Goal: Task Accomplishment & Management: Use online tool/utility

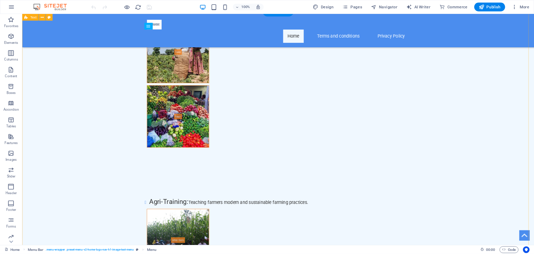
scroll to position [3182, 0]
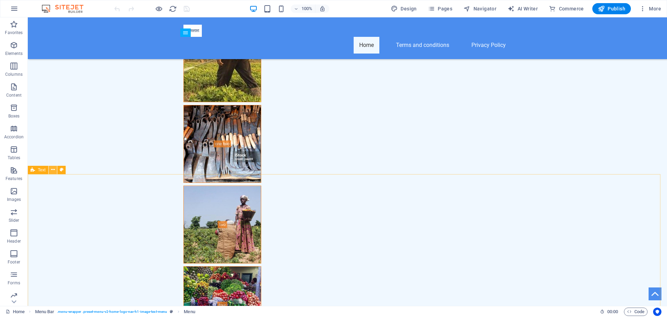
click at [55, 170] on icon at bounding box center [53, 169] width 4 height 7
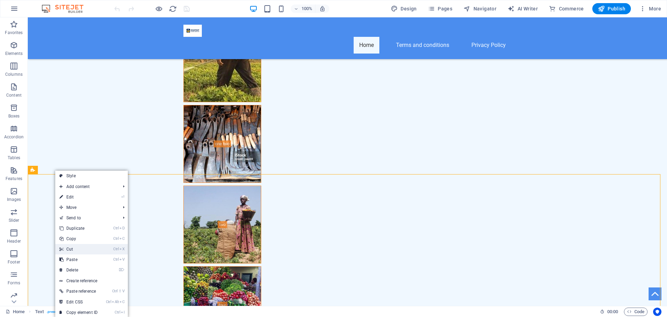
click at [74, 251] on link "Ctrl X Cut" at bounding box center [78, 249] width 47 height 10
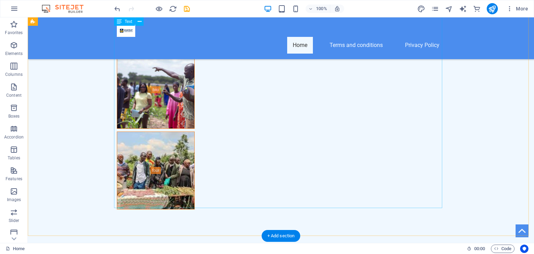
scroll to position [3945, 0]
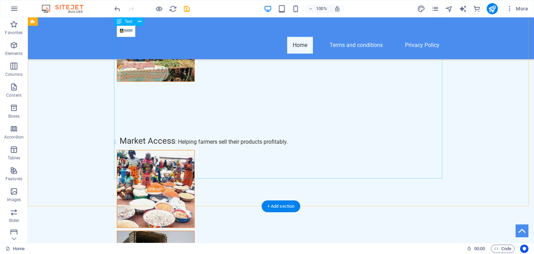
drag, startPoint x: 234, startPoint y: 114, endPoint x: 108, endPoint y: 114, distance: 126.8
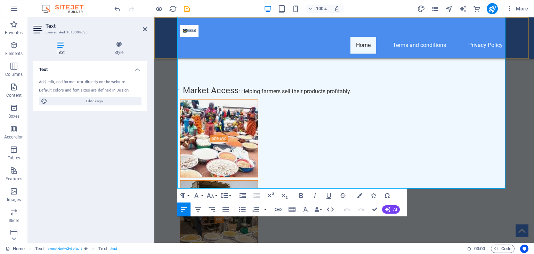
scroll to position [3972, 0]
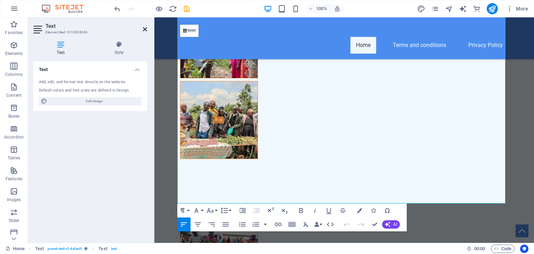
click at [146, 29] on icon at bounding box center [145, 29] width 4 height 6
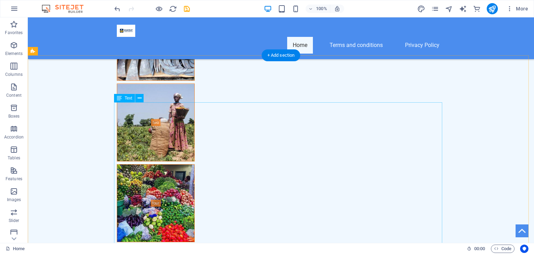
scroll to position [3435, 0]
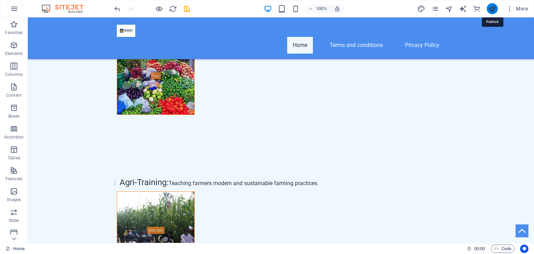
click at [494, 5] on icon "publish" at bounding box center [492, 9] width 8 height 8
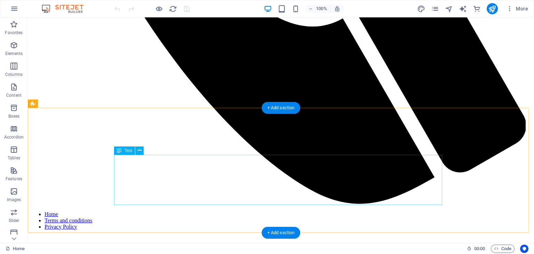
scroll to position [382, 0]
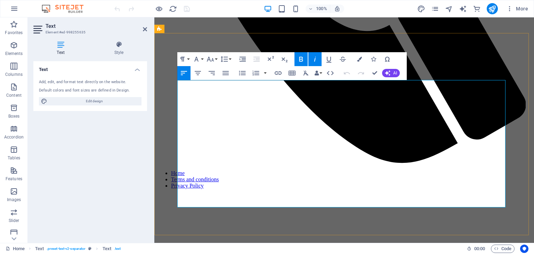
scroll to position [434, 0]
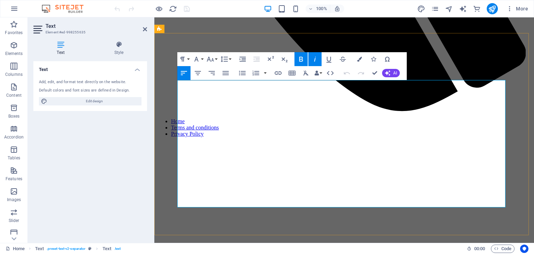
click at [314, 57] on icon "button" at bounding box center [315, 59] width 8 height 8
click at [303, 62] on icon "button" at bounding box center [301, 59] width 8 height 8
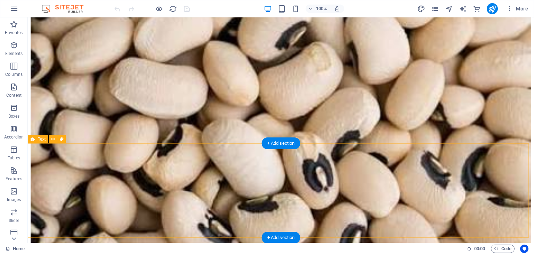
scroll to position [3945, 0]
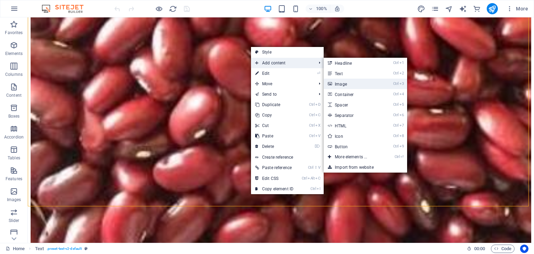
click at [346, 85] on link "Ctrl 3 Image" at bounding box center [351, 84] width 57 height 10
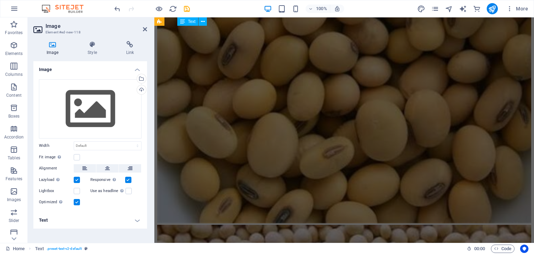
scroll to position [3335, 0]
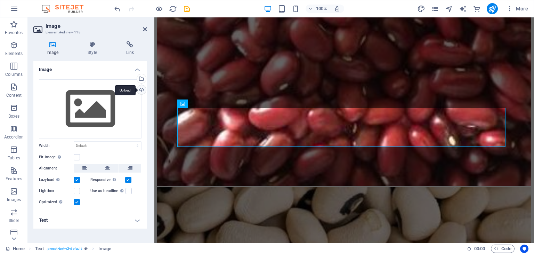
click at [141, 91] on div "Upload" at bounding box center [140, 90] width 10 height 10
click at [142, 77] on div "Select files from the file manager, stock photos, or upload file(s)" at bounding box center [140, 79] width 10 height 10
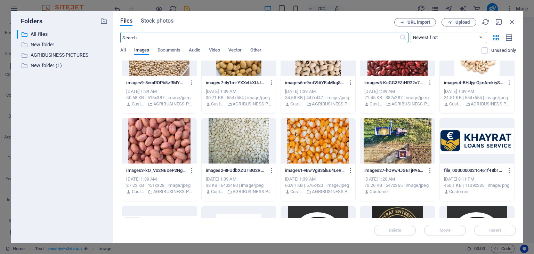
scroll to position [1909, 0]
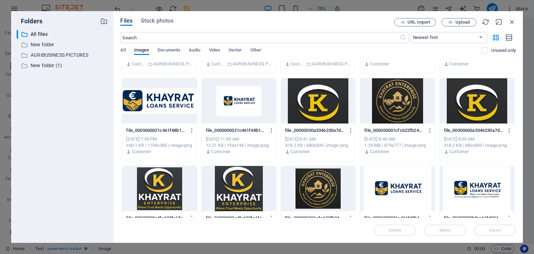
click at [316, 106] on div at bounding box center [318, 100] width 74 height 45
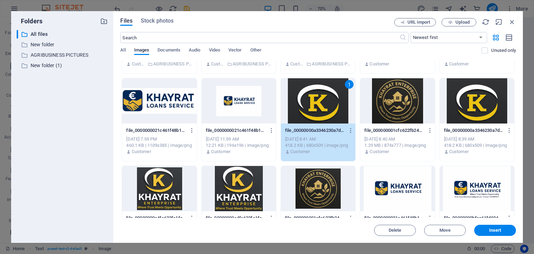
click at [316, 106] on div "1" at bounding box center [318, 100] width 74 height 45
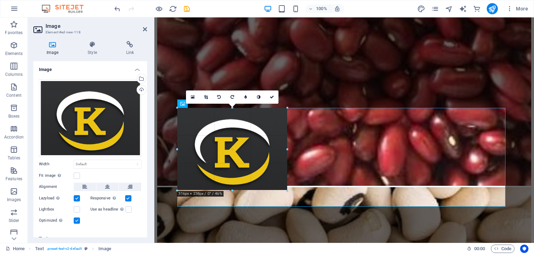
drag, startPoint x: 176, startPoint y: 108, endPoint x: 437, endPoint y: 270, distance: 306.8
type input "314"
select select "px"
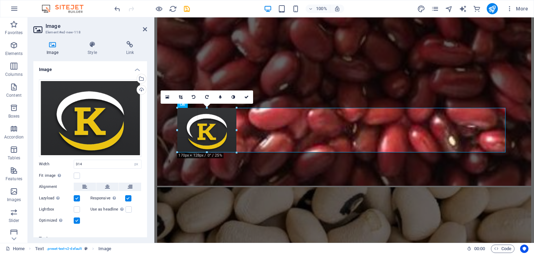
drag, startPoint x: 178, startPoint y: 108, endPoint x: 88, endPoint y: 148, distance: 98.3
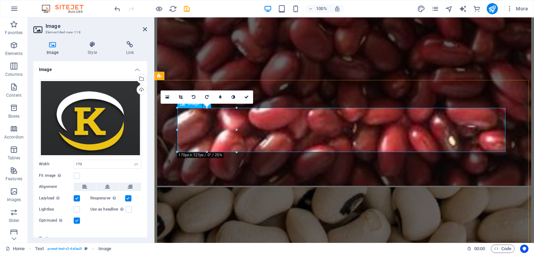
drag, startPoint x: 330, startPoint y: 123, endPoint x: 194, endPoint y: 134, distance: 136.7
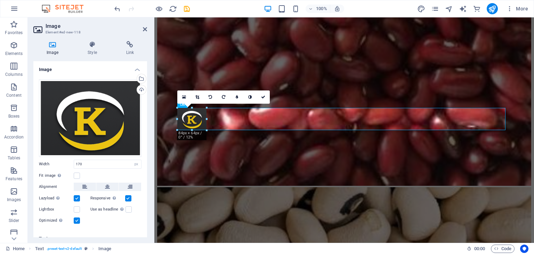
drag, startPoint x: 178, startPoint y: 109, endPoint x: 209, endPoint y: 148, distance: 49.6
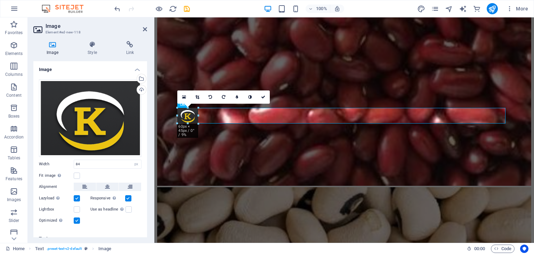
drag, startPoint x: 176, startPoint y: 106, endPoint x: 30, endPoint y: 100, distance: 146.0
type input "60"
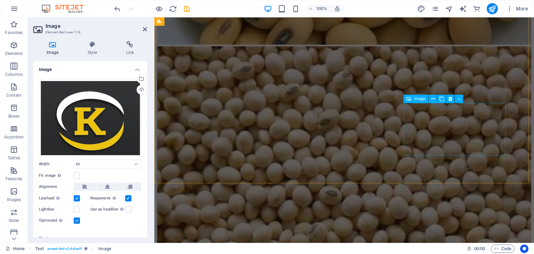
scroll to position [3973, 0]
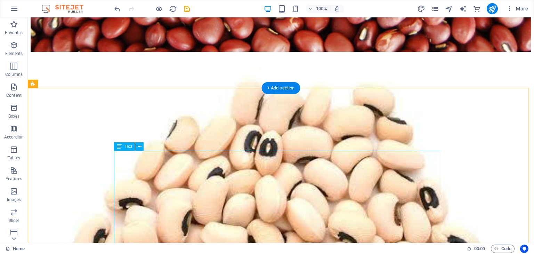
scroll to position [3283, 0]
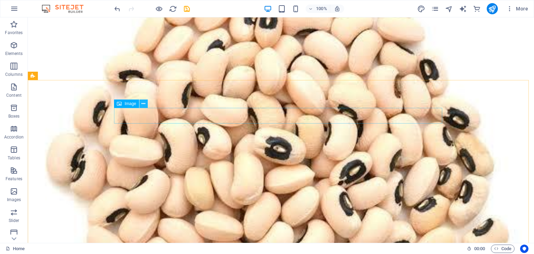
click at [144, 105] on icon at bounding box center [143, 103] width 4 height 7
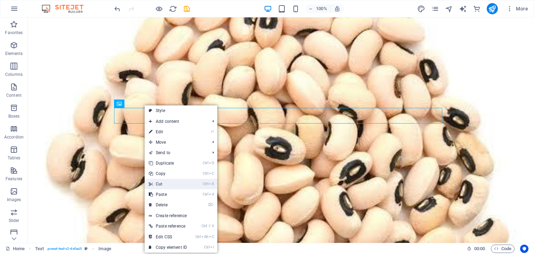
click at [164, 184] on link "Ctrl X Cut" at bounding box center [168, 184] width 47 height 10
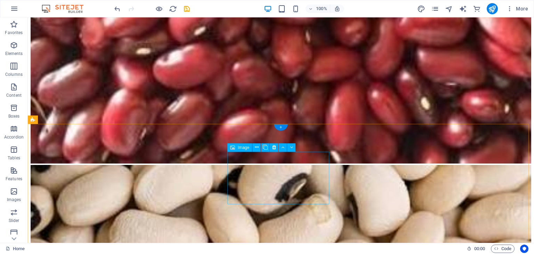
scroll to position [3920, 0]
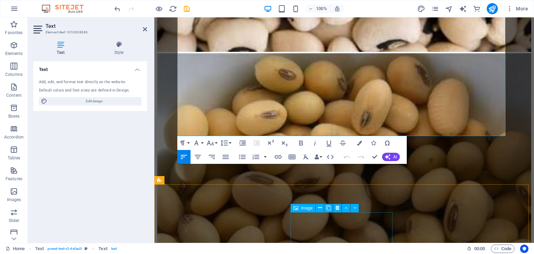
scroll to position [4099, 0]
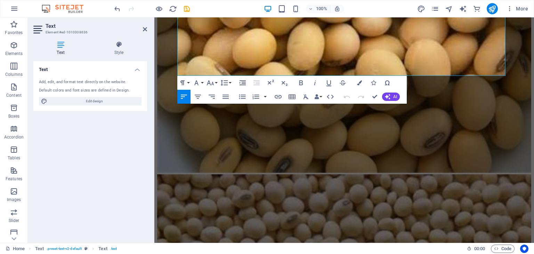
click at [135, 120] on div "Text Add, edit, and format text directly on the website. Default colors and fon…" at bounding box center [90, 149] width 114 height 176
click at [143, 30] on icon at bounding box center [145, 29] width 4 height 6
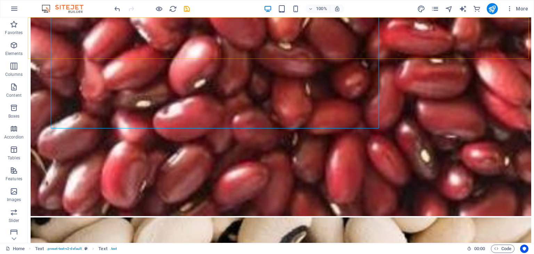
scroll to position [4047, 0]
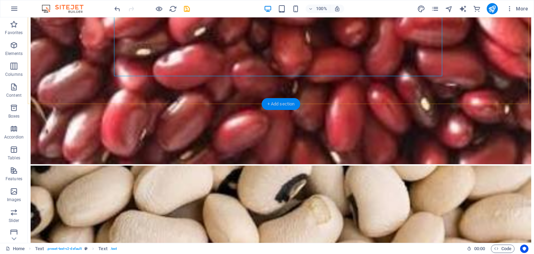
click at [294, 102] on div "+ Add section" at bounding box center [281, 104] width 39 height 12
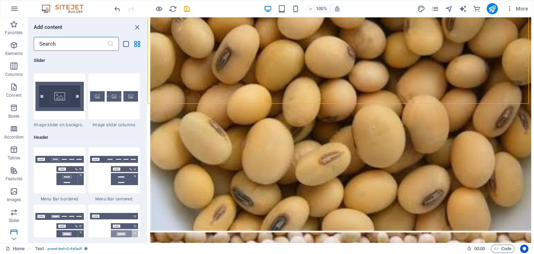
scroll to position [4090, 0]
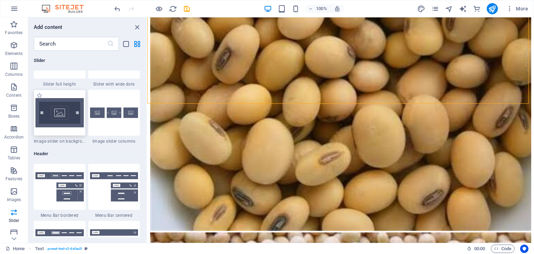
click at [58, 118] on img at bounding box center [59, 112] width 48 height 29
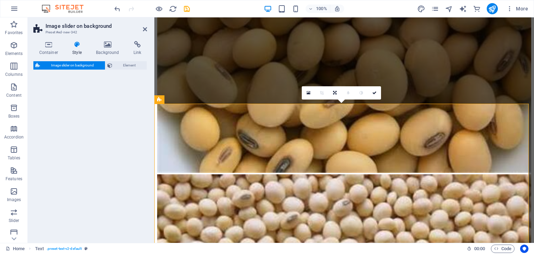
select select "rem"
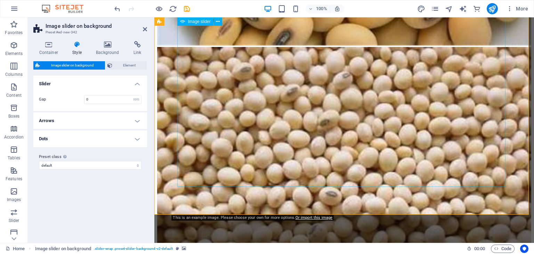
scroll to position [4099, 0]
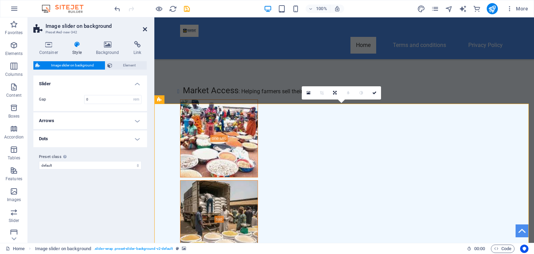
click at [143, 26] on icon at bounding box center [145, 29] width 4 height 6
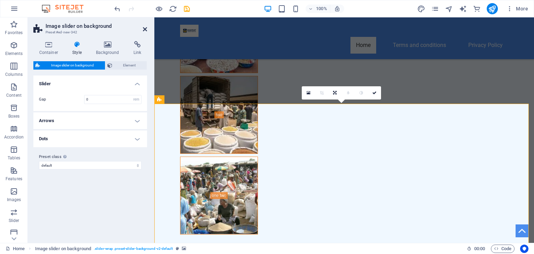
scroll to position [4047, 0]
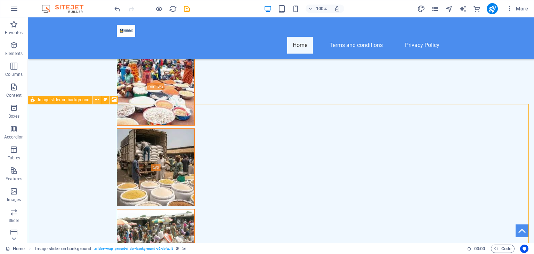
click at [97, 100] on icon at bounding box center [97, 99] width 4 height 7
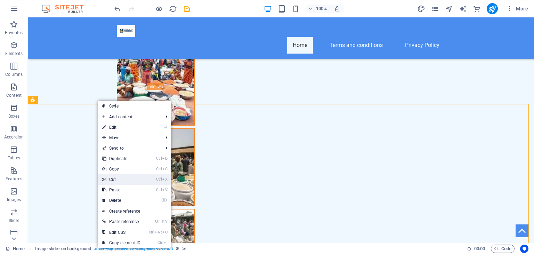
click at [122, 181] on link "Ctrl X Cut" at bounding box center [121, 179] width 47 height 10
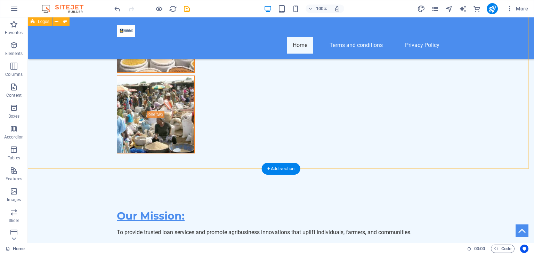
scroll to position [4199, 0]
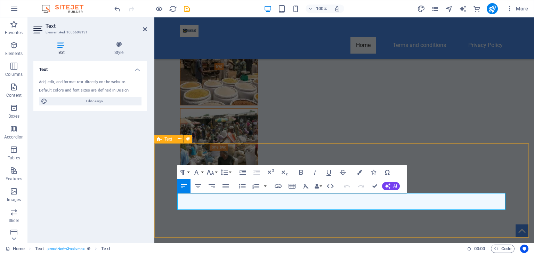
drag, startPoint x: 200, startPoint y: 206, endPoint x: 175, endPoint y: 188, distance: 31.1
copy span "Copyright© 2025 Khayrat, L.L.C. Privacy Policy"
click at [123, 224] on div "Text Add, edit, and format text directly on the website. Default colors and fon…" at bounding box center [90, 149] width 114 height 176
click at [144, 30] on icon at bounding box center [145, 29] width 4 height 6
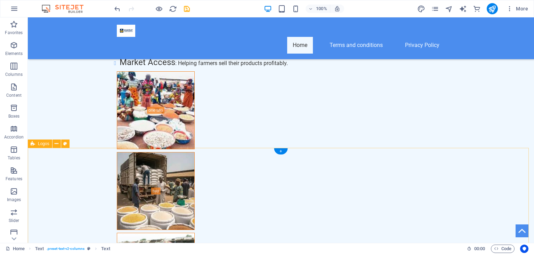
scroll to position [3945, 0]
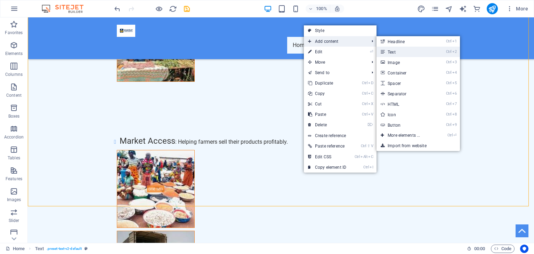
click at [400, 54] on link "Ctrl 2 Text" at bounding box center [404, 52] width 57 height 10
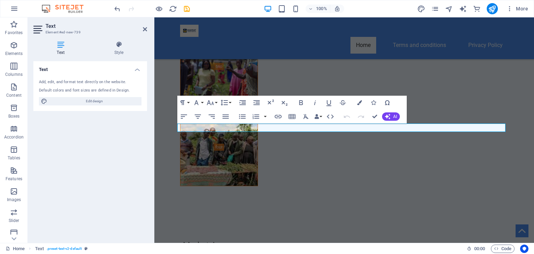
scroll to position [3320, 0]
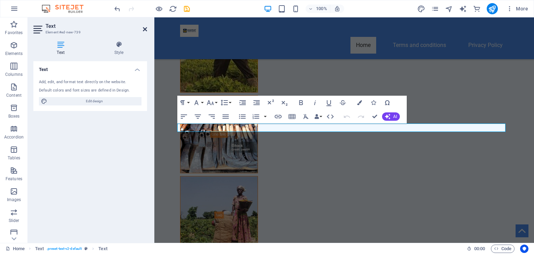
click at [143, 27] on icon at bounding box center [145, 29] width 4 height 6
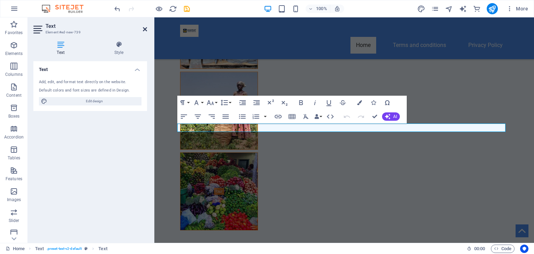
scroll to position [3268, 0]
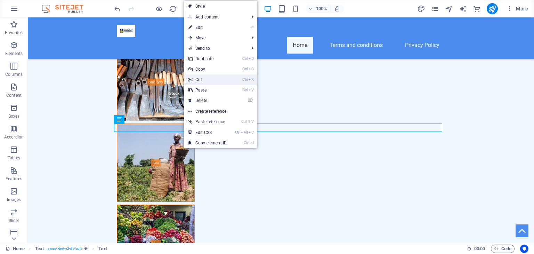
click at [208, 77] on link "Ctrl X Cut" at bounding box center [207, 79] width 47 height 10
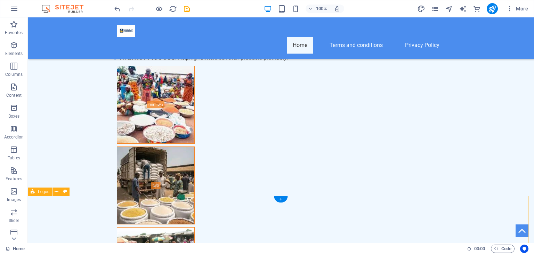
scroll to position [4032, 0]
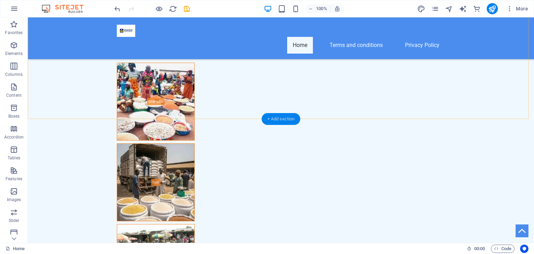
drag, startPoint x: 282, startPoint y: 116, endPoint x: 135, endPoint y: 98, distance: 148.3
click at [282, 116] on div "+ Add section" at bounding box center [281, 119] width 39 height 12
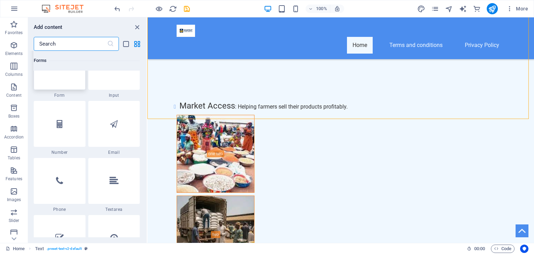
scroll to position [5164, 0]
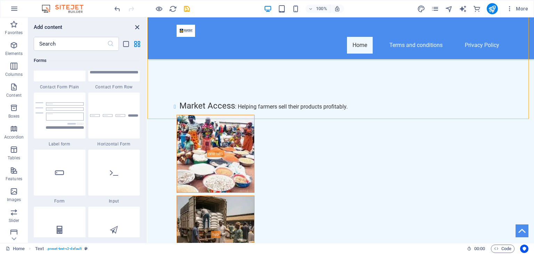
click at [134, 26] on icon "close panel" at bounding box center [137, 27] width 8 height 8
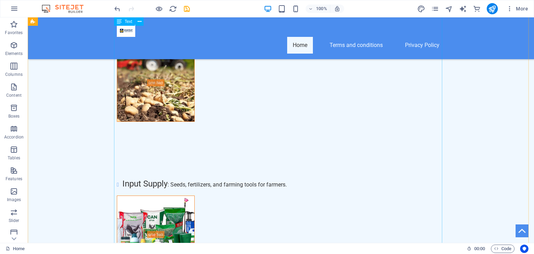
scroll to position [3180, 0]
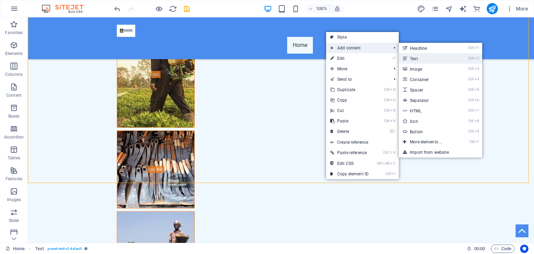
click at [420, 55] on link "Ctrl 2 Text" at bounding box center [426, 58] width 57 height 10
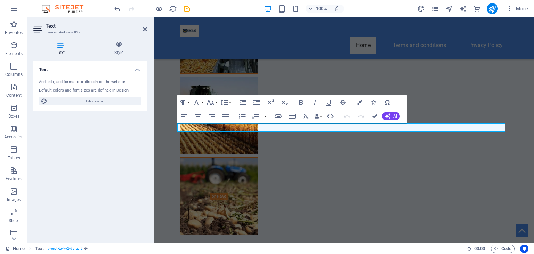
scroll to position [2691, 0]
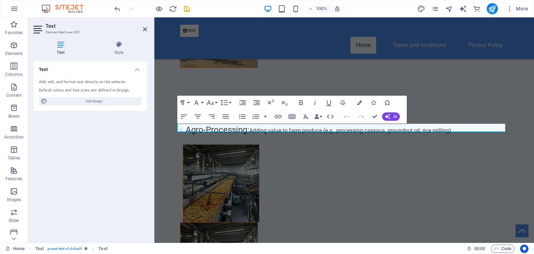
click at [141, 28] on h2 "Text" at bounding box center [96, 26] width 101 height 6
click at [145, 28] on icon at bounding box center [145, 29] width 4 height 6
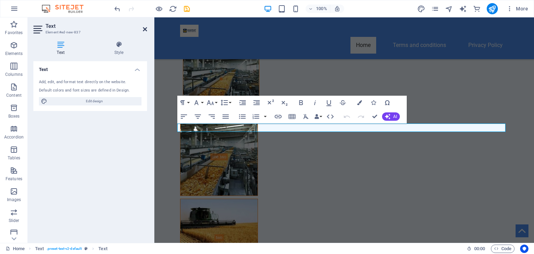
scroll to position [2639, 0]
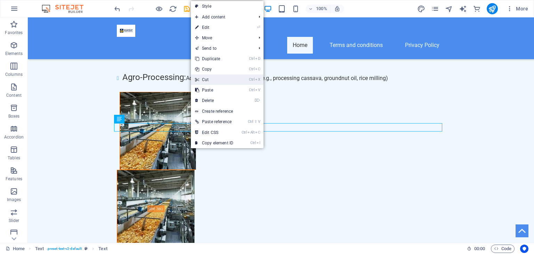
click at [207, 81] on link "Ctrl X Cut" at bounding box center [214, 79] width 47 height 10
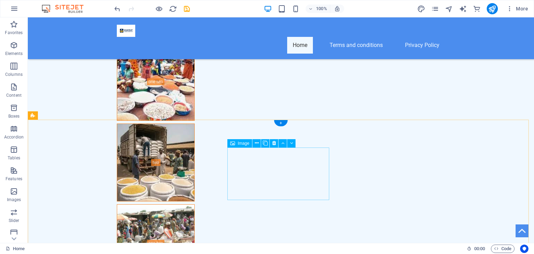
scroll to position [4040, 0]
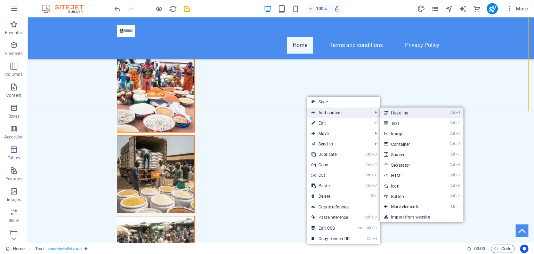
click at [402, 111] on link "Ctrl 1 Headline" at bounding box center [408, 112] width 57 height 10
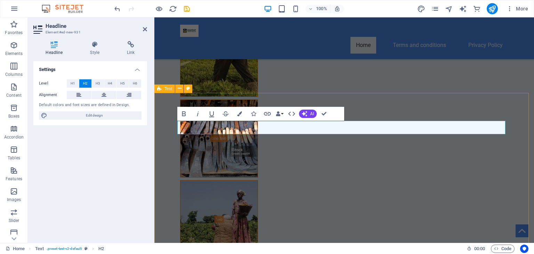
scroll to position [3323, 0]
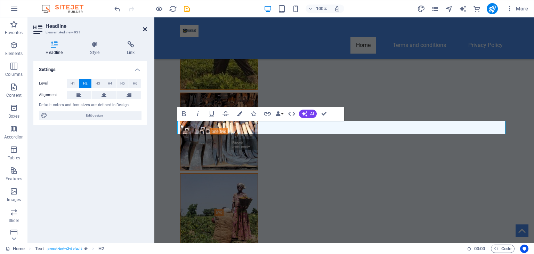
click at [146, 26] on icon at bounding box center [145, 29] width 4 height 6
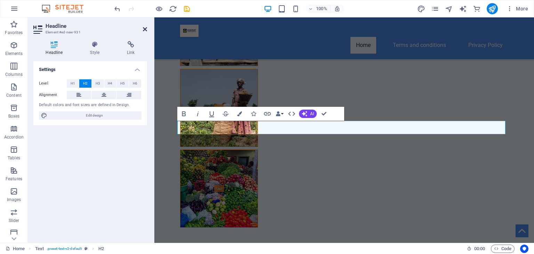
scroll to position [3270, 0]
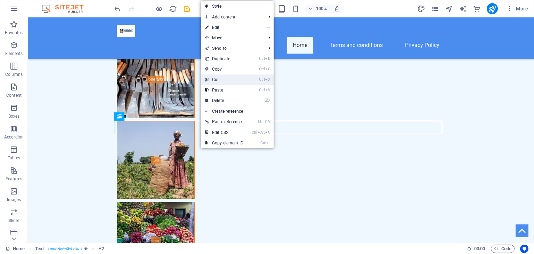
click at [223, 80] on link "Ctrl X Cut" at bounding box center [224, 79] width 47 height 10
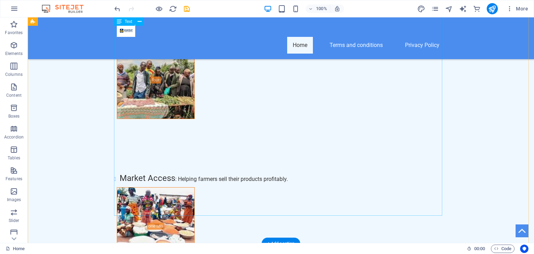
scroll to position [4035, 0]
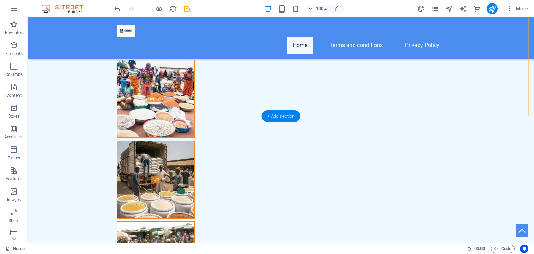
click at [296, 115] on div "+ Add section" at bounding box center [281, 116] width 39 height 12
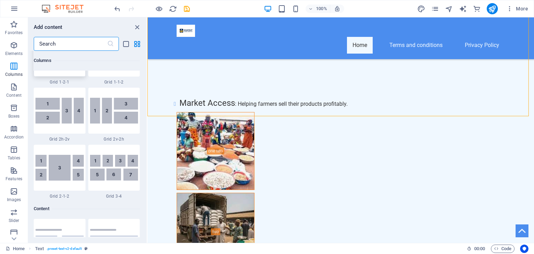
scroll to position [1160, 0]
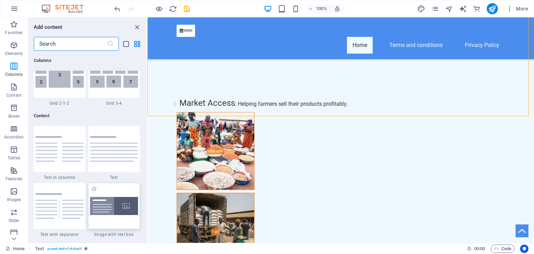
click at [124, 209] on img at bounding box center [114, 206] width 48 height 18
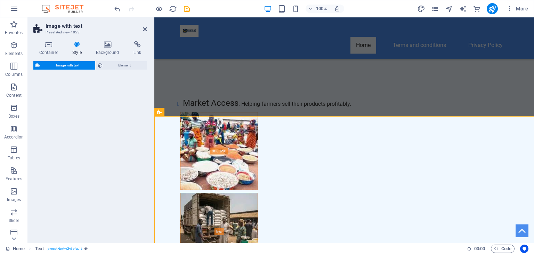
select select "rem"
select select "px"
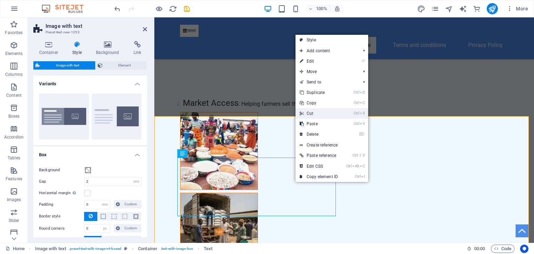
click at [323, 115] on link "Ctrl X Cut" at bounding box center [318, 113] width 47 height 10
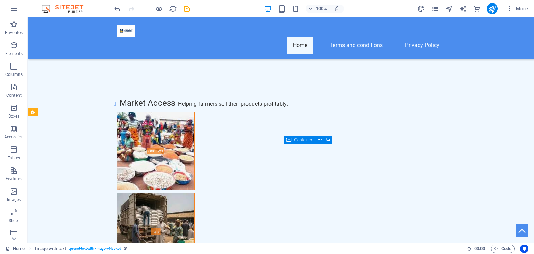
scroll to position [4035, 0]
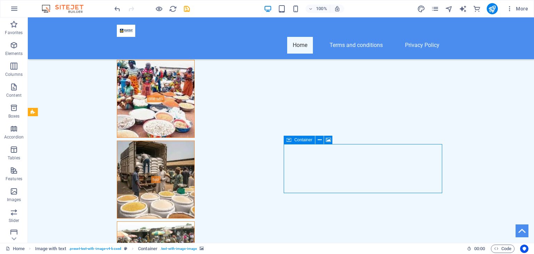
drag, startPoint x: 243, startPoint y: 173, endPoint x: 354, endPoint y: 177, distance: 111.2
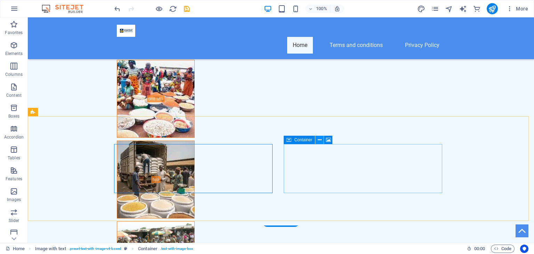
click at [320, 141] on icon at bounding box center [320, 139] width 4 height 7
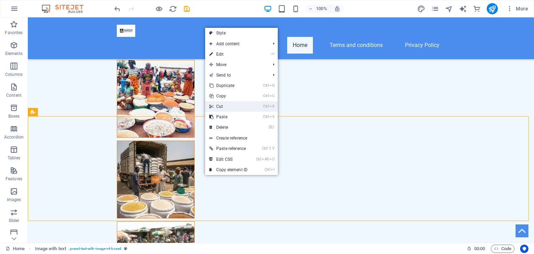
click at [221, 110] on link "Ctrl X Cut" at bounding box center [228, 106] width 47 height 10
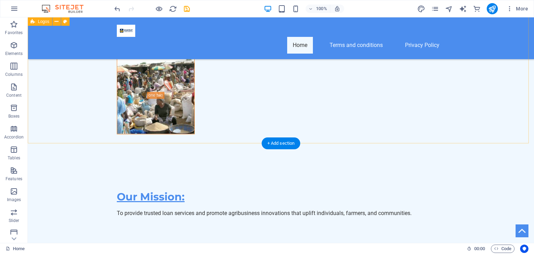
scroll to position [3945, 0]
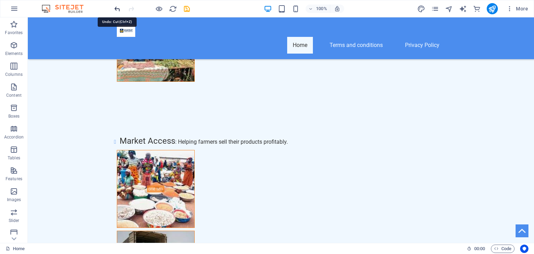
click at [117, 12] on icon "undo" at bounding box center [117, 9] width 8 height 8
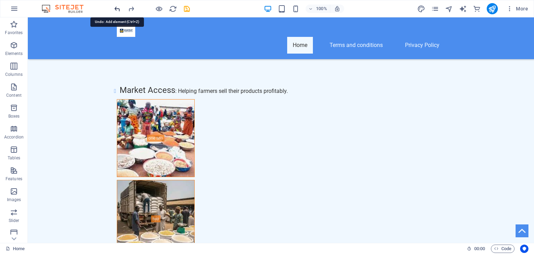
click at [117, 12] on icon "undo" at bounding box center [117, 9] width 8 height 8
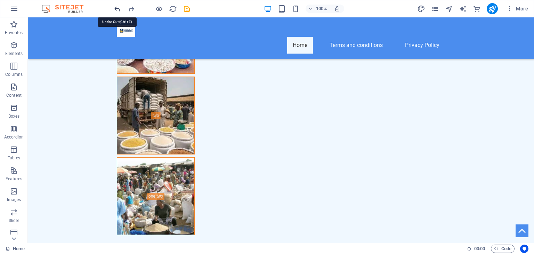
click at [117, 12] on icon "undo" at bounding box center [117, 9] width 8 height 8
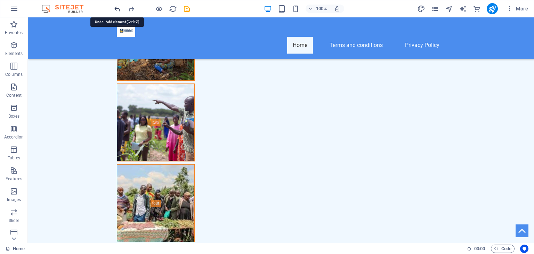
click at [117, 12] on icon "undo" at bounding box center [117, 9] width 8 height 8
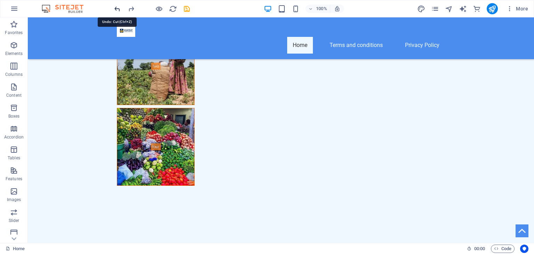
click at [117, 12] on icon "undo" at bounding box center [117, 9] width 8 height 8
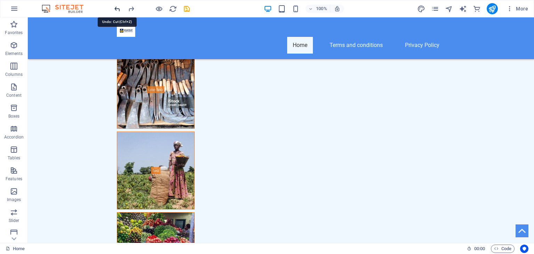
click at [117, 12] on icon "undo" at bounding box center [117, 9] width 8 height 8
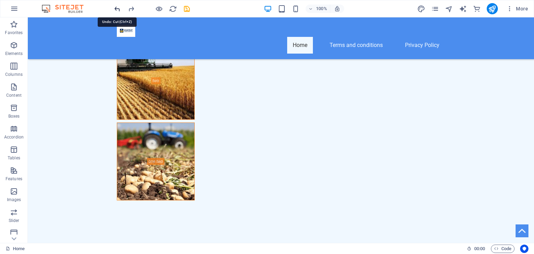
click at [117, 12] on icon "undo" at bounding box center [117, 9] width 8 height 8
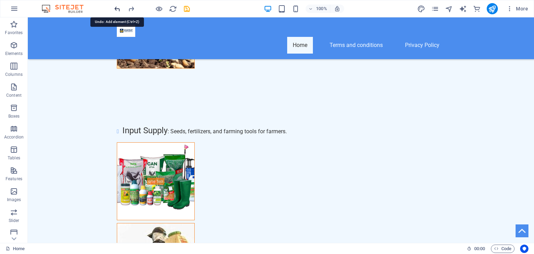
click at [117, 12] on icon "undo" at bounding box center [117, 9] width 8 height 8
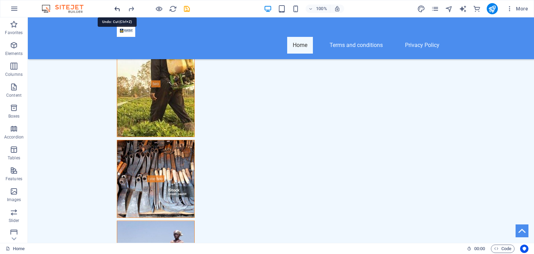
click at [117, 12] on icon "undo" at bounding box center [117, 9] width 8 height 8
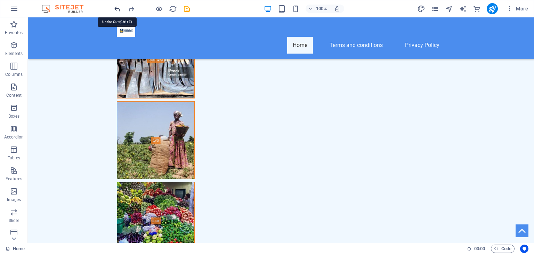
click at [117, 12] on icon "undo" at bounding box center [117, 9] width 8 height 8
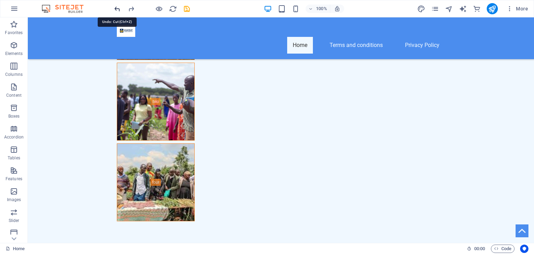
click at [117, 12] on icon "undo" at bounding box center [117, 9] width 8 height 8
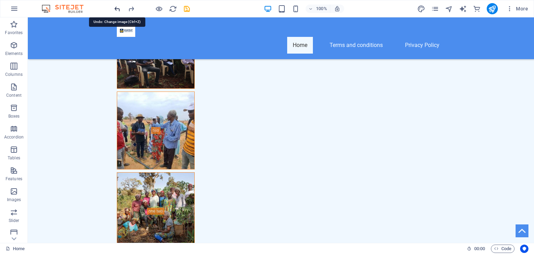
click at [117, 12] on icon "undo" at bounding box center [117, 9] width 8 height 8
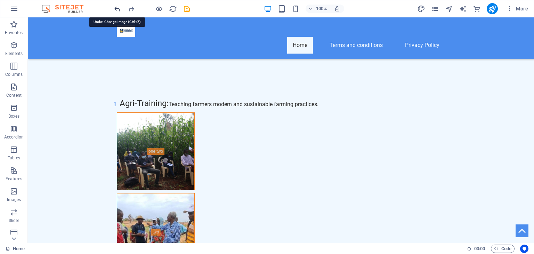
click at [117, 12] on icon "undo" at bounding box center [117, 9] width 8 height 8
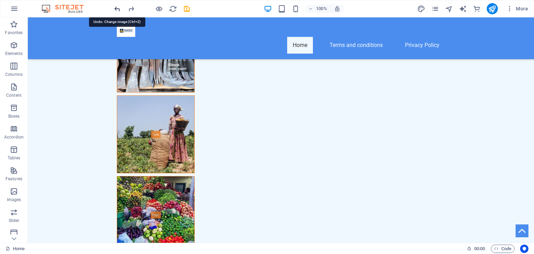
click at [117, 12] on icon "undo" at bounding box center [117, 9] width 8 height 8
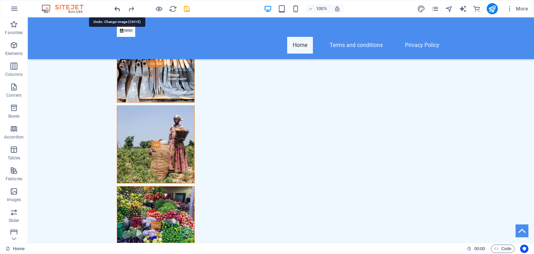
click at [117, 12] on icon "undo" at bounding box center [117, 9] width 8 height 8
click at [117, 13] on icon "undo" at bounding box center [117, 9] width 8 height 8
click at [117, 13] on div at bounding box center [152, 8] width 78 height 11
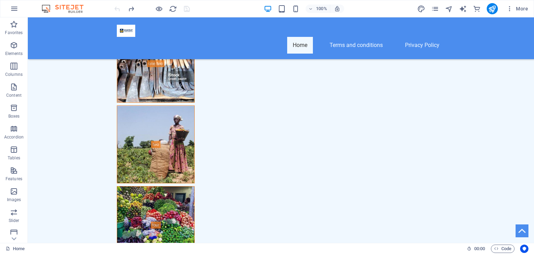
click at [117, 13] on div at bounding box center [152, 8] width 78 height 11
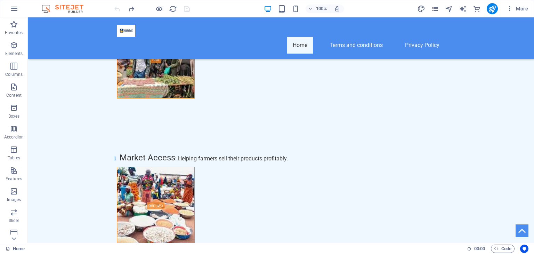
scroll to position [4199, 0]
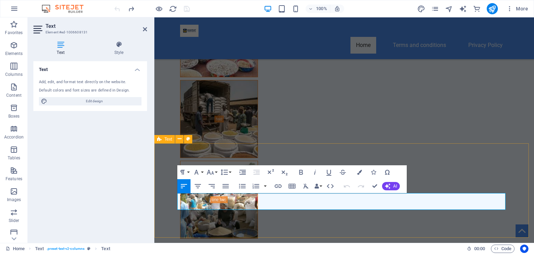
scroll to position [4252, 0]
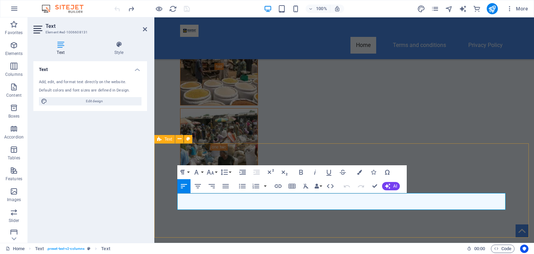
drag, startPoint x: 199, startPoint y: 205, endPoint x: 172, endPoint y: 194, distance: 28.8
copy span "Copyright© 2025 Khayrat, L.L.C. Privacy Policy"
click at [132, 161] on div "Text Add, edit, and format text directly on the website. Default colors and fon…" at bounding box center [90, 149] width 114 height 176
click at [147, 29] on aside "Text Element #ed-1006608131 Text Style Text Add, edit, and format text directly…" at bounding box center [91, 129] width 126 height 225
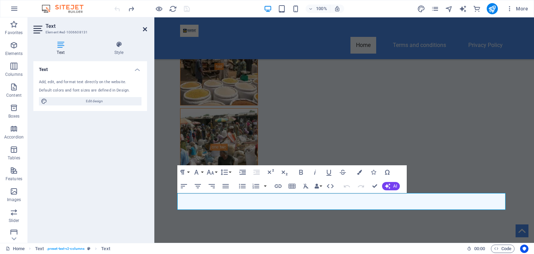
click at [144, 28] on icon at bounding box center [145, 29] width 4 height 6
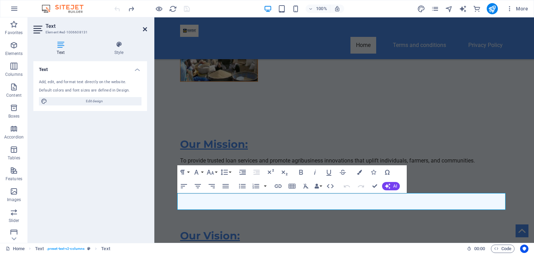
scroll to position [4199, 0]
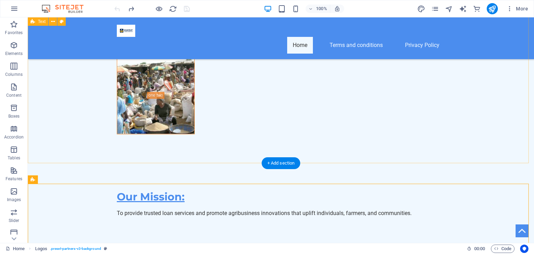
scroll to position [3945, 0]
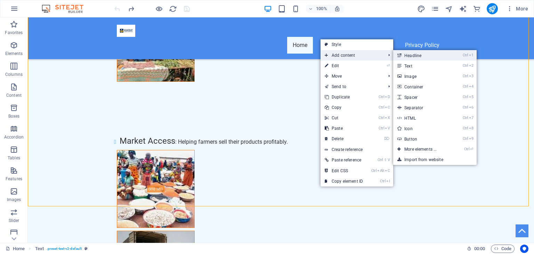
click at [418, 56] on link "Ctrl 1 Headline" at bounding box center [421, 55] width 57 height 10
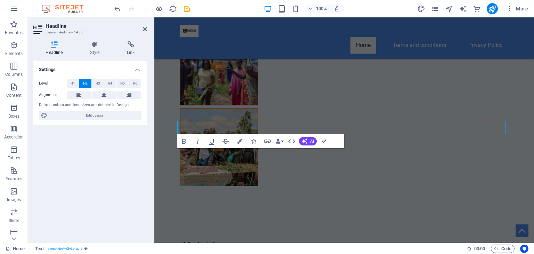
scroll to position [3323, 0]
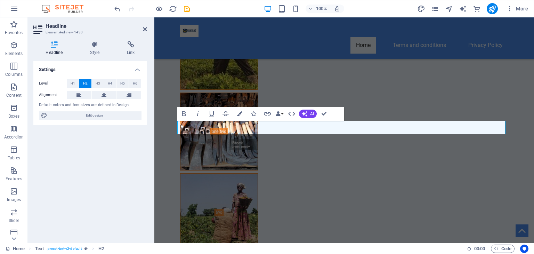
click at [130, 150] on div "Settings Level H1 H2 H3 H4 H5 H6 Alignment Default colors and font sizes are de…" at bounding box center [90, 149] width 114 height 176
drag, startPoint x: 143, startPoint y: 26, endPoint x: 116, endPoint y: 9, distance: 32.1
click at [143, 26] on icon at bounding box center [145, 29] width 4 height 6
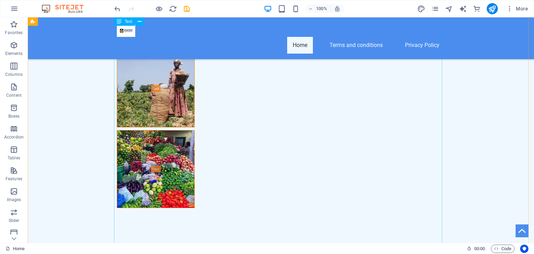
scroll to position [3322, 0]
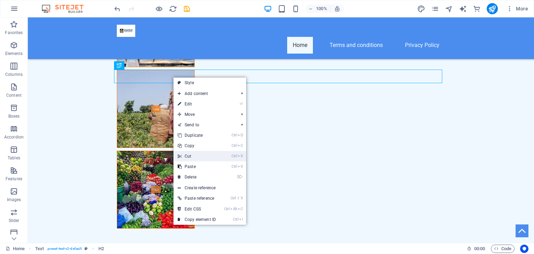
click at [192, 157] on link "Ctrl X Cut" at bounding box center [196, 156] width 47 height 10
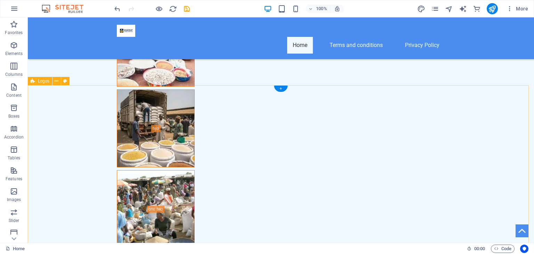
scroll to position [3958, 0]
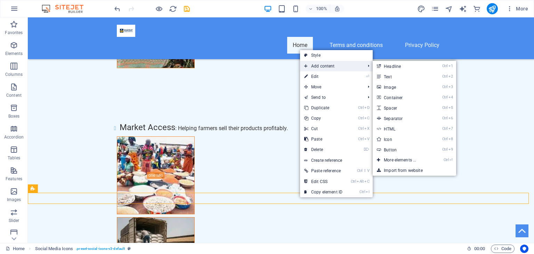
click at [336, 64] on span "Add content" at bounding box center [331, 66] width 62 height 10
click at [400, 66] on link "Ctrl 1 Headline" at bounding box center [400, 66] width 57 height 10
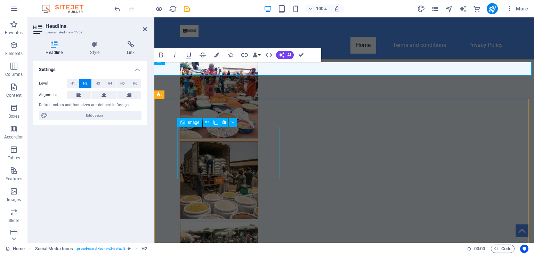
scroll to position [4010, 0]
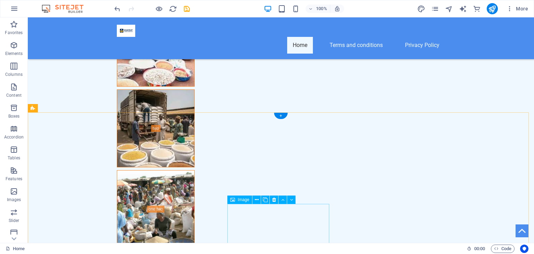
scroll to position [3958, 0]
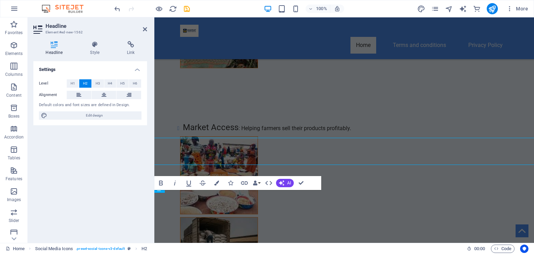
scroll to position [4010, 0]
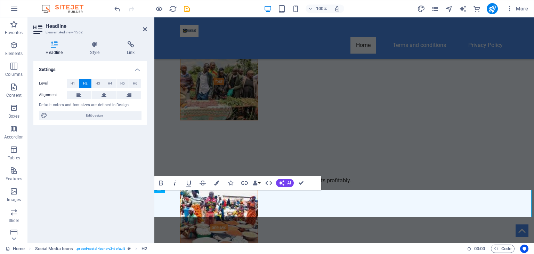
click at [173, 183] on icon "button" at bounding box center [175, 183] width 8 height 8
click at [161, 183] on icon "button" at bounding box center [161, 183] width 8 height 8
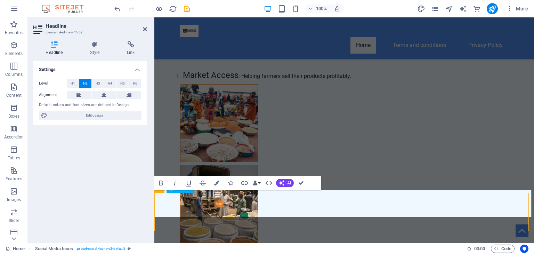
scroll to position [3958, 0]
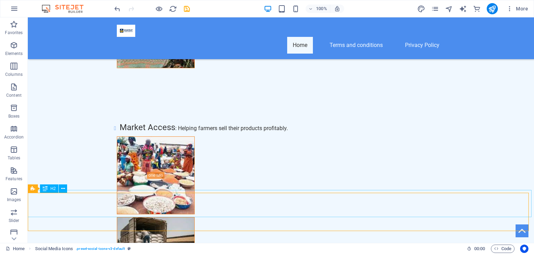
click at [44, 188] on icon at bounding box center [45, 188] width 5 height 8
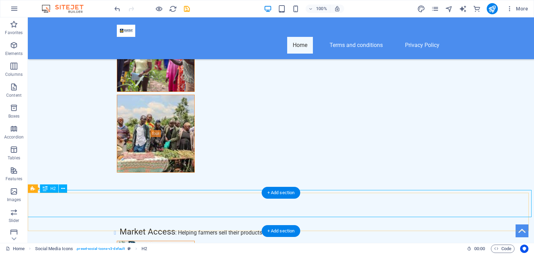
scroll to position [4010, 0]
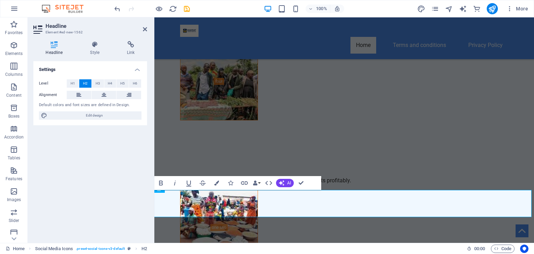
click at [154, 203] on aside "Headline Element #ed-new-1562 Headline Style Link Settings Level H1 H2 H3 H4 H5…" at bounding box center [91, 129] width 126 height 225
click at [271, 180] on icon "button" at bounding box center [268, 183] width 8 height 8
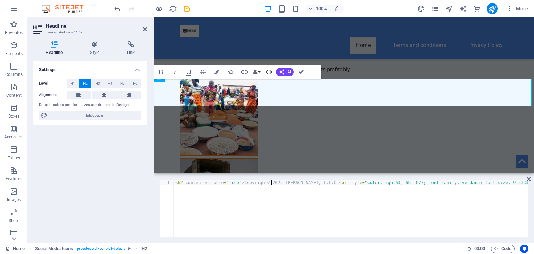
click at [99, 168] on div "Settings Level H1 H2 H3 H4 H5 H6 Alignment Default colors and font sizes are de…" at bounding box center [90, 149] width 114 height 176
paste textarea "Privacy Policy"
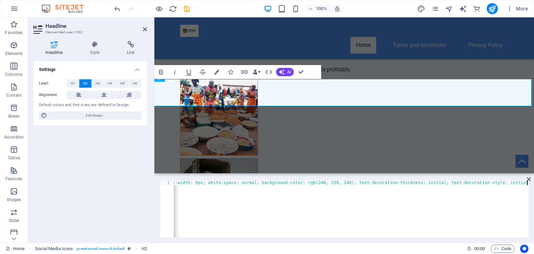
scroll to position [0, 34]
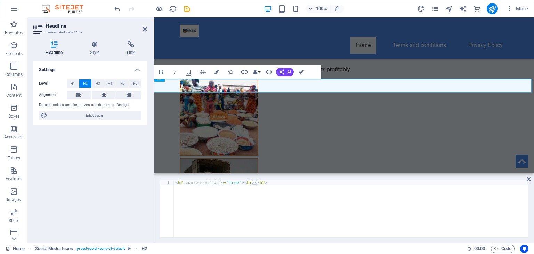
type textarea "Privacy Policy2 contenteditable="true"><br></h2>"
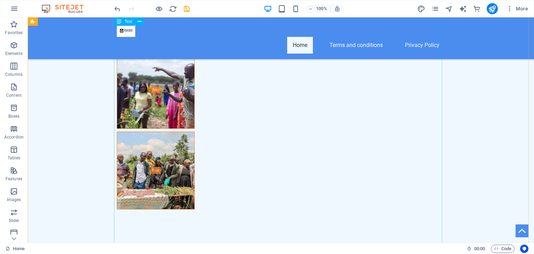
scroll to position [4199, 0]
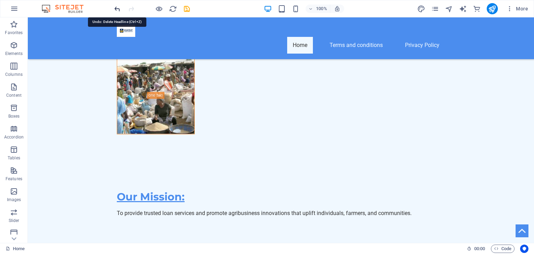
click at [114, 6] on icon "undo" at bounding box center [117, 9] width 8 height 8
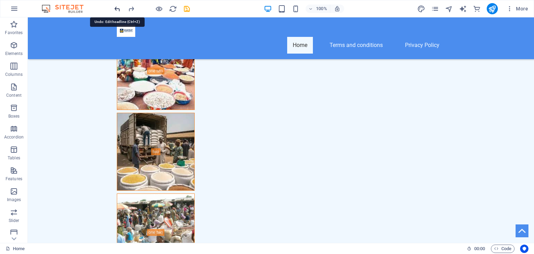
scroll to position [4034, 0]
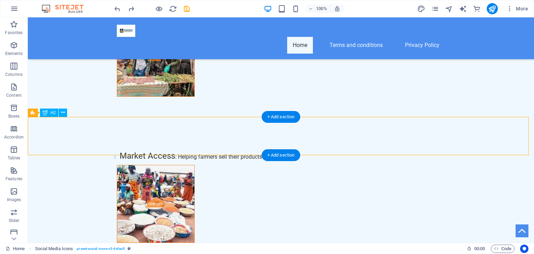
scroll to position [4087, 0]
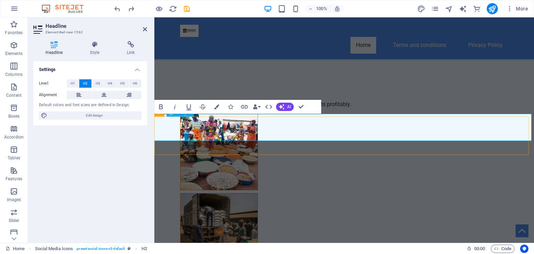
click at [271, 107] on icon "button" at bounding box center [268, 107] width 7 height 4
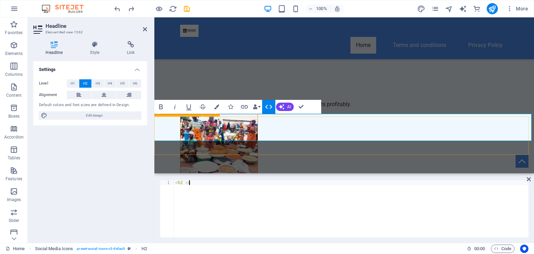
type textarea "<"
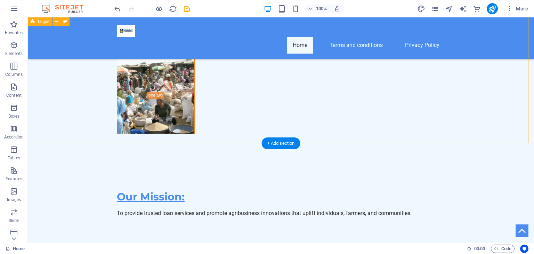
scroll to position [3690, 0]
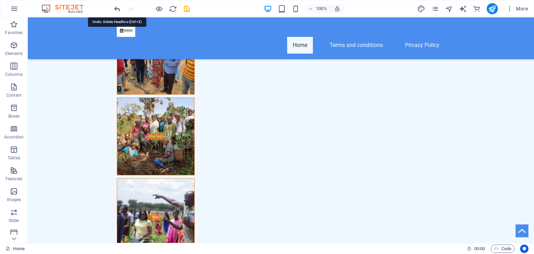
click at [115, 6] on icon "undo" at bounding box center [117, 9] width 8 height 8
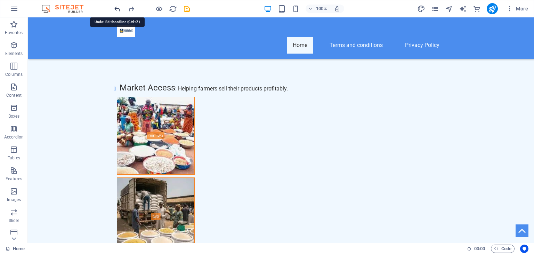
scroll to position [4034, 0]
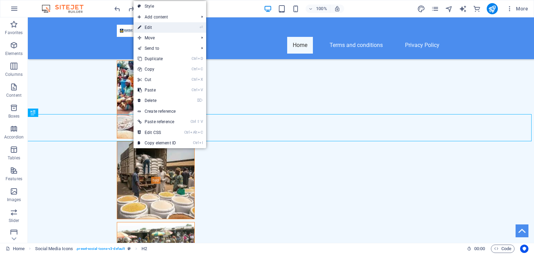
click at [154, 31] on link "⏎ Edit" at bounding box center [156, 27] width 47 height 10
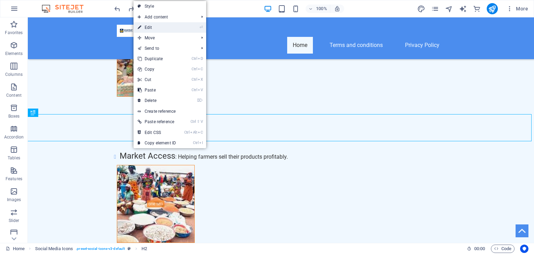
scroll to position [4087, 0]
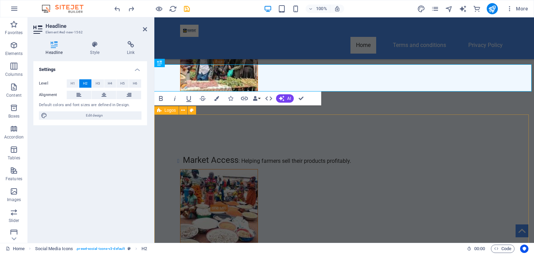
scroll to position [4024, 0]
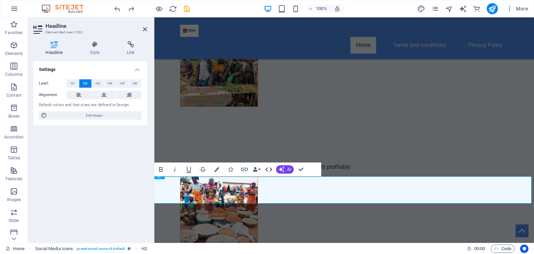
click at [270, 167] on icon "button" at bounding box center [268, 169] width 7 height 4
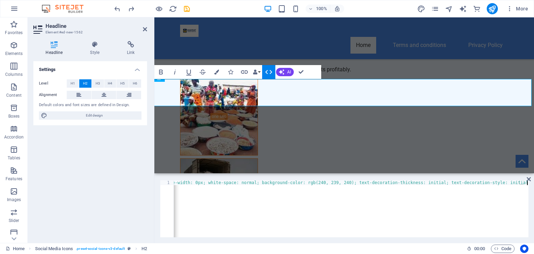
type textarea "Privacy Policy"
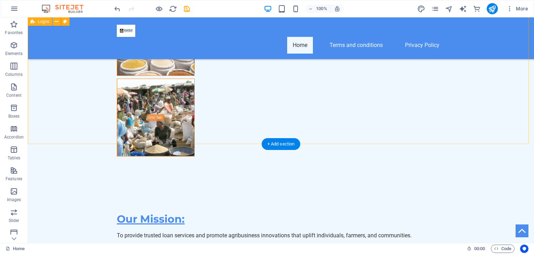
scroll to position [4199, 0]
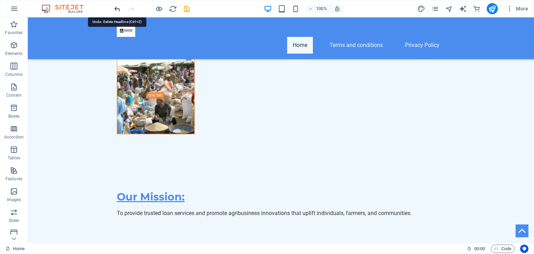
click at [115, 6] on icon "undo" at bounding box center [117, 9] width 8 height 8
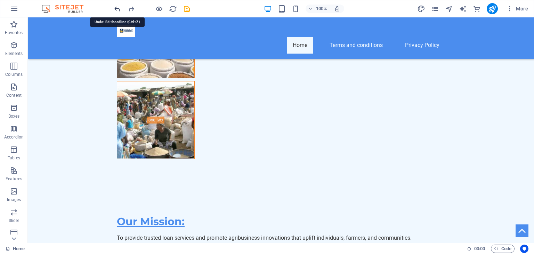
scroll to position [4038, 0]
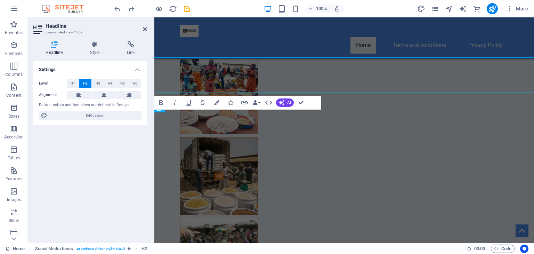
scroll to position [4091, 0]
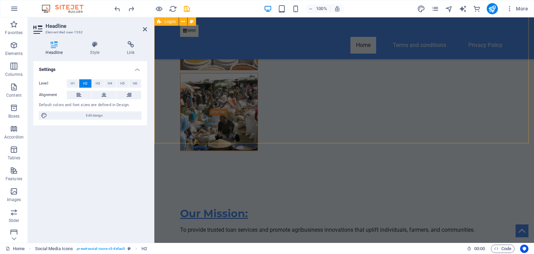
scroll to position [4032, 0]
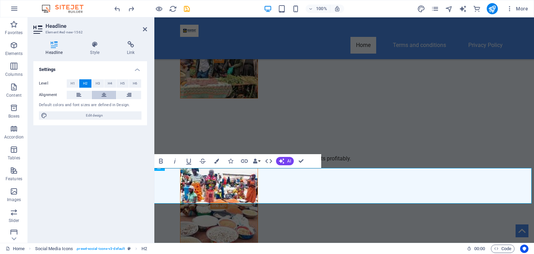
click at [104, 94] on icon at bounding box center [103, 95] width 5 height 8
click at [123, 98] on button at bounding box center [128, 95] width 25 height 8
click at [108, 98] on button at bounding box center [104, 95] width 25 height 8
click at [95, 83] on button "H3" at bounding box center [98, 83] width 12 height 8
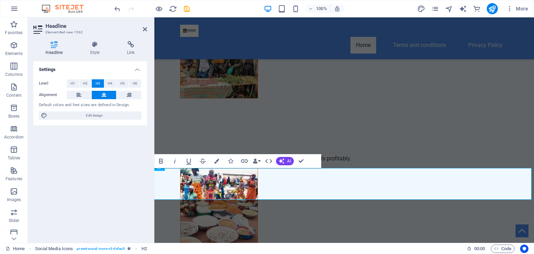
click at [95, 83] on button "H3" at bounding box center [98, 83] width 12 height 8
click at [113, 83] on button "H4" at bounding box center [110, 83] width 12 height 8
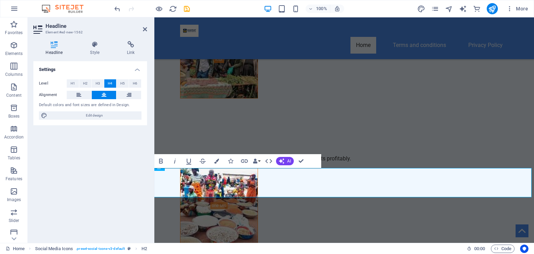
click at [113, 83] on button "H4" at bounding box center [110, 83] width 12 height 8
click at [122, 84] on span "H5" at bounding box center [122, 83] width 5 height 8
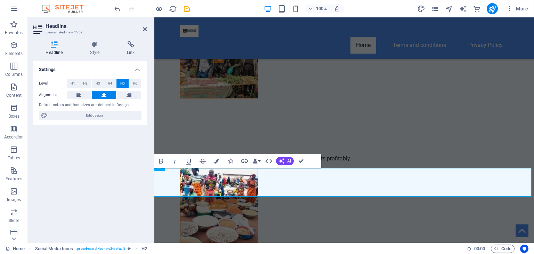
click at [122, 84] on span "H5" at bounding box center [122, 83] width 5 height 8
click at [133, 84] on span "H6" at bounding box center [135, 83] width 5 height 8
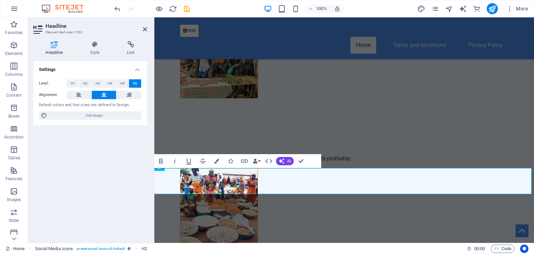
click at [133, 84] on span "H6" at bounding box center [135, 83] width 5 height 8
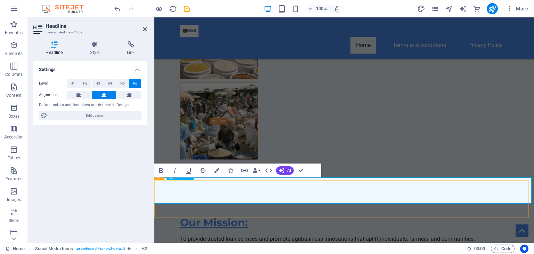
scroll to position [4023, 0]
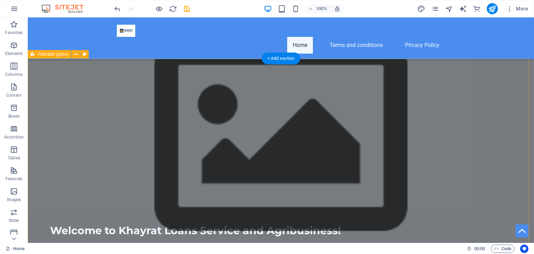
scroll to position [251, 0]
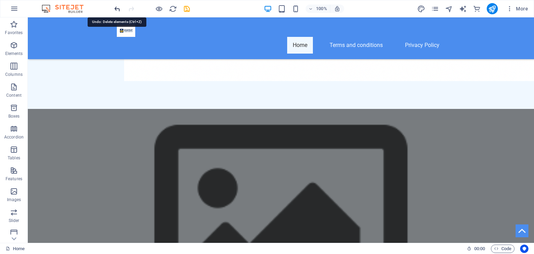
click at [118, 10] on icon "undo" at bounding box center [117, 9] width 8 height 8
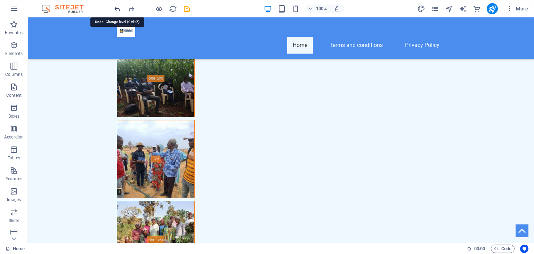
scroll to position [4034, 0]
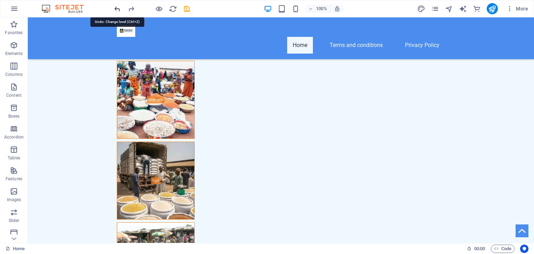
click at [118, 10] on icon "undo" at bounding box center [117, 9] width 8 height 8
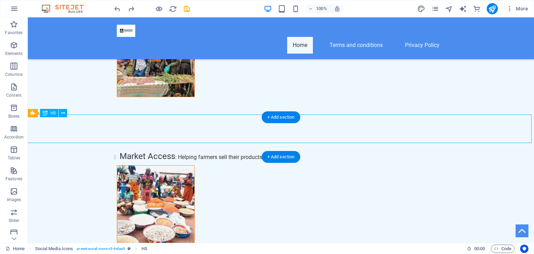
scroll to position [4086, 0]
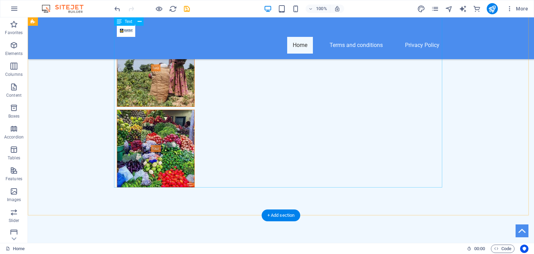
scroll to position [3180, 0]
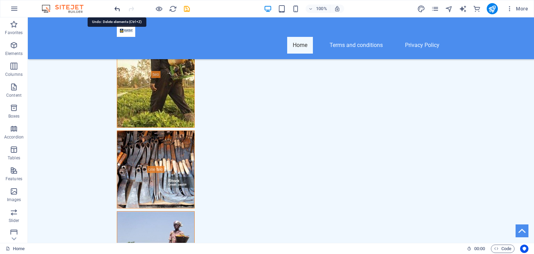
click at [119, 11] on icon "undo" at bounding box center [117, 9] width 8 height 8
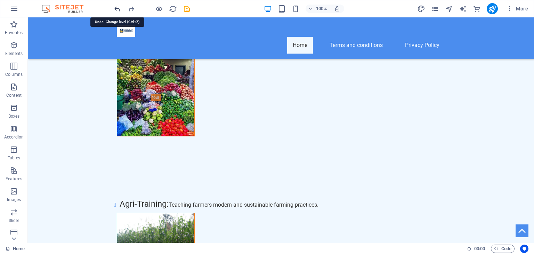
scroll to position [4035, 0]
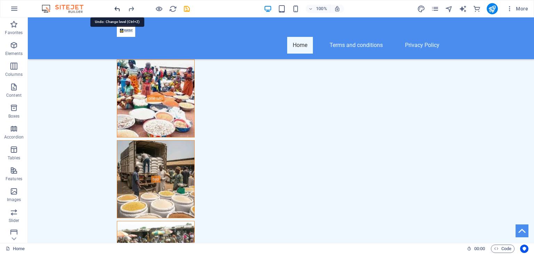
click at [119, 11] on icon "undo" at bounding box center [117, 9] width 8 height 8
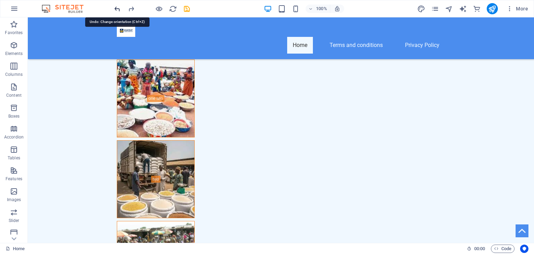
click at [119, 11] on icon "undo" at bounding box center [117, 9] width 8 height 8
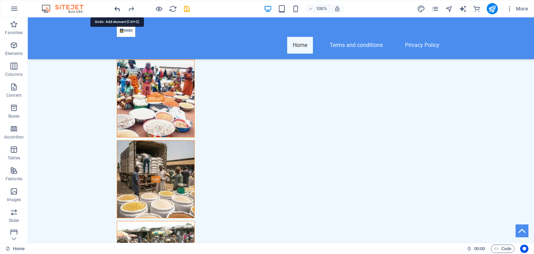
click at [119, 11] on icon "undo" at bounding box center [117, 9] width 8 height 8
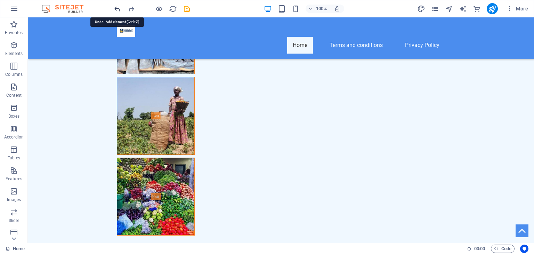
scroll to position [3270, 0]
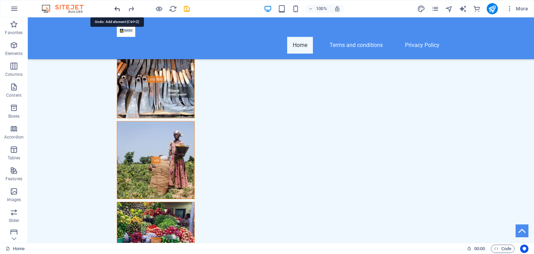
click at [119, 11] on icon "undo" at bounding box center [117, 9] width 8 height 8
click at [119, 11] on div at bounding box center [152, 8] width 78 height 11
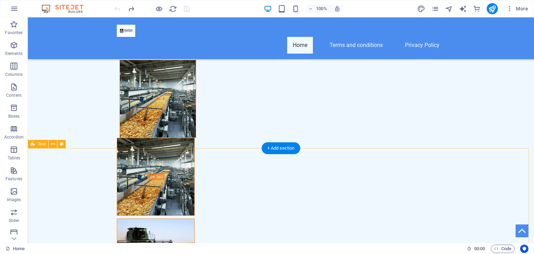
scroll to position [2162, 0]
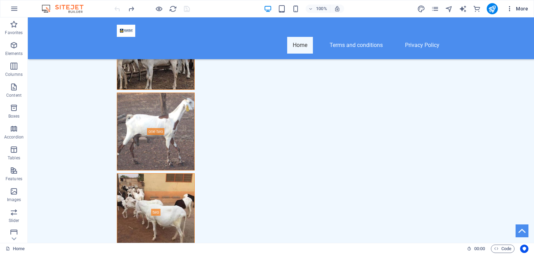
click at [509, 5] on icon "button" at bounding box center [509, 8] width 7 height 7
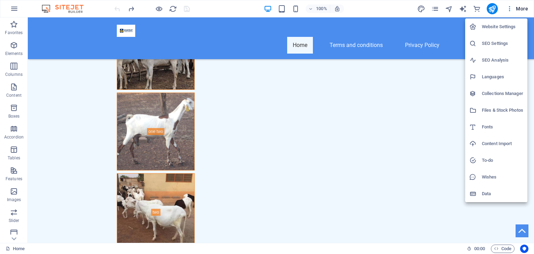
click at [431, 103] on div at bounding box center [267, 127] width 534 height 254
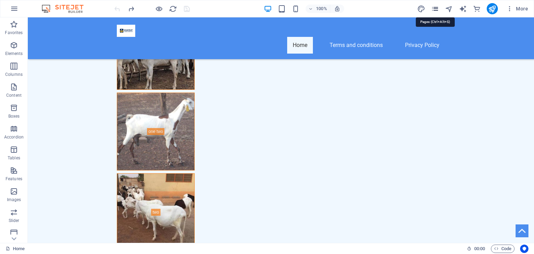
click at [433, 11] on icon "pages" at bounding box center [435, 9] width 8 height 8
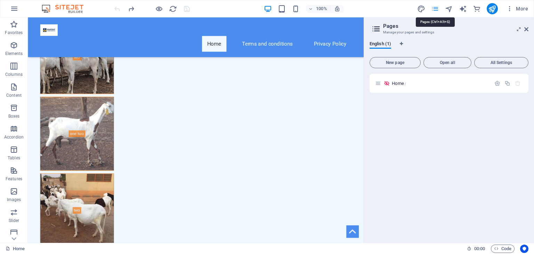
scroll to position [2222, 0]
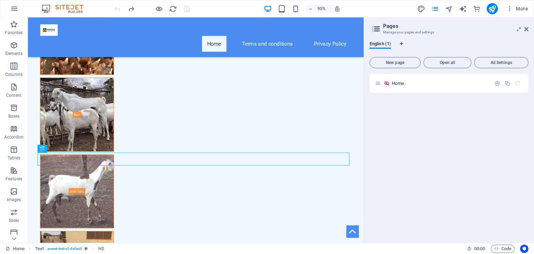
click at [529, 29] on aside "Pages Manage your pages and settings English (1) New page Open all All Settings…" at bounding box center [448, 129] width 170 height 225
click at [525, 28] on icon at bounding box center [526, 29] width 4 height 6
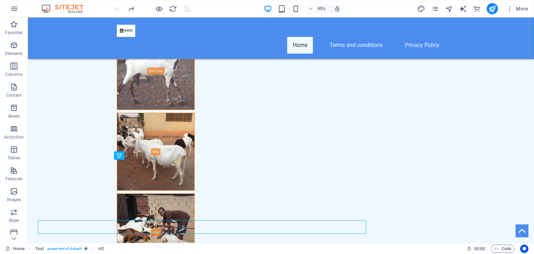
scroll to position [2162, 0]
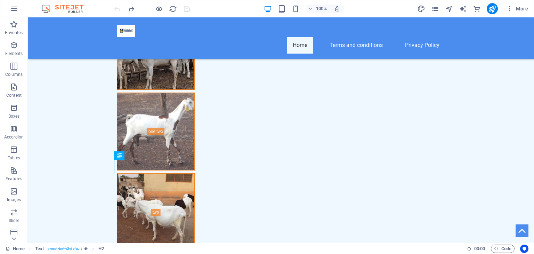
drag, startPoint x: 552, startPoint y: 17, endPoint x: 390, endPoint y: 129, distance: 196.9
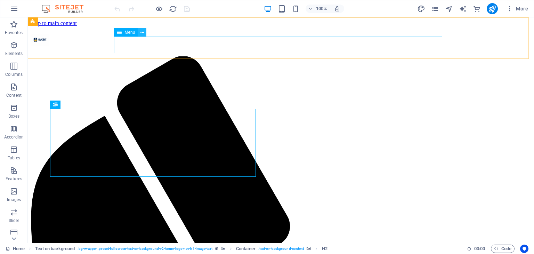
click at [141, 31] on icon at bounding box center [142, 32] width 4 height 7
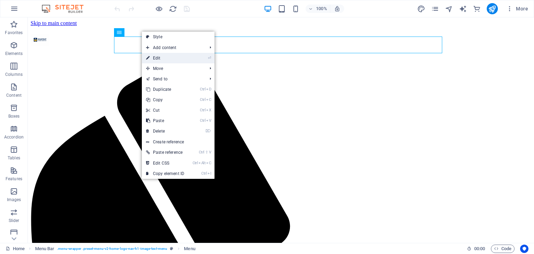
click at [156, 54] on link "⏎ Edit" at bounding box center [165, 58] width 47 height 10
select select
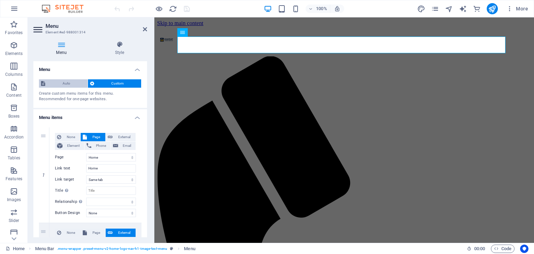
click at [74, 84] on span "Auto" at bounding box center [66, 83] width 38 height 8
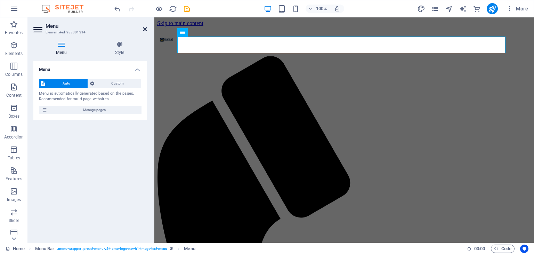
click at [146, 27] on icon at bounding box center [145, 29] width 4 height 6
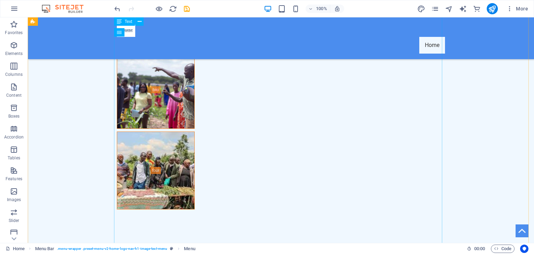
scroll to position [4199, 0]
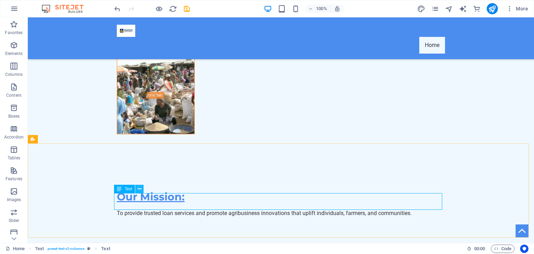
click at [139, 188] on icon at bounding box center [140, 188] width 4 height 7
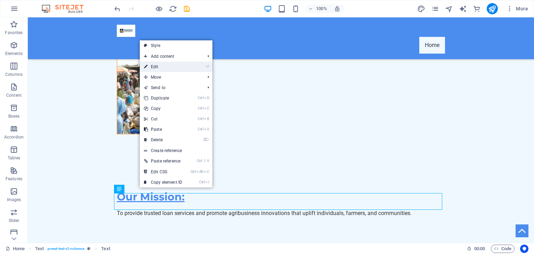
click at [156, 68] on link "⏎ Edit" at bounding box center [163, 66] width 47 height 10
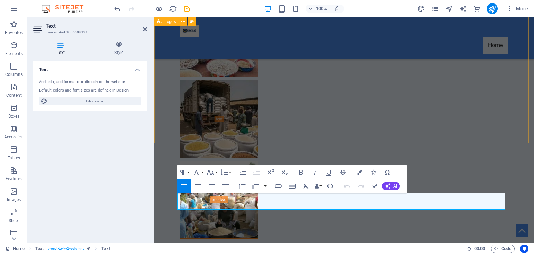
scroll to position [4252, 0]
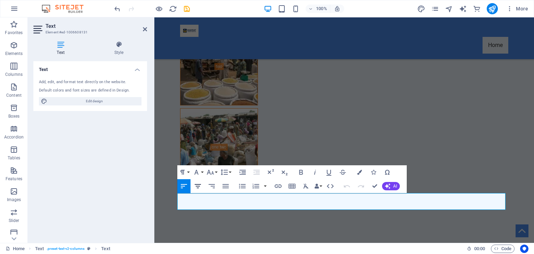
click at [195, 185] on icon "button" at bounding box center [198, 186] width 8 height 8
drag, startPoint x: 352, startPoint y: 206, endPoint x: 314, endPoint y: 191, distance: 40.7
copy span "Copyright© 2025 [PERSON_NAME], L.L.C. Privacy Policy"
click at [210, 185] on icon "button" at bounding box center [211, 186] width 8 height 8
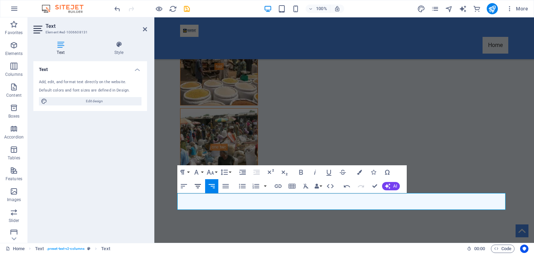
click at [197, 183] on icon "button" at bounding box center [198, 186] width 8 height 8
click at [222, 186] on icon "button" at bounding box center [225, 186] width 8 height 8
click at [210, 184] on icon "button" at bounding box center [211, 186] width 6 height 4
click at [195, 182] on icon "button" at bounding box center [198, 186] width 8 height 8
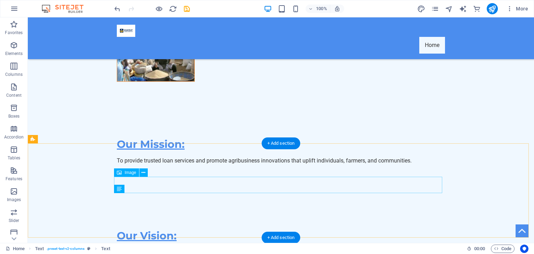
scroll to position [4199, 0]
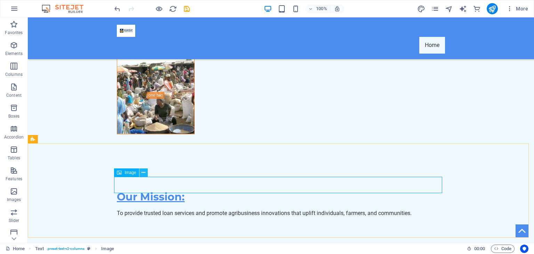
click at [142, 172] on icon at bounding box center [143, 172] width 4 height 7
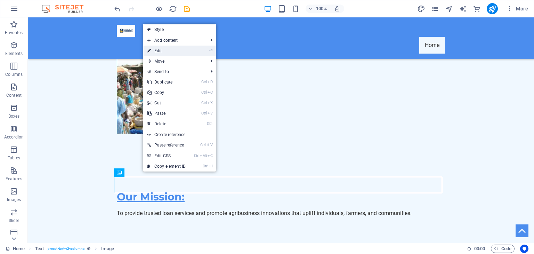
click at [167, 54] on link "⏎ Edit" at bounding box center [166, 51] width 47 height 10
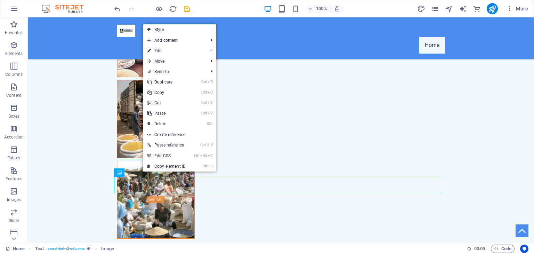
select select "px"
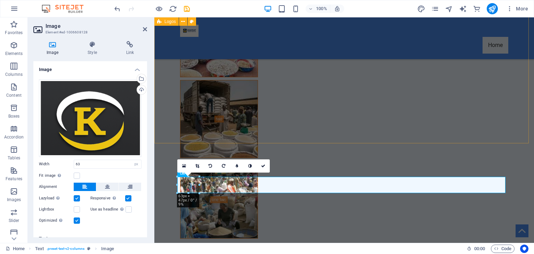
scroll to position [4252, 0]
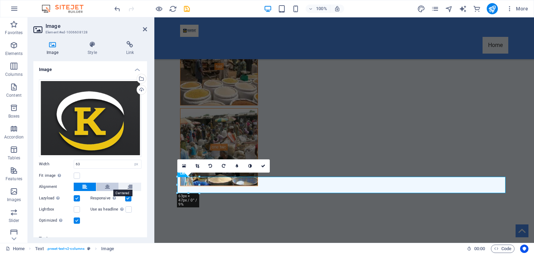
click at [108, 183] on icon at bounding box center [107, 186] width 5 height 8
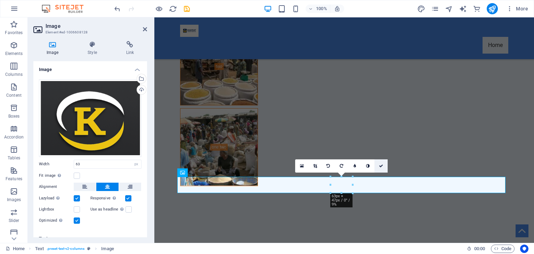
click at [381, 164] on icon at bounding box center [381, 166] width 4 height 4
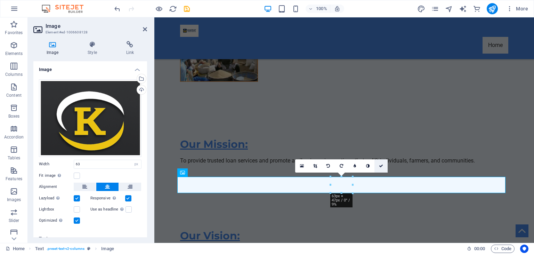
scroll to position [4199, 0]
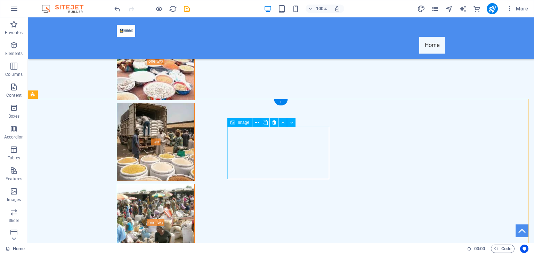
scroll to position [3945, 0]
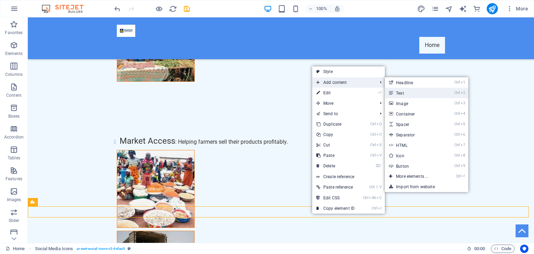
click at [409, 94] on link "Ctrl 2 Text" at bounding box center [413, 93] width 57 height 10
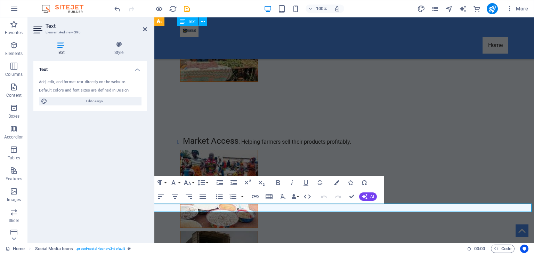
scroll to position [3997, 0]
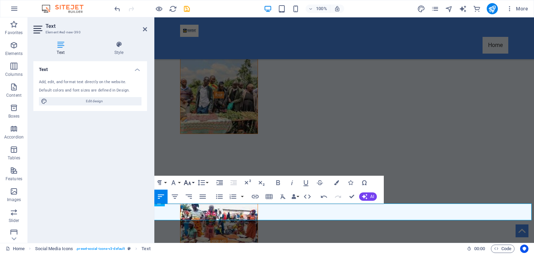
click at [193, 183] on button "Font Size" at bounding box center [188, 182] width 13 height 14
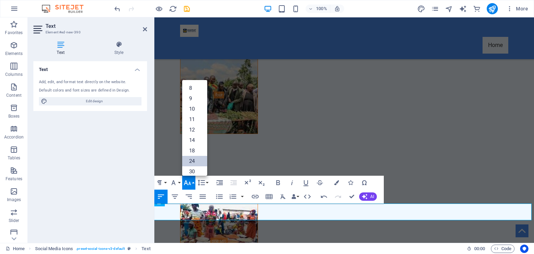
click at [192, 160] on link "24" at bounding box center [194, 161] width 25 height 10
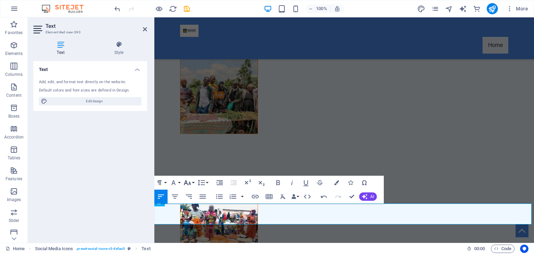
click at [192, 184] on button "Font Size" at bounding box center [188, 182] width 13 height 14
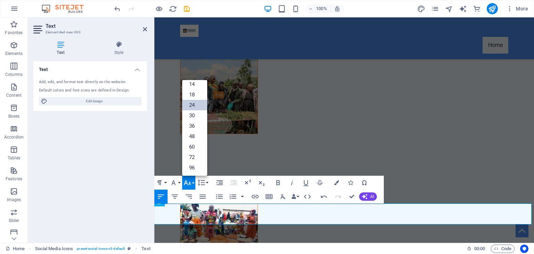
scroll to position [56, 0]
click at [197, 106] on link "24" at bounding box center [194, 105] width 25 height 10
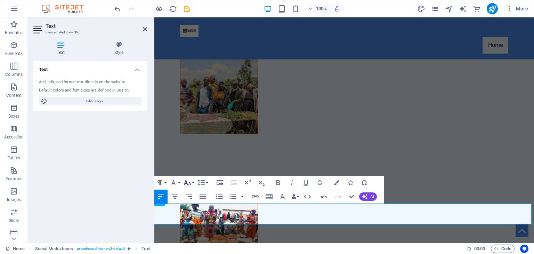
click at [192, 182] on button "Font Size" at bounding box center [188, 182] width 13 height 14
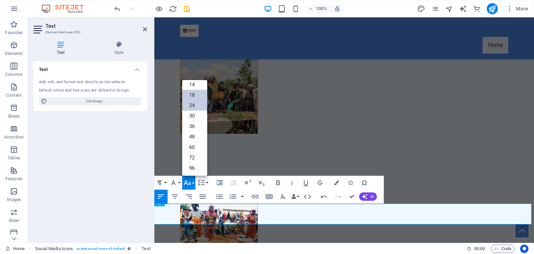
click at [199, 96] on link "18" at bounding box center [194, 95] width 25 height 10
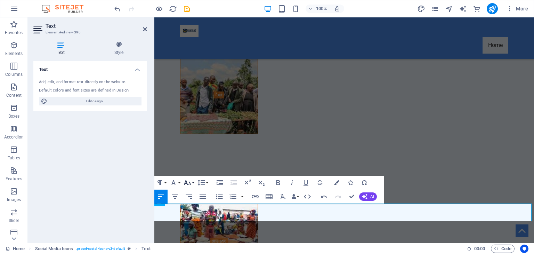
click at [190, 184] on icon "button" at bounding box center [187, 182] width 7 height 5
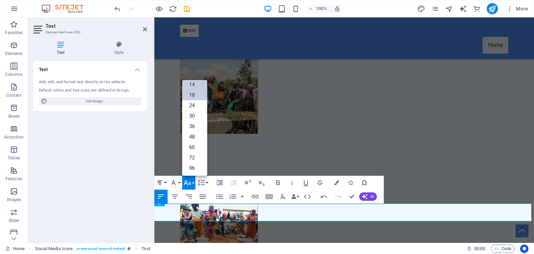
click at [199, 87] on link "14" at bounding box center [194, 84] width 25 height 10
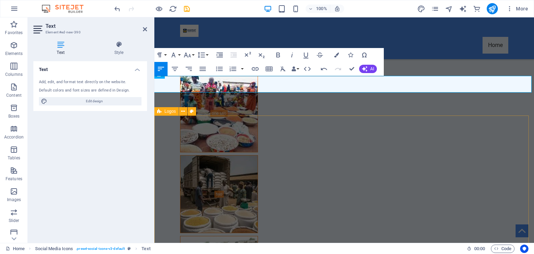
scroll to position [3997, 0]
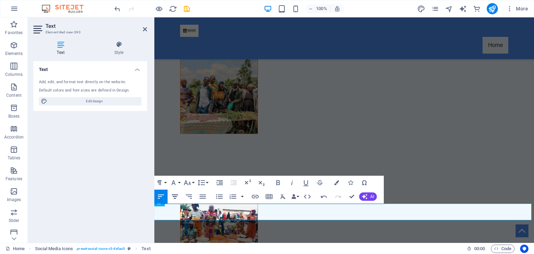
click at [172, 198] on icon "button" at bounding box center [175, 196] width 8 height 8
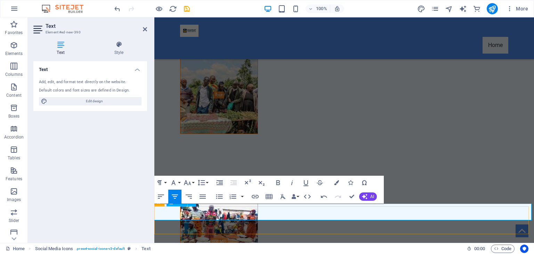
click at [177, 181] on icon "button" at bounding box center [173, 182] width 8 height 8
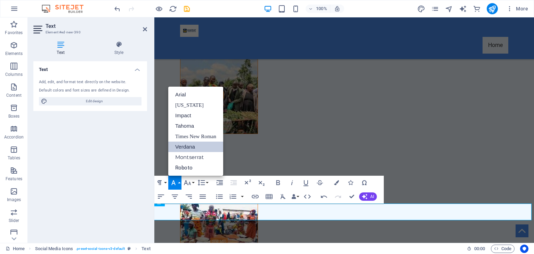
scroll to position [0, 0]
click at [189, 112] on link "Impact" at bounding box center [195, 115] width 55 height 10
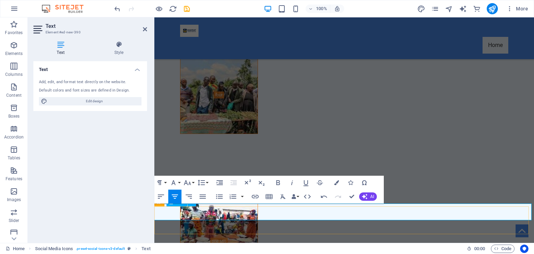
click at [180, 182] on button "Font Family" at bounding box center [174, 182] width 13 height 14
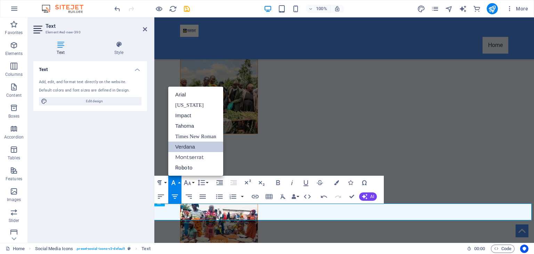
click at [191, 148] on link "Verdana" at bounding box center [195, 146] width 55 height 10
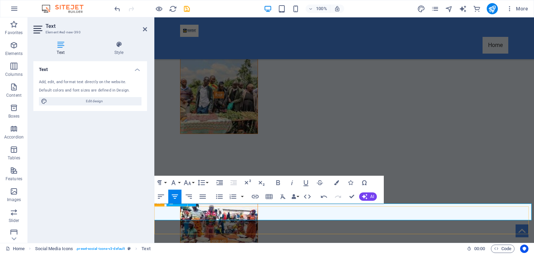
click at [179, 182] on button "Font Family" at bounding box center [174, 182] width 13 height 14
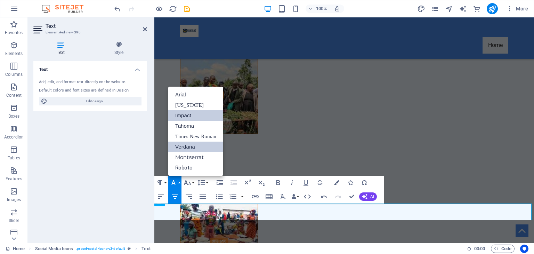
click at [190, 148] on link "Verdana" at bounding box center [195, 146] width 55 height 10
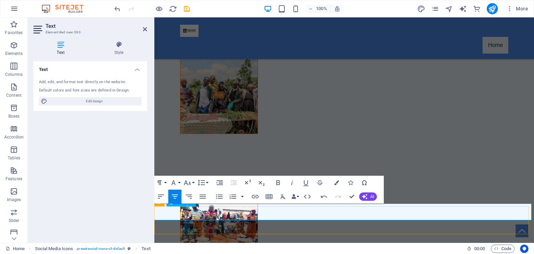
click at [179, 181] on button "Font Family" at bounding box center [174, 182] width 13 height 14
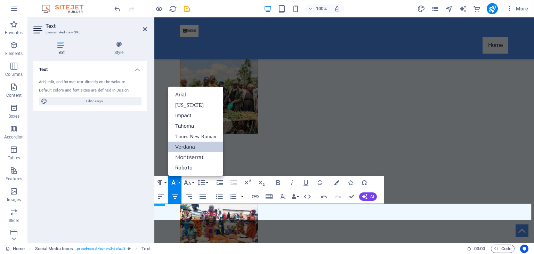
click at [179, 181] on button "Font Family" at bounding box center [174, 182] width 13 height 14
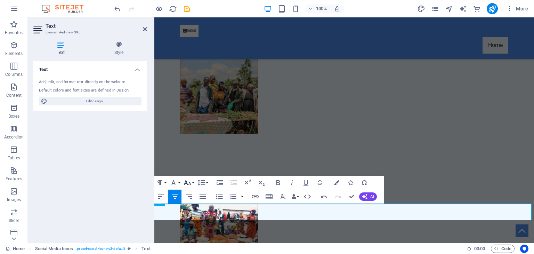
click at [193, 180] on button "Font Size" at bounding box center [188, 182] width 13 height 14
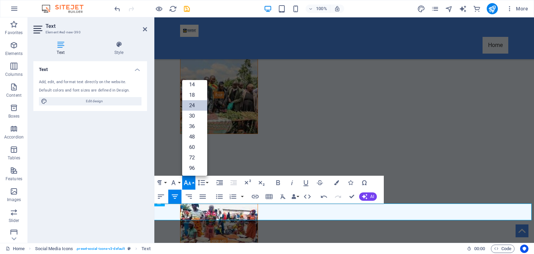
click at [196, 106] on link "24" at bounding box center [194, 105] width 25 height 10
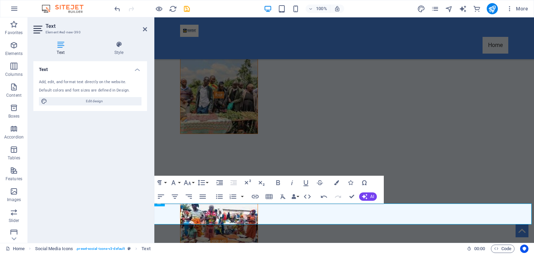
click at [119, 156] on div "Text Add, edit, and format text directly on the website. Default colors and fon…" at bounding box center [90, 149] width 114 height 176
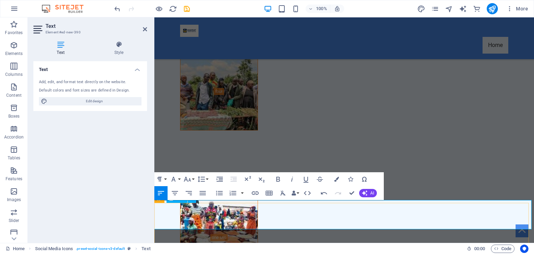
scroll to position [91, 2]
click at [172, 191] on icon "button" at bounding box center [175, 193] width 8 height 8
click at [163, 194] on icon "button" at bounding box center [161, 193] width 8 height 8
click at [177, 195] on icon "button" at bounding box center [175, 193] width 8 height 8
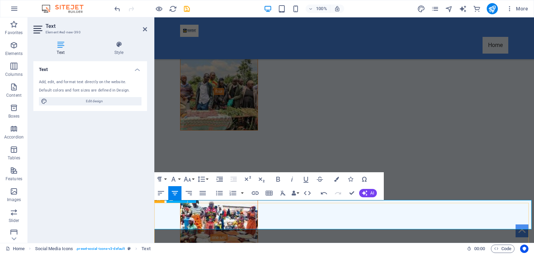
click at [176, 192] on icon "button" at bounding box center [175, 193] width 8 height 8
click at [192, 180] on button "Font Size" at bounding box center [188, 179] width 13 height 14
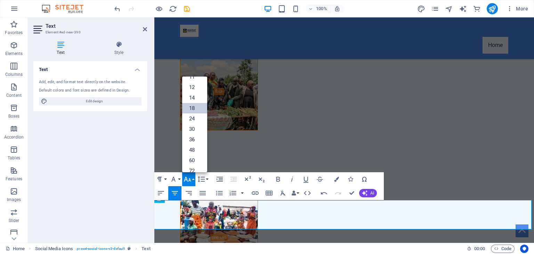
scroll to position [56, 0]
click at [196, 99] on link "24" at bounding box center [194, 102] width 25 height 10
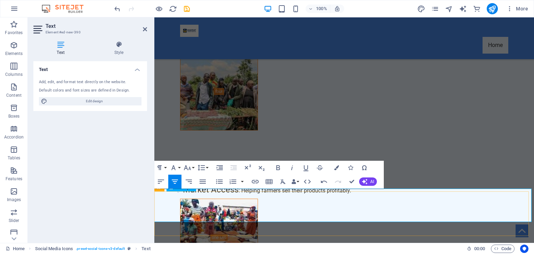
scroll to position [4012, 0]
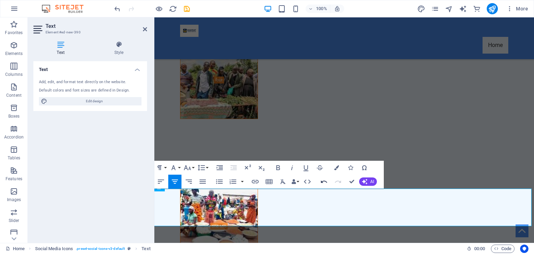
click at [320, 181] on icon "button" at bounding box center [324, 181] width 8 height 8
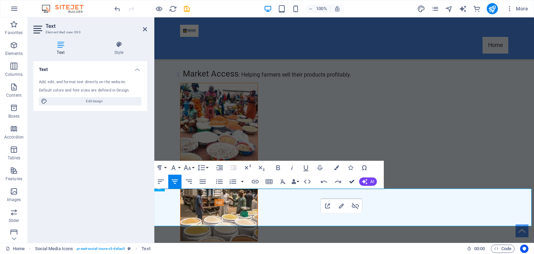
scroll to position [3959, 0]
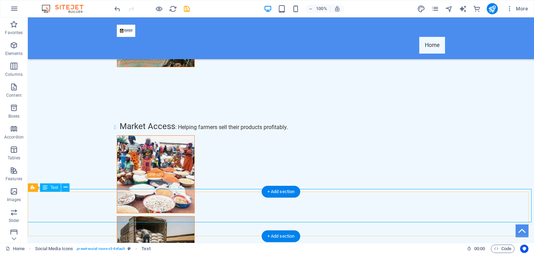
drag, startPoint x: 365, startPoint y: 202, endPoint x: 365, endPoint y: 198, distance: 4.5
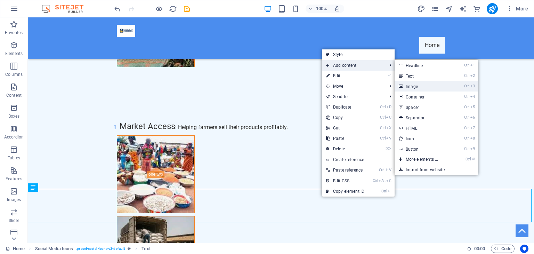
click at [424, 87] on link "Ctrl 3 Image" at bounding box center [422, 86] width 57 height 10
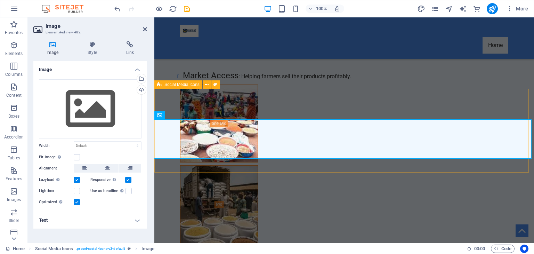
scroll to position [4139, 0]
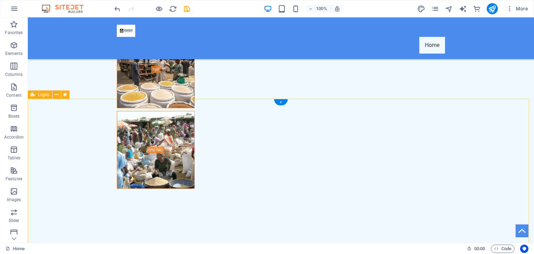
scroll to position [4017, 0]
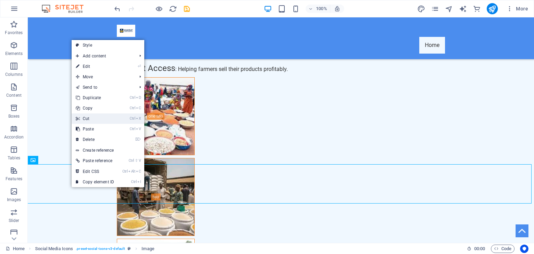
click at [92, 122] on link "Ctrl X Cut" at bounding box center [95, 118] width 47 height 10
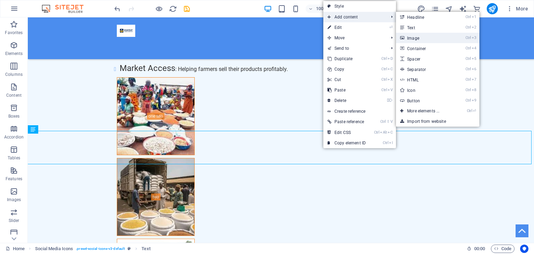
click at [420, 41] on link "Ctrl 3 Image" at bounding box center [424, 38] width 57 height 10
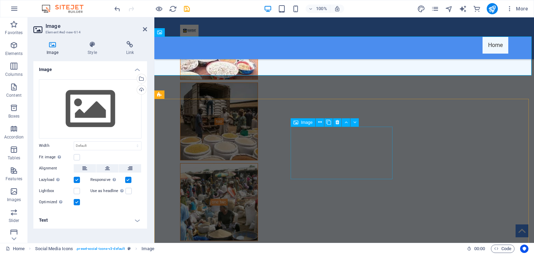
scroll to position [4069, 0]
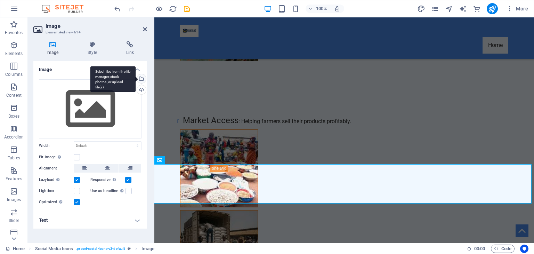
click at [141, 81] on div "Select files from the file manager, stock photos, or upload file(s)" at bounding box center [140, 79] width 10 height 10
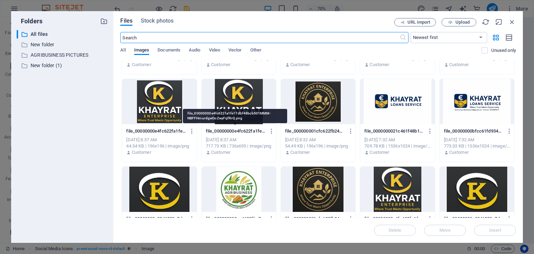
scroll to position [1868, 0]
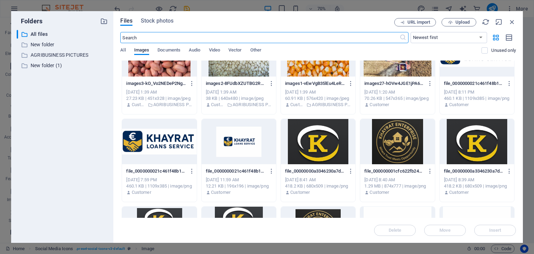
click at [303, 143] on div at bounding box center [318, 141] width 74 height 45
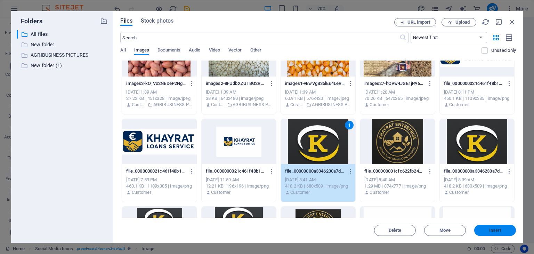
click at [496, 230] on span "Insert" at bounding box center [495, 230] width 12 height 4
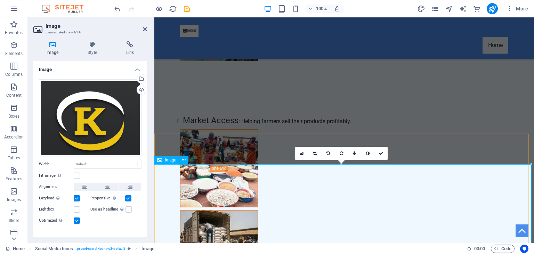
scroll to position [4197, 0]
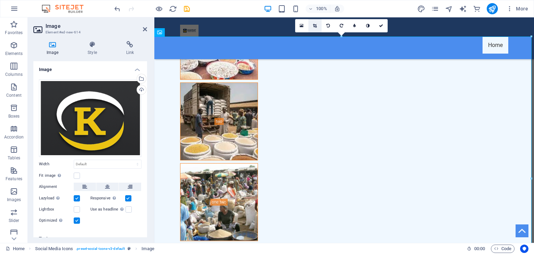
click at [312, 25] on link at bounding box center [314, 25] width 13 height 13
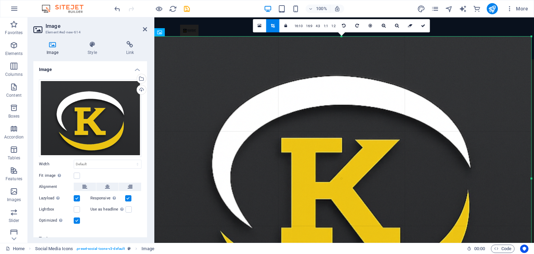
click at [156, 37] on div "180 170 160 150 140 130 120 110 100 90 80 70 60 50 40 30 20 10 0 -10 -20 -30 -4…" at bounding box center [340, 178] width 379 height 284
click at [268, 27] on link at bounding box center [272, 25] width 13 height 13
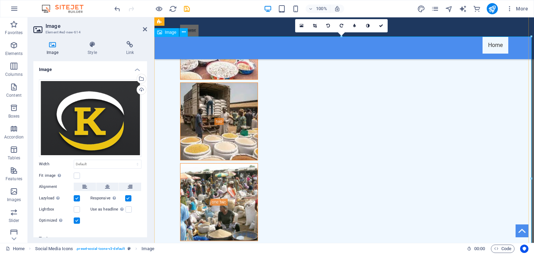
scroll to position [4069, 0]
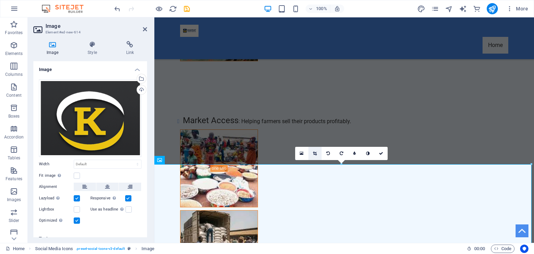
click at [314, 154] on icon at bounding box center [315, 153] width 4 height 4
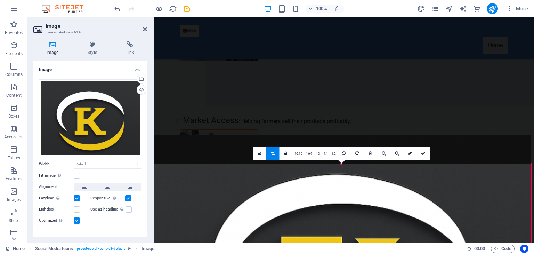
drag, startPoint x: 167, startPoint y: 163, endPoint x: 178, endPoint y: 192, distance: 30.8
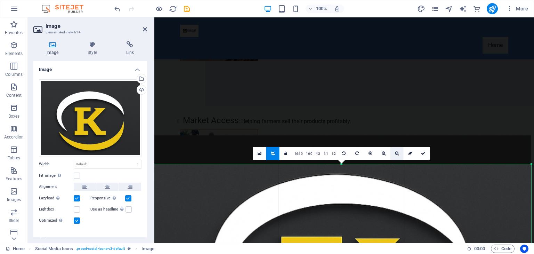
click at [394, 149] on link at bounding box center [396, 153] width 13 height 13
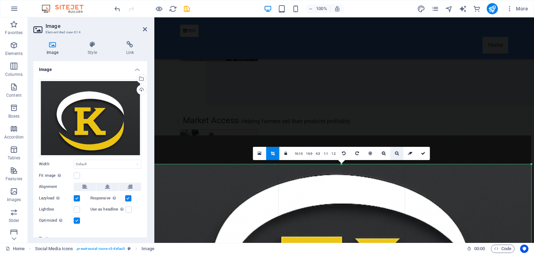
click at [394, 150] on link at bounding box center [396, 153] width 13 height 13
click at [395, 150] on link at bounding box center [396, 153] width 13 height 13
click at [395, 151] on icon at bounding box center [397, 153] width 4 height 4
click at [395, 152] on icon at bounding box center [397, 153] width 4 height 4
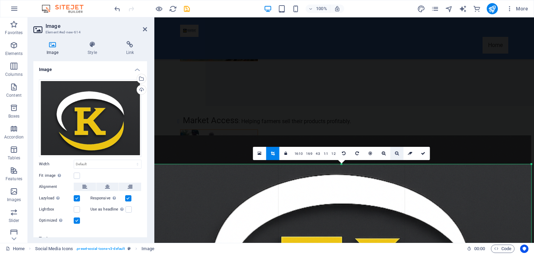
click at [395, 152] on icon at bounding box center [397, 153] width 4 height 4
click at [263, 155] on link at bounding box center [259, 153] width 13 height 13
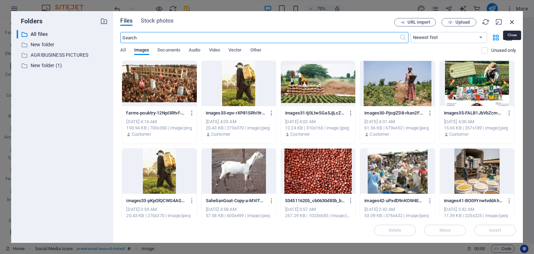
click at [513, 18] on icon "button" at bounding box center [512, 22] width 8 height 8
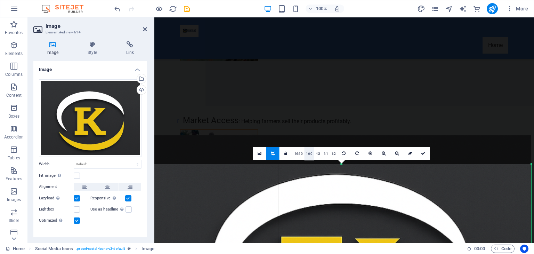
click at [311, 150] on link "16:9" at bounding box center [309, 153] width 10 height 13
click at [316, 152] on link "4:3" at bounding box center [318, 153] width 8 height 13
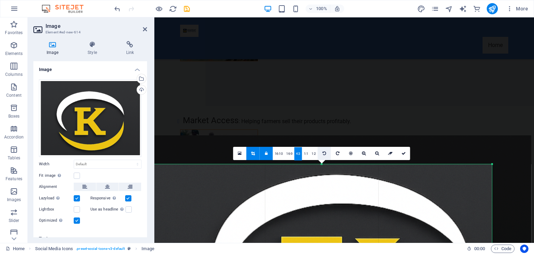
click at [320, 153] on link at bounding box center [324, 153] width 13 height 13
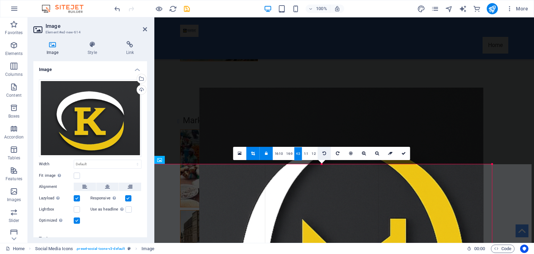
click at [320, 153] on link at bounding box center [324, 153] width 13 height 13
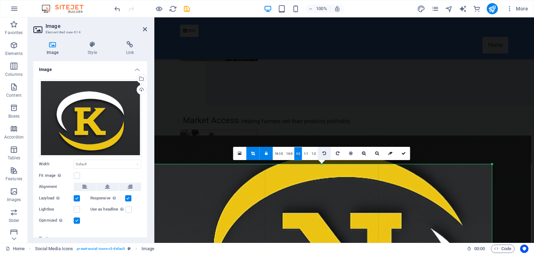
click at [320, 153] on link at bounding box center [324, 153] width 13 height 13
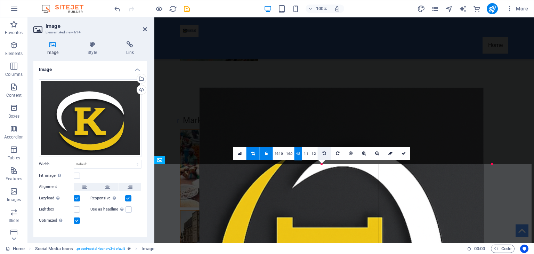
click at [320, 153] on link at bounding box center [324, 153] width 13 height 13
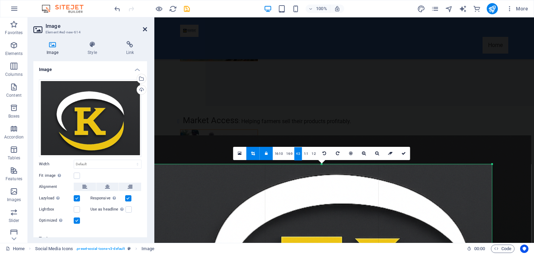
click at [145, 29] on icon at bounding box center [145, 29] width 4 height 6
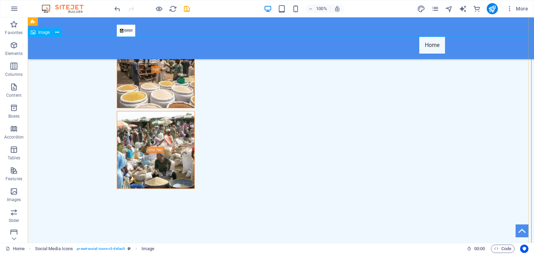
scroll to position [4017, 0]
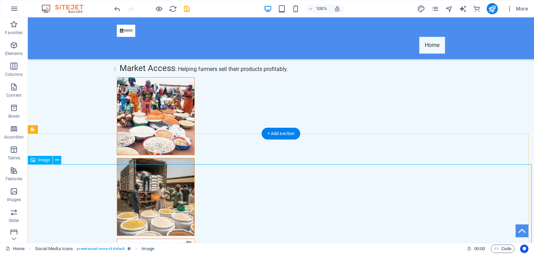
click at [57, 162] on icon at bounding box center [57, 159] width 4 height 7
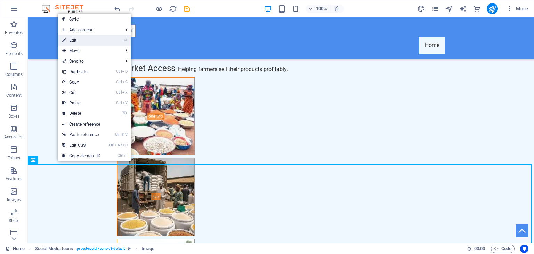
click at [74, 42] on link "⏎ Edit" at bounding box center [81, 40] width 47 height 10
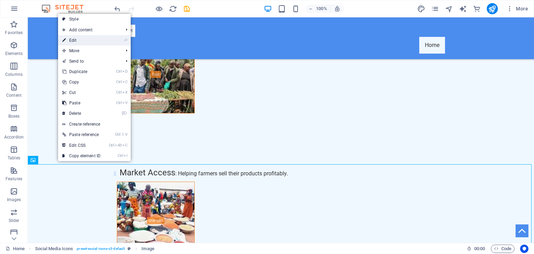
scroll to position [4069, 0]
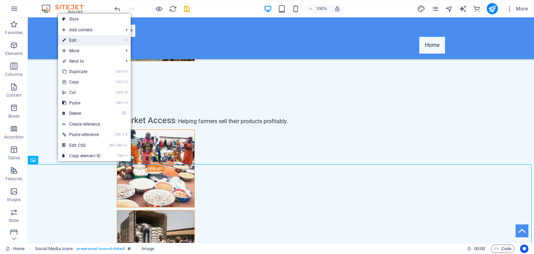
select select "px"
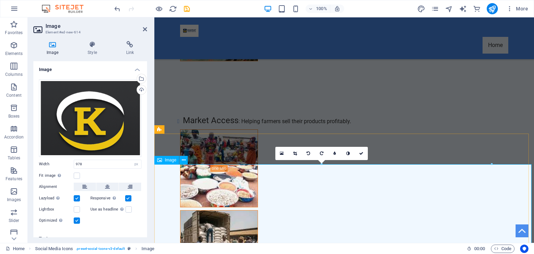
scroll to position [4324, 0]
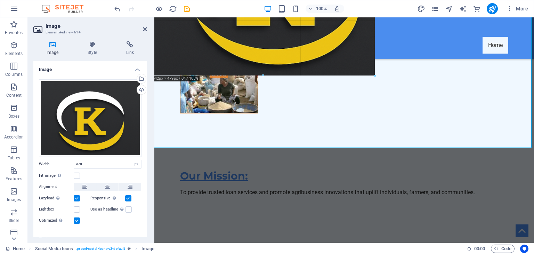
drag, startPoint x: 157, startPoint y: 163, endPoint x: 205, endPoint y: 75, distance: 100.3
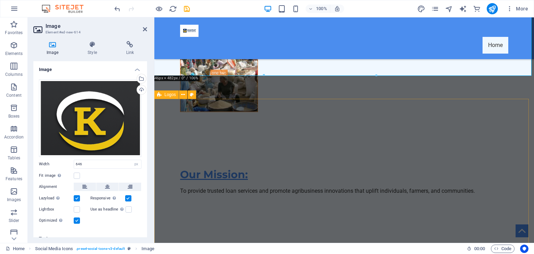
scroll to position [4198, 0]
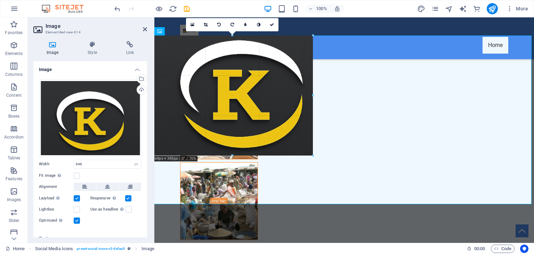
drag, startPoint x: 374, startPoint y: 203, endPoint x: 161, endPoint y: 151, distance: 219.0
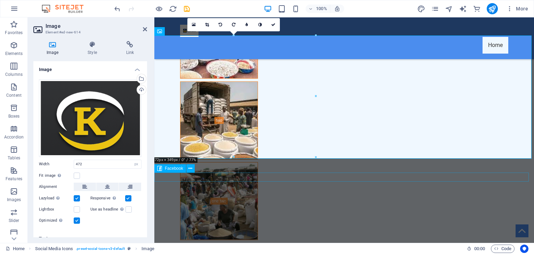
scroll to position [4071, 0]
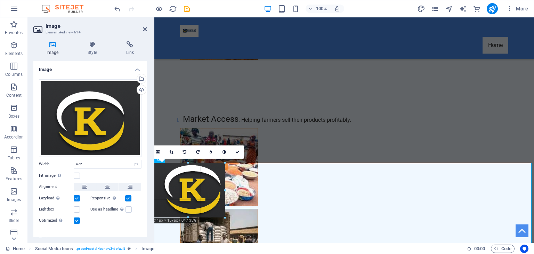
drag, startPoint x: 313, startPoint y: 163, endPoint x: 154, endPoint y: 230, distance: 173.4
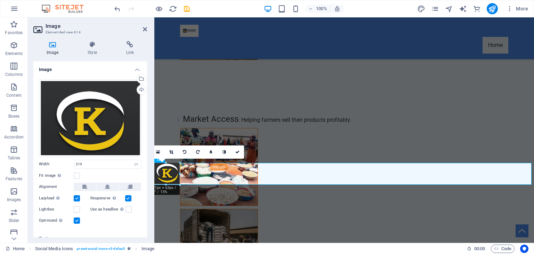
drag, startPoint x: 228, startPoint y: 164, endPoint x: 179, endPoint y: 199, distance: 60.3
type input "78"
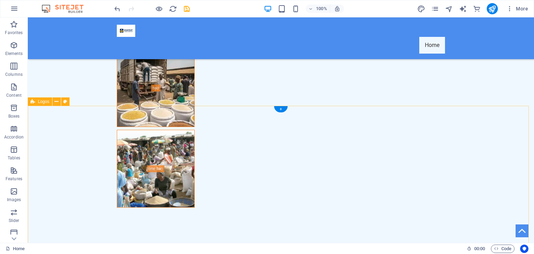
scroll to position [3999, 0]
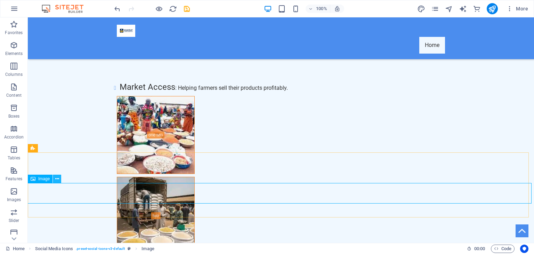
click at [56, 175] on icon at bounding box center [57, 178] width 4 height 7
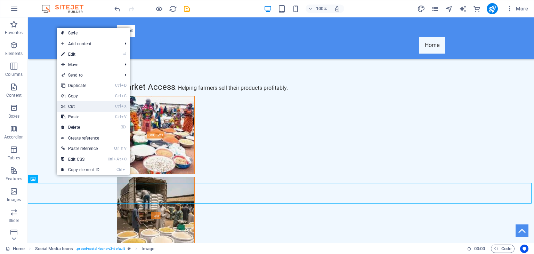
click at [79, 108] on link "Ctrl X Cut" at bounding box center [80, 106] width 47 height 10
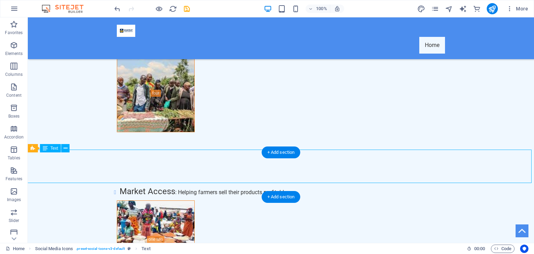
scroll to position [4051, 0]
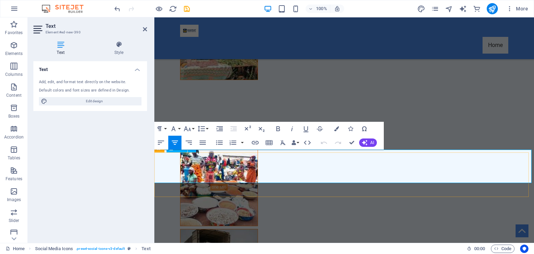
click at [145, 25] on h2 "Text" at bounding box center [96, 26] width 101 height 6
click at [327, 141] on icon "button" at bounding box center [324, 142] width 8 height 8
click at [326, 141] on icon "button" at bounding box center [324, 142] width 8 height 8
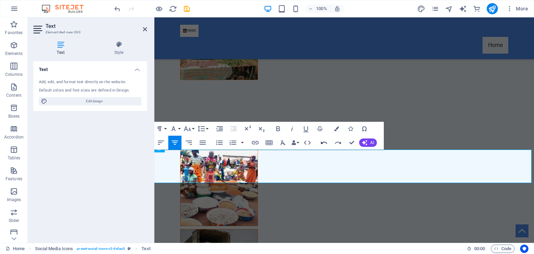
click at [326, 141] on icon "button" at bounding box center [324, 142] width 8 height 8
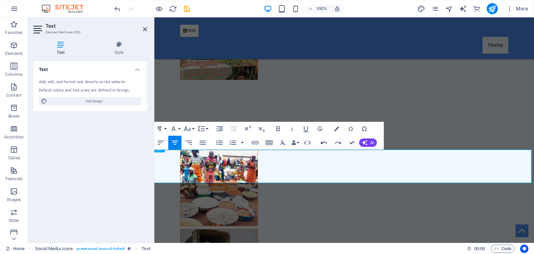
click at [326, 141] on icon "button" at bounding box center [324, 142] width 8 height 8
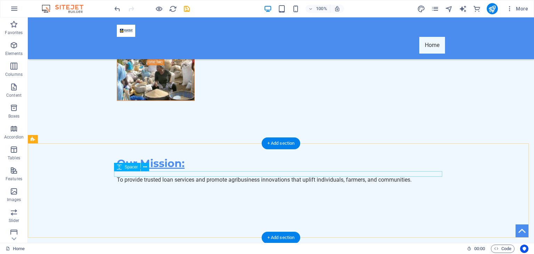
scroll to position [3978, 0]
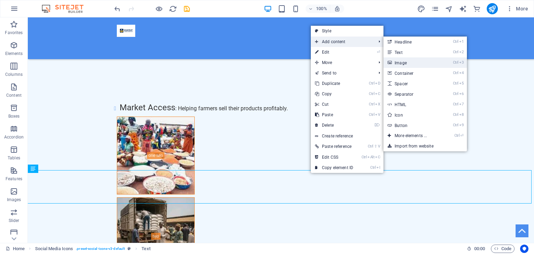
click at [408, 63] on link "Ctrl 3 Image" at bounding box center [411, 62] width 57 height 10
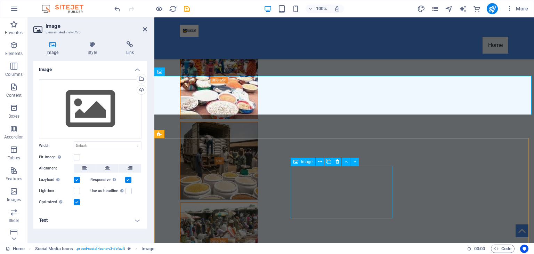
scroll to position [3903, 0]
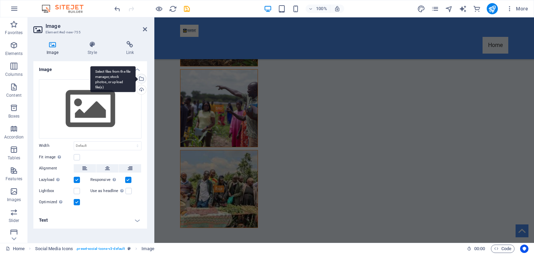
click at [145, 80] on div "Select files from the file manager, stock photos, or upload file(s)" at bounding box center [140, 79] width 10 height 10
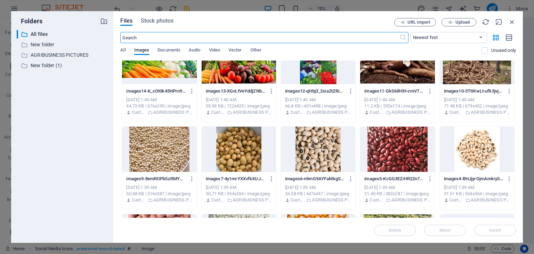
scroll to position [1813, 0]
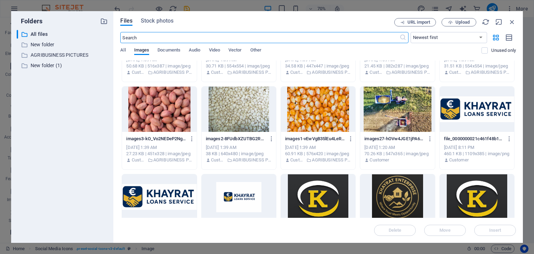
click at [459, 193] on div at bounding box center [476, 196] width 74 height 45
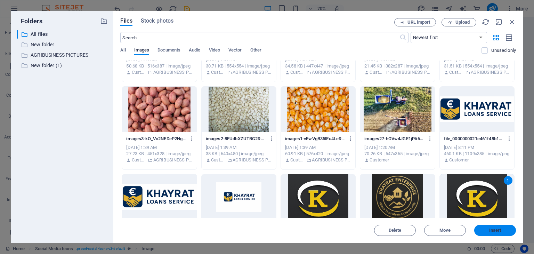
click at [494, 229] on span "Insert" at bounding box center [495, 230] width 12 height 4
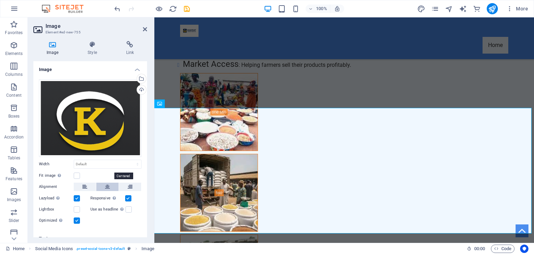
click at [110, 182] on button at bounding box center [107, 186] width 22 height 8
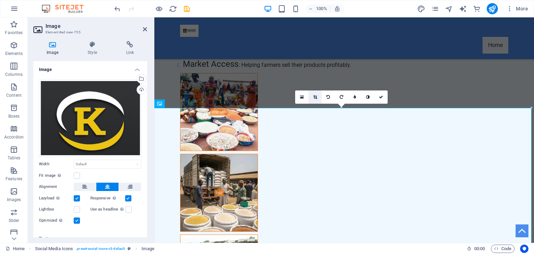
click at [314, 96] on icon at bounding box center [315, 97] width 4 height 4
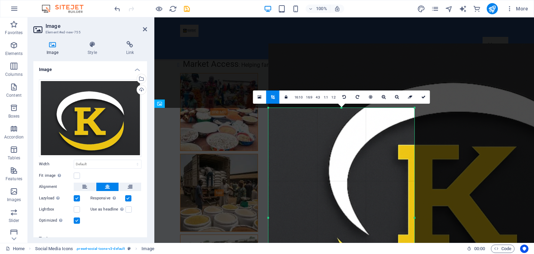
drag, startPoint x: 531, startPoint y: 106, endPoint x: 296, endPoint y: 168, distance: 243.1
click at [297, 170] on div "180 170 160 150 140 130 120 110 100 90 80 70 60 50 40 30 20 10 0 -10 -20 -30 -4…" at bounding box center [341, 218] width 146 height 220
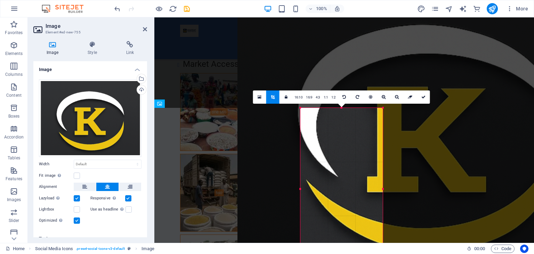
drag, startPoint x: 268, startPoint y: 109, endPoint x: 331, endPoint y: 167, distance: 86.0
click at [331, 167] on div "180 170 160 150 140 130 120 110 100 90 80 70 60 50 40 30 20 10 0 -10 -20 -30 -4…" at bounding box center [341, 189] width 82 height 162
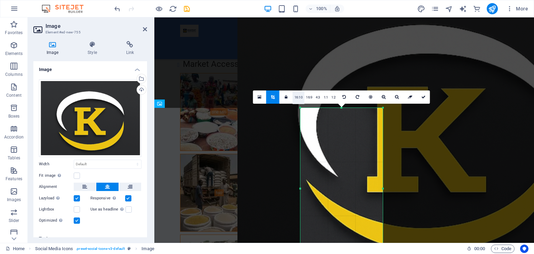
click at [298, 98] on link "16:10" at bounding box center [299, 97] width 12 height 13
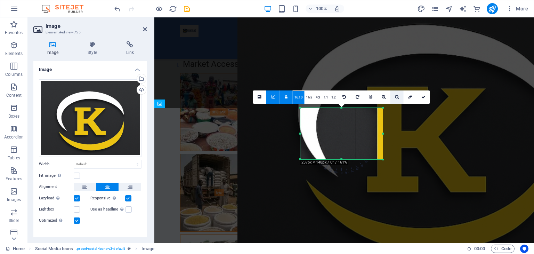
click at [393, 96] on link at bounding box center [396, 96] width 13 height 13
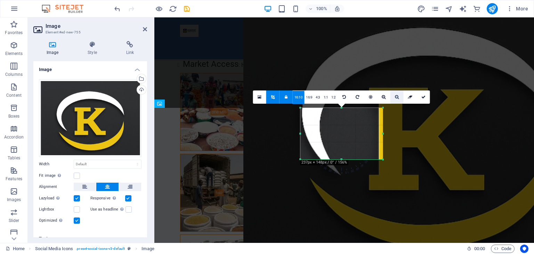
click at [393, 96] on link at bounding box center [396, 96] width 13 height 13
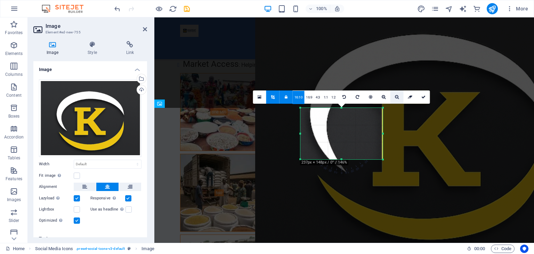
click at [393, 96] on link at bounding box center [396, 96] width 13 height 13
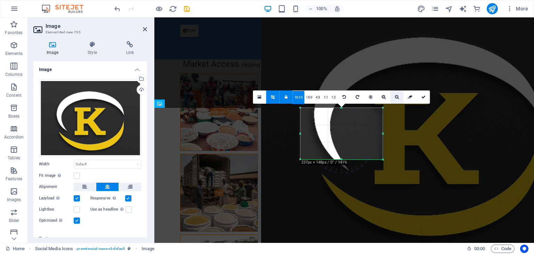
click at [393, 96] on link at bounding box center [396, 96] width 13 height 13
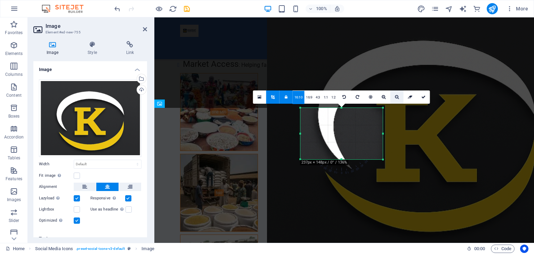
click at [393, 96] on link at bounding box center [396, 96] width 13 height 13
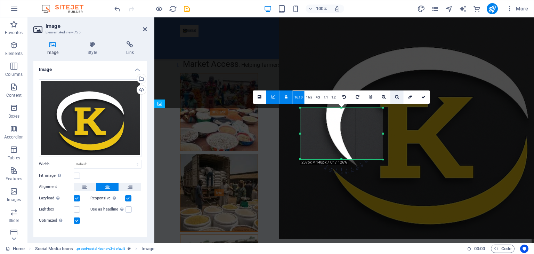
click at [393, 96] on link at bounding box center [396, 96] width 13 height 13
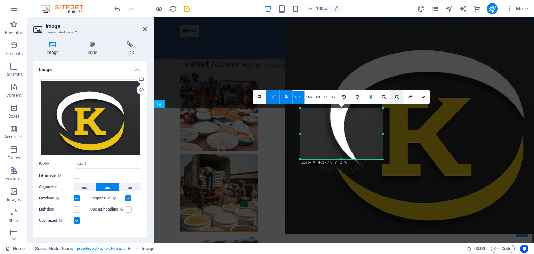
click at [393, 96] on link at bounding box center [396, 96] width 13 height 13
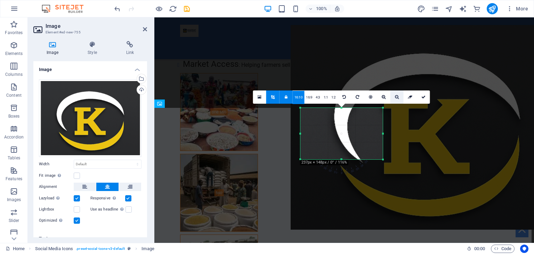
click at [393, 96] on link at bounding box center [396, 96] width 13 height 13
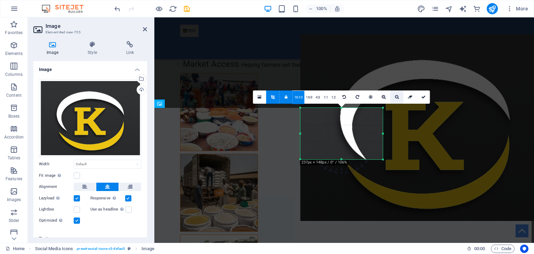
click at [393, 96] on link at bounding box center [396, 96] width 13 height 13
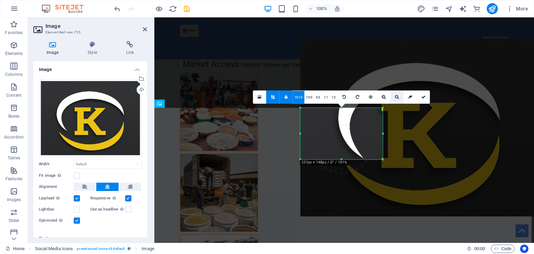
click at [393, 97] on link at bounding box center [396, 96] width 13 height 13
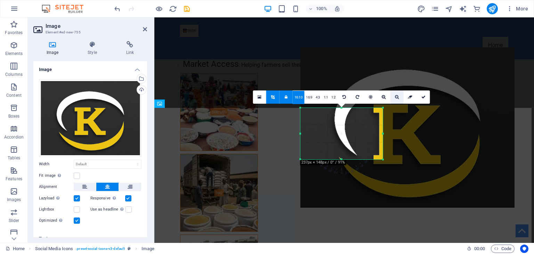
click at [393, 97] on link at bounding box center [396, 96] width 13 height 13
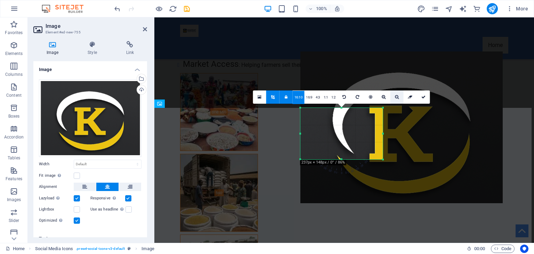
click at [393, 97] on link at bounding box center [396, 96] width 13 height 13
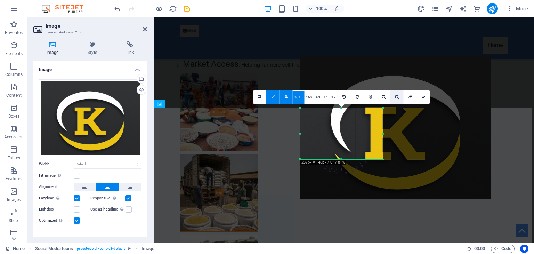
click at [393, 97] on link at bounding box center [396, 96] width 13 height 13
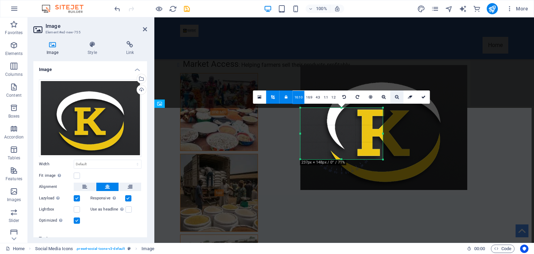
click at [393, 97] on link at bounding box center [396, 96] width 13 height 13
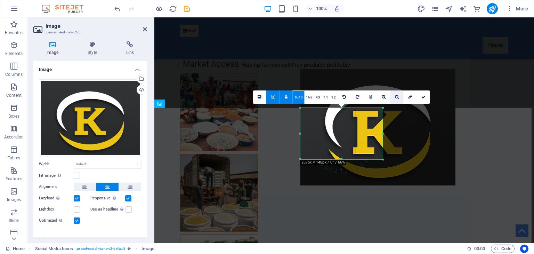
click at [393, 97] on link at bounding box center [396, 96] width 13 height 13
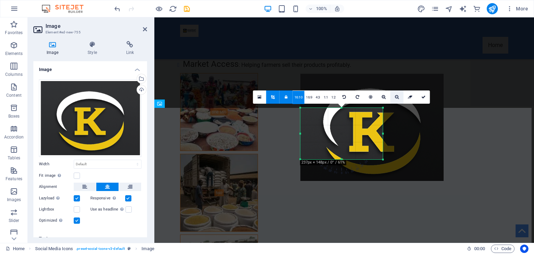
click at [393, 97] on link at bounding box center [396, 96] width 13 height 13
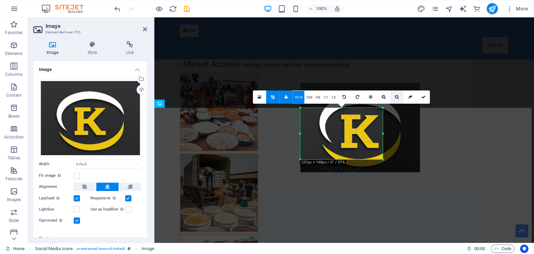
click at [393, 97] on link at bounding box center [396, 96] width 13 height 13
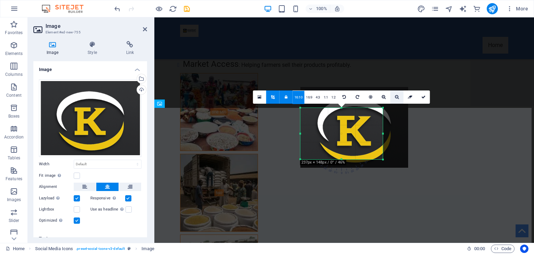
click at [393, 97] on link at bounding box center [396, 96] width 13 height 13
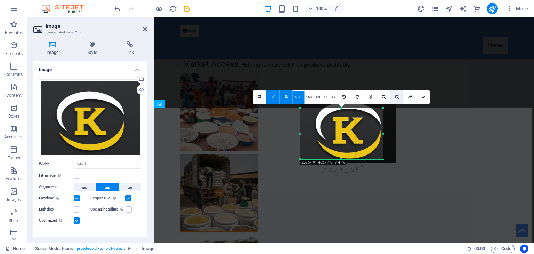
click at [393, 97] on link at bounding box center [396, 96] width 13 height 13
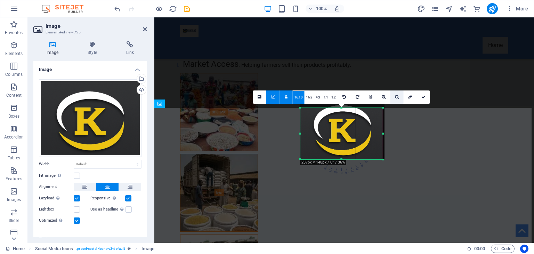
click at [393, 97] on link at bounding box center [396, 96] width 13 height 13
click at [392, 98] on link at bounding box center [396, 96] width 13 height 13
click at [396, 95] on icon at bounding box center [397, 97] width 4 height 4
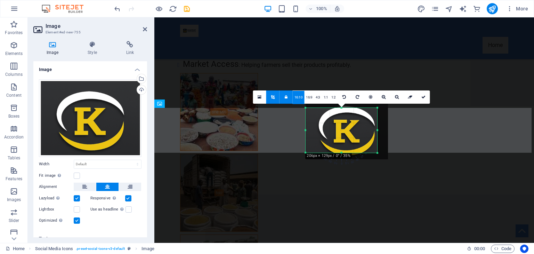
drag, startPoint x: 381, startPoint y: 159, endPoint x: 370, endPoint y: 146, distance: 17.0
click at [370, 146] on div "180 170 160 150 140 130 120 110 100 90 80 70 60 50 40 30 20 10 0 -10 -20 -30 -4…" at bounding box center [341, 130] width 72 height 45
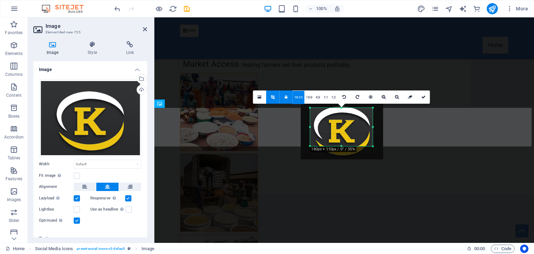
drag, startPoint x: 305, startPoint y: 152, endPoint x: 314, endPoint y: 145, distance: 11.7
click at [314, 145] on div "180 170 160 150 140 130 120 110 100 90 80 70 60 50 40 30 20 10 0 -10 -20 -30 -4…" at bounding box center [341, 127] width 63 height 38
click at [397, 97] on icon at bounding box center [397, 97] width 4 height 4
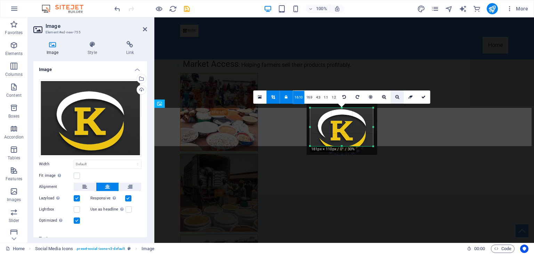
click at [397, 97] on icon at bounding box center [397, 97] width 4 height 4
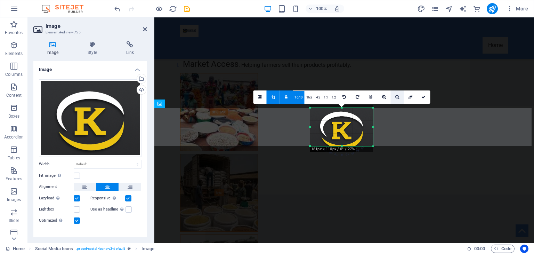
click at [396, 97] on icon at bounding box center [397, 97] width 4 height 4
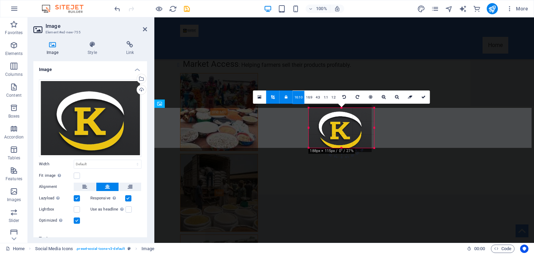
drag, startPoint x: 373, startPoint y: 147, endPoint x: 356, endPoint y: 149, distance: 17.5
click at [356, 148] on div "180 170 160 150 140 130 120 110 100 90 80 70 60 50 40 30 20 10 0 -10 -20 -30 -4…" at bounding box center [340, 128] width 65 height 40
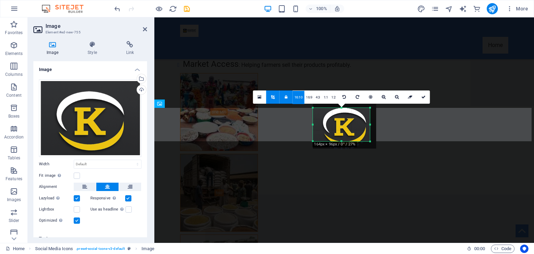
drag, startPoint x: 368, startPoint y: 110, endPoint x: 365, endPoint y: 112, distance: 4.0
click at [365, 112] on div "180 170 160 150 140 130 120 110 100 90 80 70 60 50 40 30 20 10 0 -10 -20 -30 -4…" at bounding box center [341, 124] width 57 height 33
click at [421, 96] on icon at bounding box center [423, 97] width 4 height 4
type input "164"
select select "px"
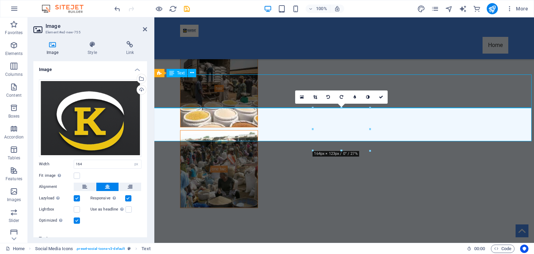
scroll to position [4074, 0]
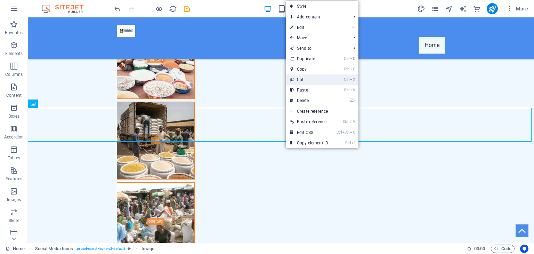
click at [307, 82] on link "Ctrl X Cut" at bounding box center [309, 79] width 47 height 10
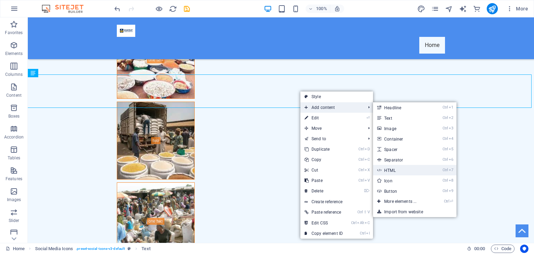
click at [401, 169] on link "Ctrl 7 HTML" at bounding box center [401, 170] width 57 height 10
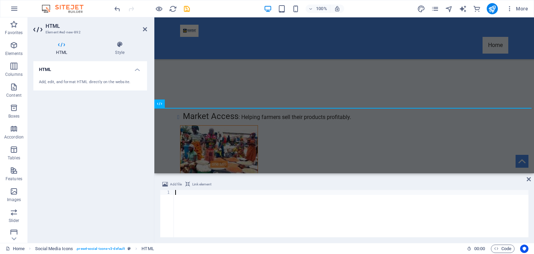
scroll to position [4126, 0]
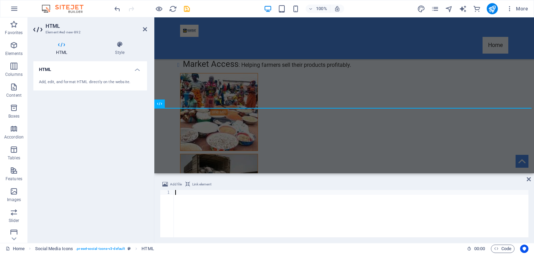
click at [176, 196] on div at bounding box center [351, 218] width 354 height 57
type textarea "Privacy Policy"
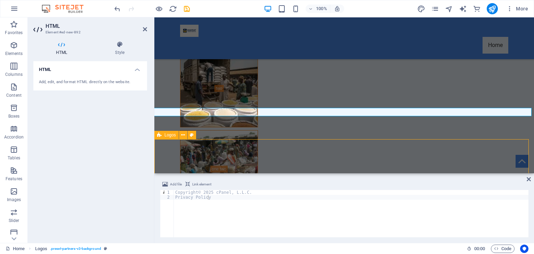
scroll to position [4074, 0]
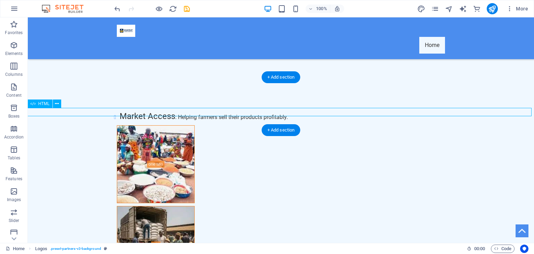
scroll to position [4126, 0]
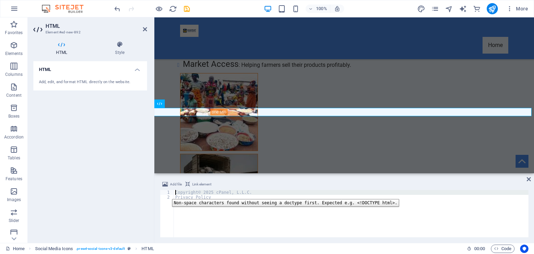
click at [167, 194] on div "1" at bounding box center [167, 192] width 14 height 5
type textarea "Copyright© 2025 cPanel, L.L.C. Privacy Policy"
click at [167, 194] on div "1" at bounding box center [167, 192] width 14 height 5
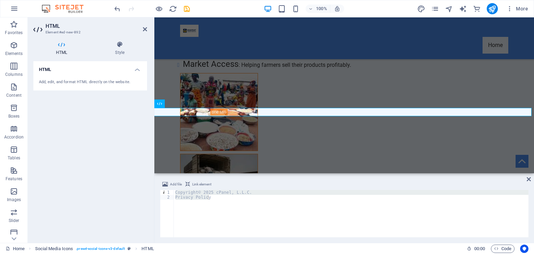
click at [170, 188] on div "Add file Link element" at bounding box center [344, 185] width 368 height 10
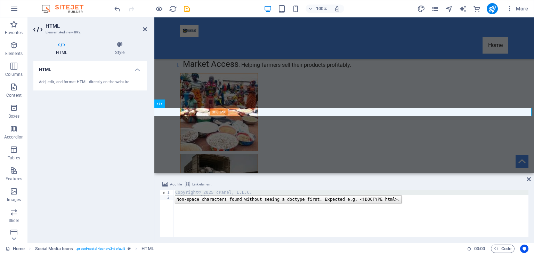
click at [170, 190] on div "1" at bounding box center [167, 192] width 14 height 5
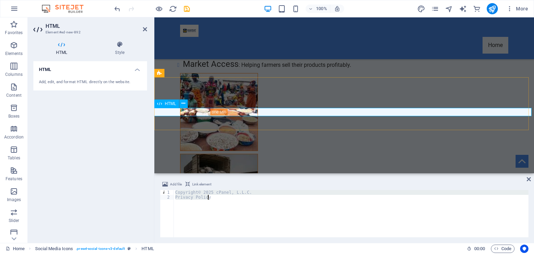
click at [123, 53] on h4 "Style" at bounding box center [119, 48] width 55 height 15
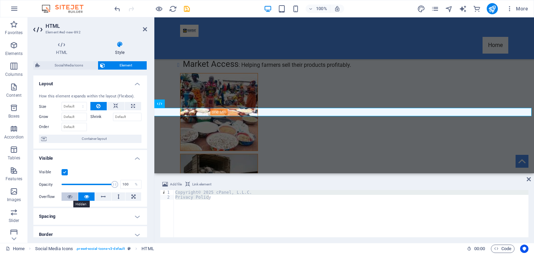
click at [73, 196] on button at bounding box center [69, 196] width 16 height 8
click at [131, 103] on icon at bounding box center [133, 106] width 4 height 8
type input "100"
select select "%"
click at [115, 107] on icon at bounding box center [115, 106] width 5 height 8
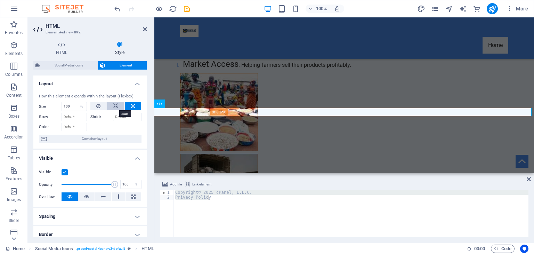
select select "DISABLED_OPTION_VALUE"
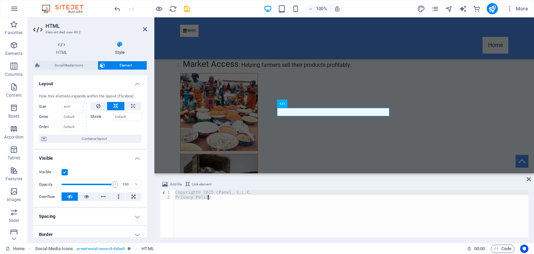
click at [226, 192] on div "Copyright© 2025 cPanel, L.L.C. Privacy Policy" at bounding box center [351, 213] width 354 height 47
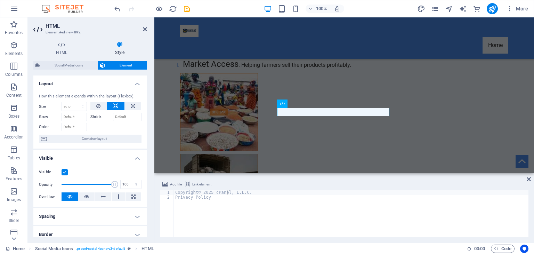
click at [226, 192] on div "Copyright© 2025 cPanel, L.L.C. Privacy Policy" at bounding box center [351, 218] width 354 height 57
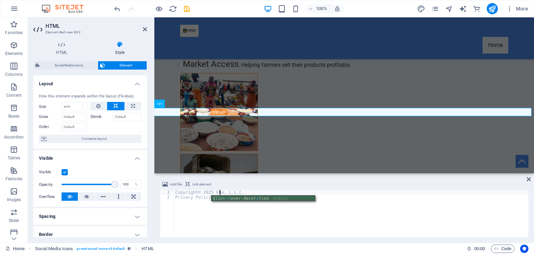
scroll to position [0, 0]
type textarea "Khayrat"
click at [129, 103] on button at bounding box center [133, 106] width 16 height 8
type input "100"
select select "%"
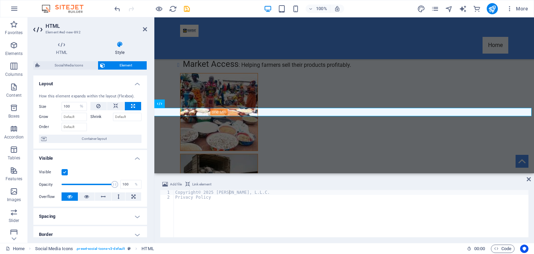
click at [129, 104] on button at bounding box center [133, 106] width 16 height 8
click at [120, 106] on button at bounding box center [115, 106] width 17 height 8
select select "DISABLED_OPTION_VALUE"
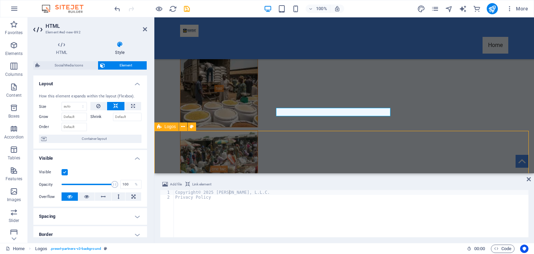
scroll to position [4074, 0]
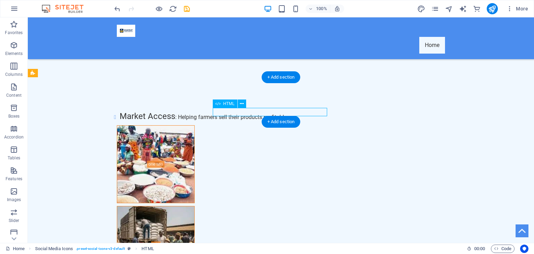
scroll to position [4126, 0]
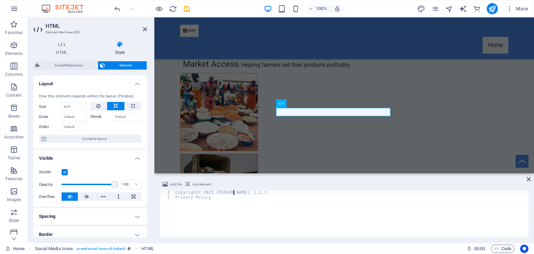
click at [233, 191] on div "Copyright© 2025 Khayrat, L.L.C. Privacy Policy" at bounding box center [351, 218] width 354 height 57
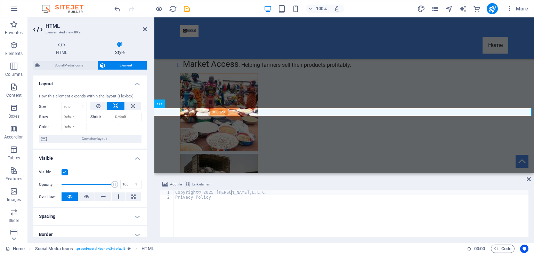
click at [174, 197] on div "Copyright© 2025 Khayrat,L.L.C. Privacy Policy" at bounding box center [351, 218] width 354 height 57
type textarea "Copyright© 2025 Khayrat,L.L.C.Privacy Policy"
click at [131, 103] on icon at bounding box center [133, 106] width 4 height 8
type input "100"
select select "%"
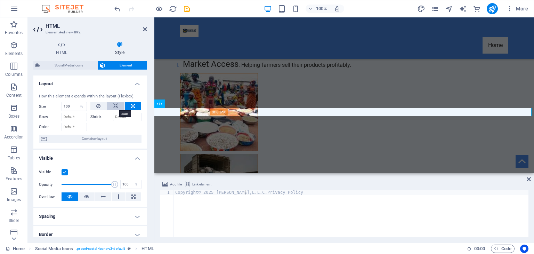
click at [120, 108] on button at bounding box center [115, 106] width 17 height 8
select select "DISABLED_OPTION_VALUE"
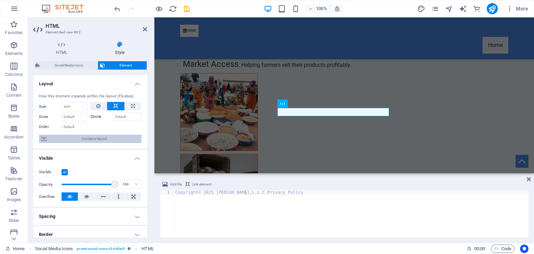
click at [94, 137] on span "Container layout" at bounding box center [94, 138] width 91 height 8
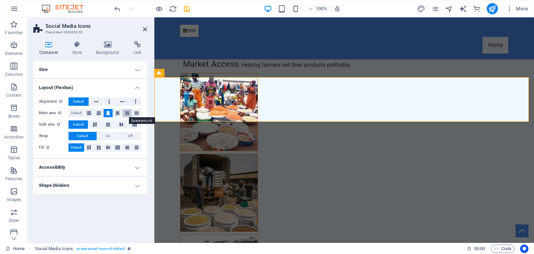
click at [129, 110] on icon at bounding box center [127, 113] width 4 height 8
click at [106, 112] on icon at bounding box center [108, 113] width 4 height 8
click at [122, 104] on icon at bounding box center [122, 101] width 5 height 8
click at [133, 104] on button at bounding box center [135, 101] width 11 height 8
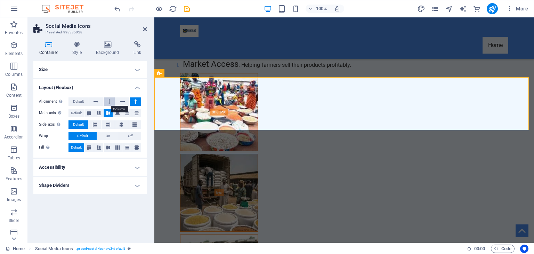
click at [110, 100] on icon at bounding box center [109, 101] width 2 height 8
click at [92, 100] on button at bounding box center [96, 101] width 14 height 8
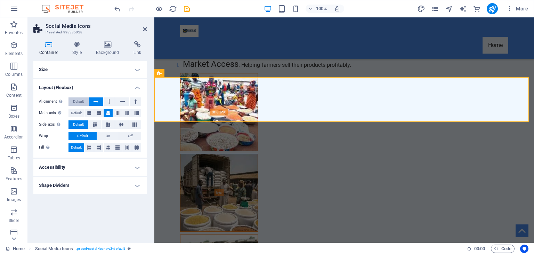
click at [82, 100] on span "Default" at bounding box center [78, 101] width 11 height 8
click at [135, 113] on icon at bounding box center [136, 113] width 4 height 8
click at [80, 112] on span "Default" at bounding box center [76, 113] width 11 height 8
click at [110, 148] on button at bounding box center [108, 147] width 9 height 8
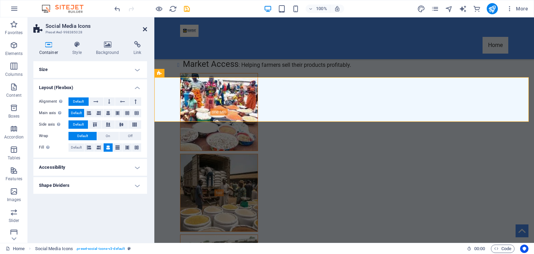
click at [145, 30] on icon at bounding box center [145, 29] width 4 height 6
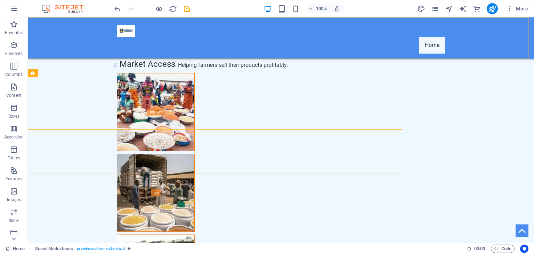
scroll to position [4074, 0]
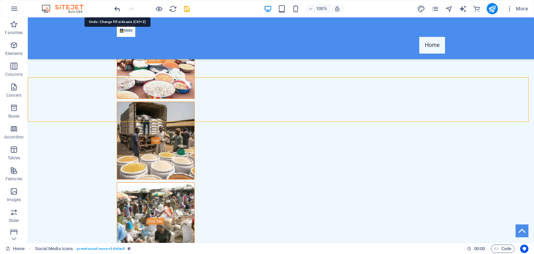
click at [113, 9] on icon "undo" at bounding box center [117, 9] width 8 height 8
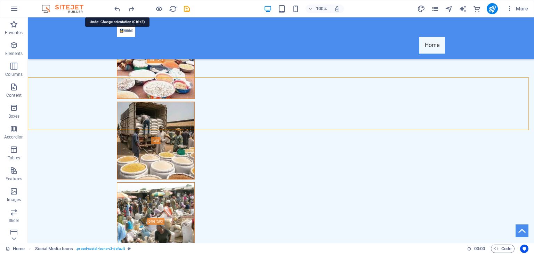
click at [112, 11] on div "100% More" at bounding box center [266, 8] width 533 height 17
click at [114, 7] on icon "undo" at bounding box center [117, 9] width 8 height 8
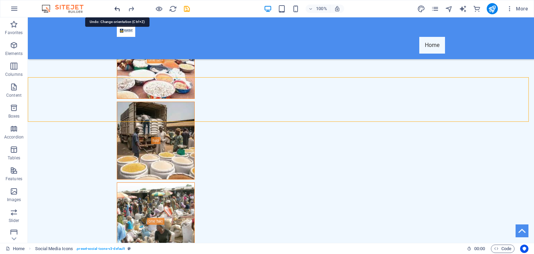
click at [114, 7] on icon "undo" at bounding box center [117, 9] width 8 height 8
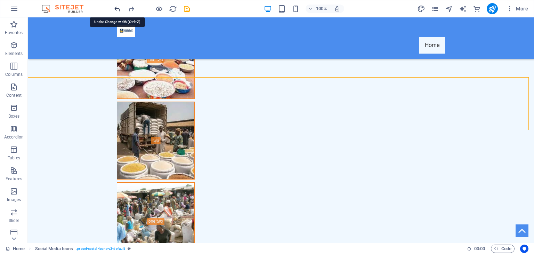
click at [114, 7] on icon "undo" at bounding box center [117, 9] width 8 height 8
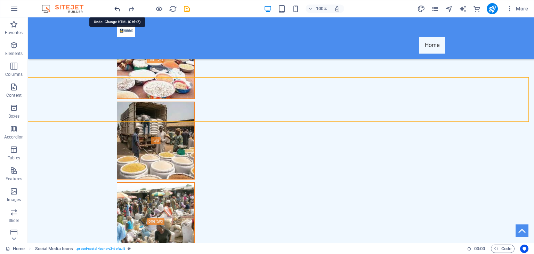
click at [114, 7] on icon "undo" at bounding box center [117, 9] width 8 height 8
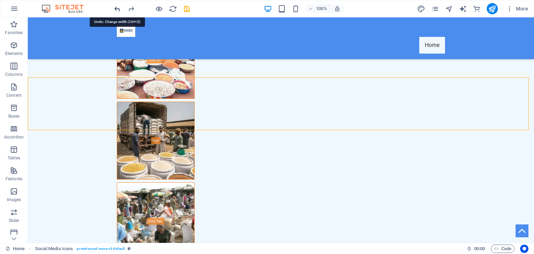
click at [114, 7] on icon "undo" at bounding box center [117, 9] width 8 height 8
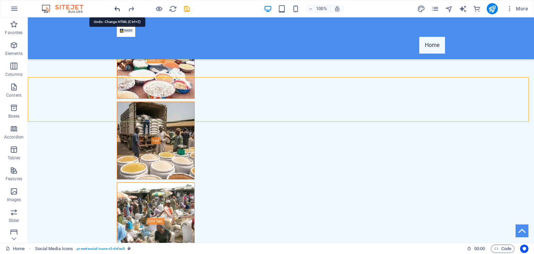
click at [114, 7] on icon "undo" at bounding box center [117, 9] width 8 height 8
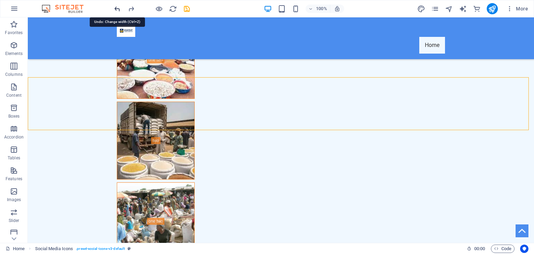
click at [114, 7] on icon "undo" at bounding box center [117, 9] width 8 height 8
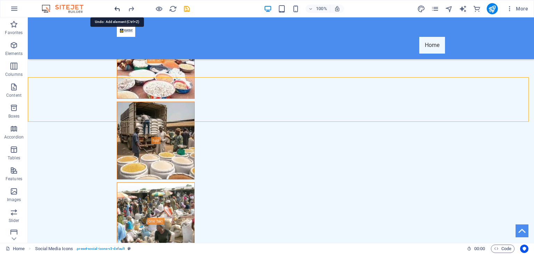
click at [114, 7] on icon "undo" at bounding box center [117, 9] width 8 height 8
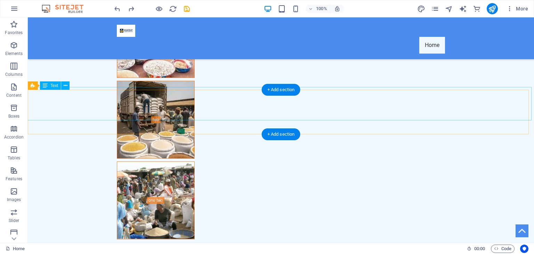
scroll to position [3978, 0]
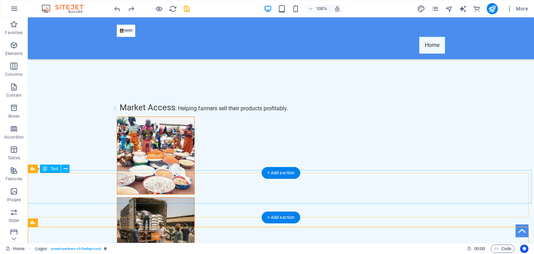
scroll to position [4106, 0]
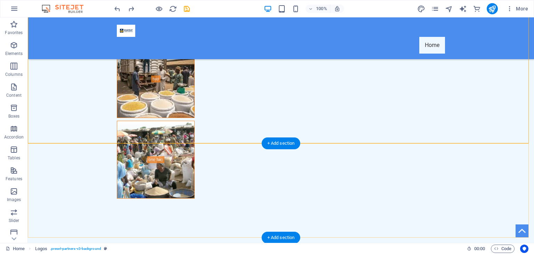
scroll to position [4233, 0]
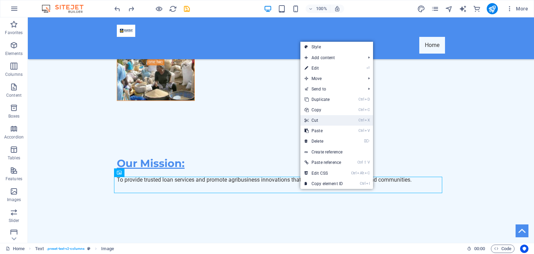
click at [318, 121] on link "Ctrl X Cut" at bounding box center [323, 120] width 47 height 10
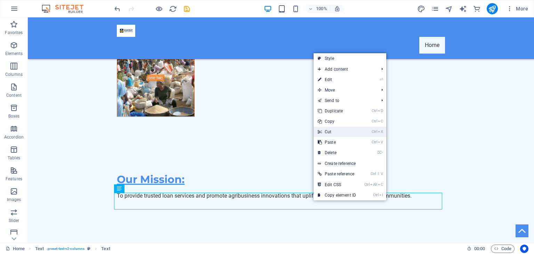
click at [336, 131] on link "Ctrl X Cut" at bounding box center [336, 131] width 47 height 10
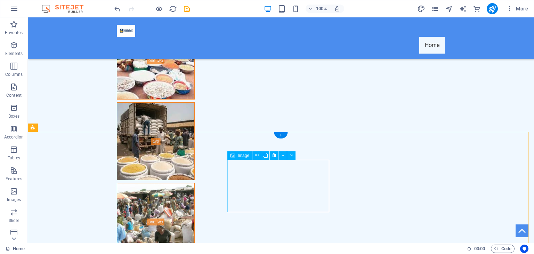
scroll to position [4200, 0]
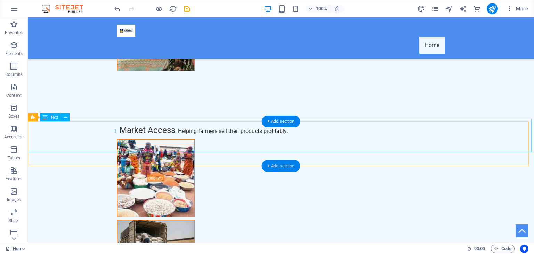
scroll to position [4073, 0]
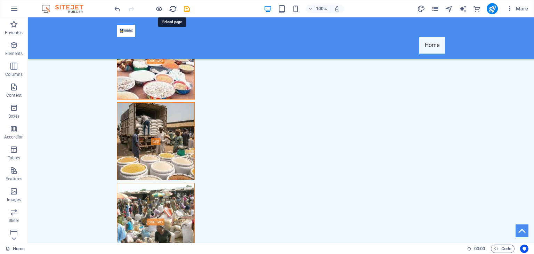
click at [173, 8] on icon "reload" at bounding box center [173, 9] width 8 height 8
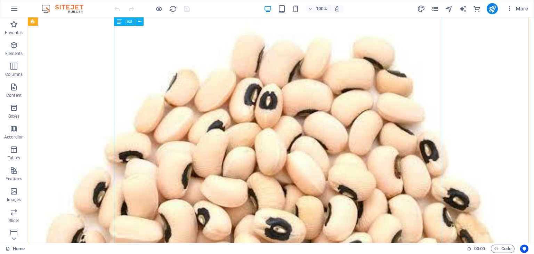
scroll to position [3053, 0]
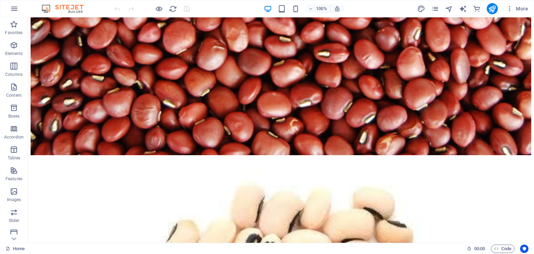
click at [167, 9] on div at bounding box center [152, 8] width 78 height 11
click at [170, 8] on icon "reload" at bounding box center [173, 9] width 8 height 8
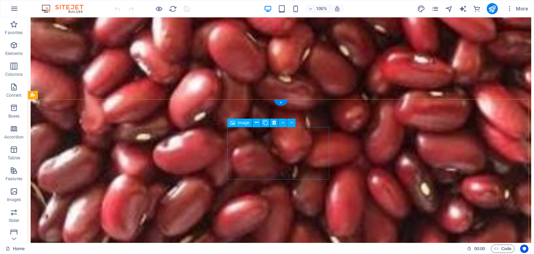
scroll to position [4072, 0]
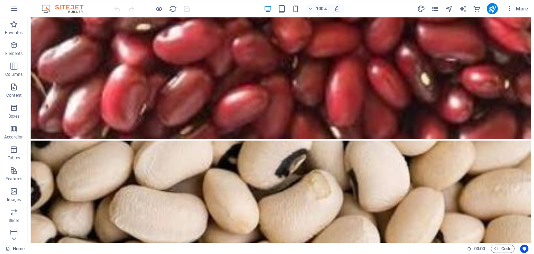
click at [116, 7] on div at bounding box center [152, 8] width 78 height 11
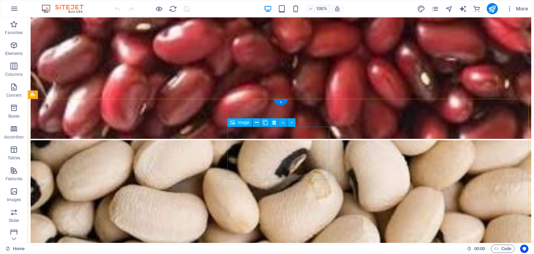
scroll to position [3945, 0]
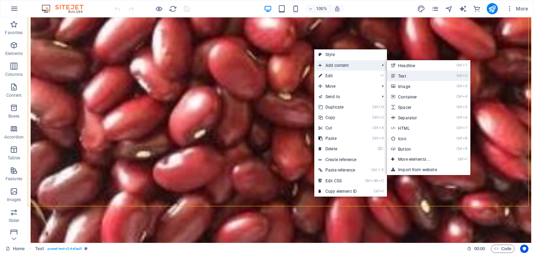
click at [412, 77] on link "Ctrl 2 Text" at bounding box center [415, 76] width 57 height 10
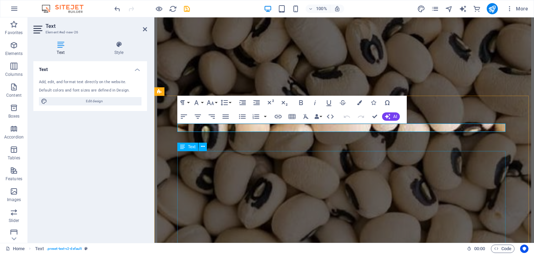
scroll to position [3320, 0]
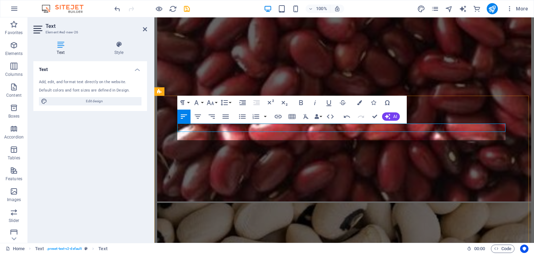
scroll to position [91, 2]
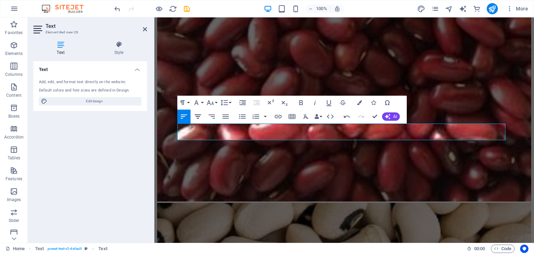
click at [203, 115] on button "Align Center" at bounding box center [197, 116] width 13 height 14
click at [185, 116] on icon "button" at bounding box center [184, 116] width 8 height 8
click at [197, 115] on icon "button" at bounding box center [198, 116] width 6 height 4
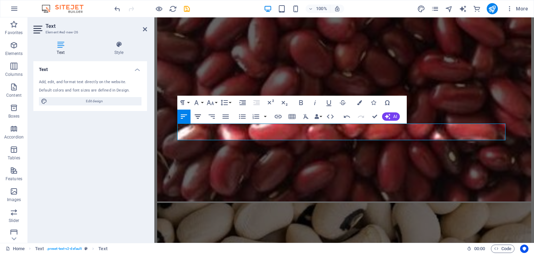
click at [200, 114] on icon "button" at bounding box center [198, 116] width 8 height 8
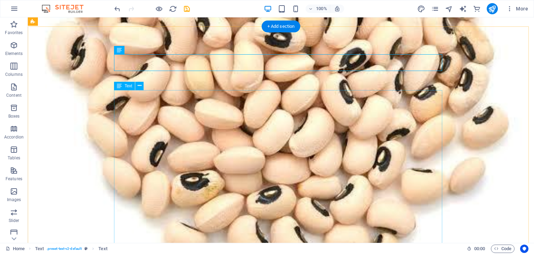
scroll to position [3268, 0]
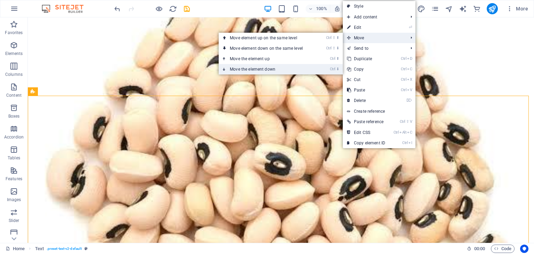
click at [258, 67] on link "Ctrl ⬇ Move the element down" at bounding box center [268, 69] width 98 height 10
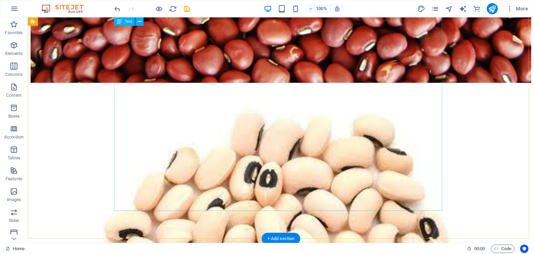
scroll to position [3252, 0]
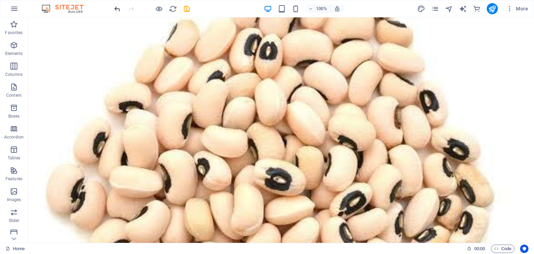
click at [121, 9] on icon "undo" at bounding box center [117, 9] width 8 height 8
click at [121, 9] on div at bounding box center [152, 8] width 78 height 11
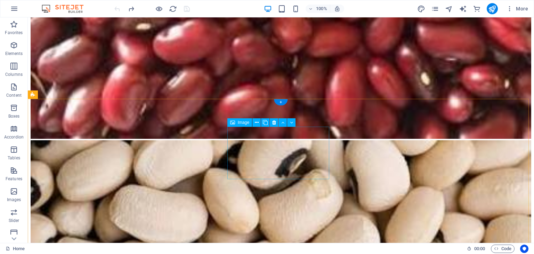
scroll to position [4199, 0]
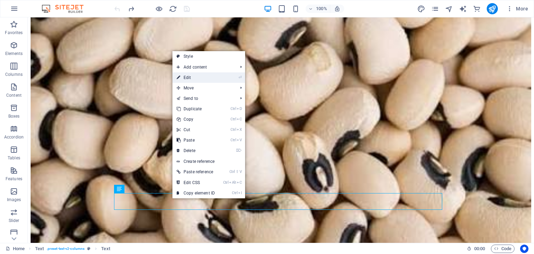
click at [196, 79] on link "⏎ Edit" at bounding box center [195, 77] width 47 height 10
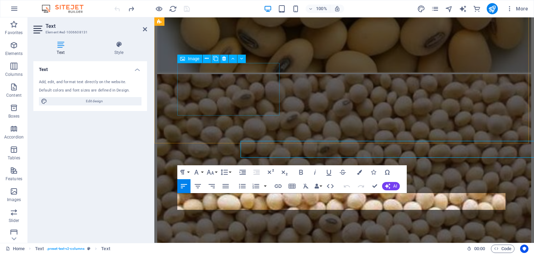
scroll to position [4252, 0]
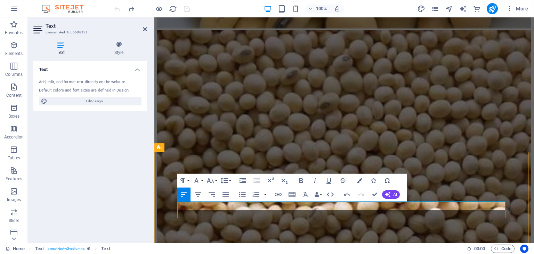
scroll to position [4235, 0]
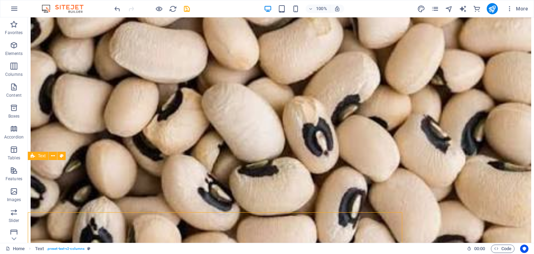
scroll to position [4183, 0]
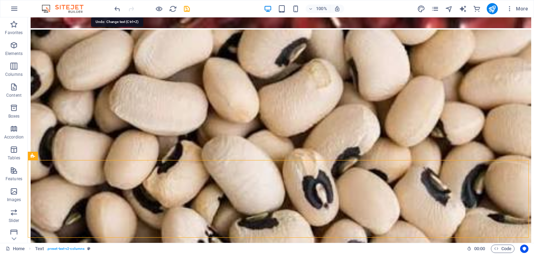
click at [118, 10] on icon "undo" at bounding box center [117, 9] width 8 height 8
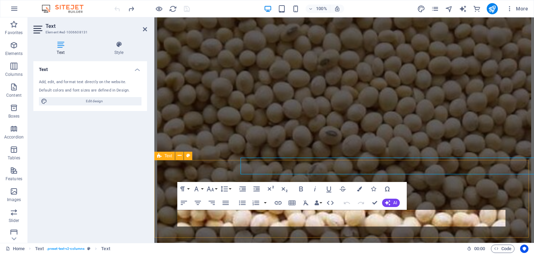
scroll to position [4235, 0]
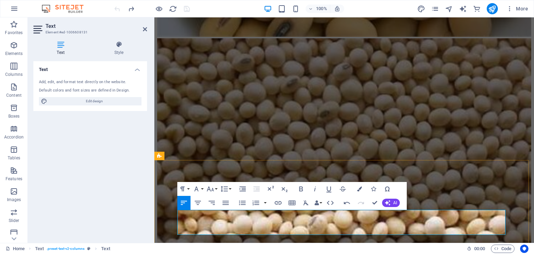
scroll to position [91, 2]
click at [196, 201] on icon "button" at bounding box center [198, 202] width 8 height 8
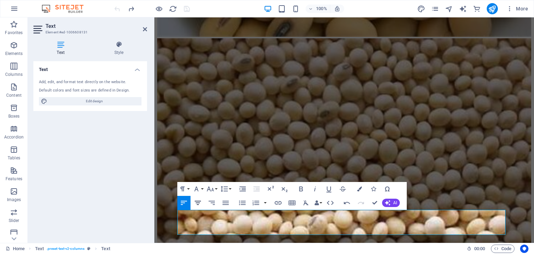
click at [199, 202] on icon "button" at bounding box center [198, 202] width 6 height 4
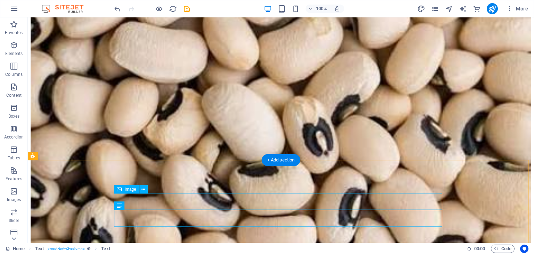
scroll to position [4183, 0]
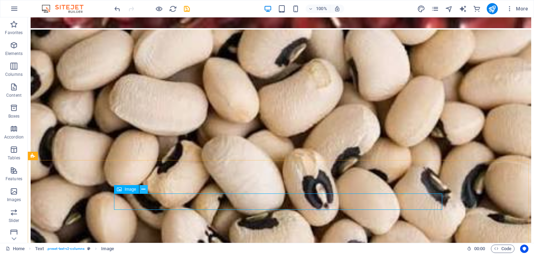
click at [143, 191] on icon at bounding box center [143, 189] width 4 height 7
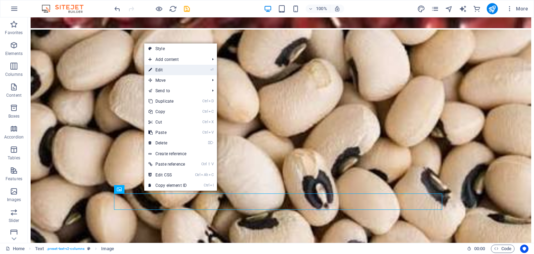
click at [166, 73] on link "⏎ Edit" at bounding box center [167, 70] width 47 height 10
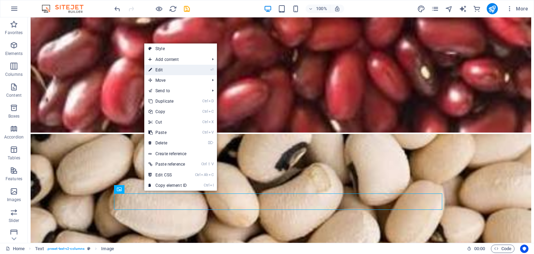
select select "px"
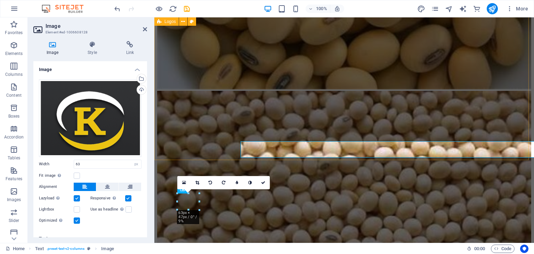
scroll to position [4235, 0]
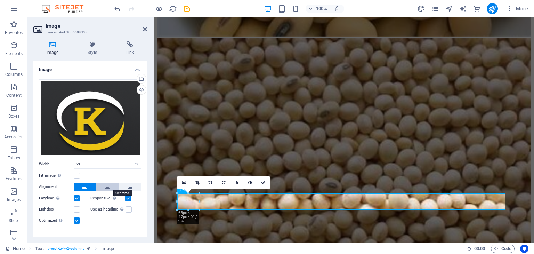
click at [108, 186] on icon at bounding box center [107, 186] width 5 height 8
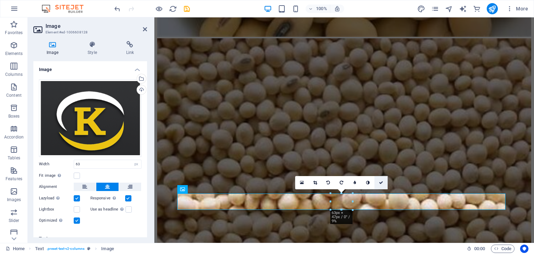
click at [378, 182] on link at bounding box center [380, 182] width 13 height 13
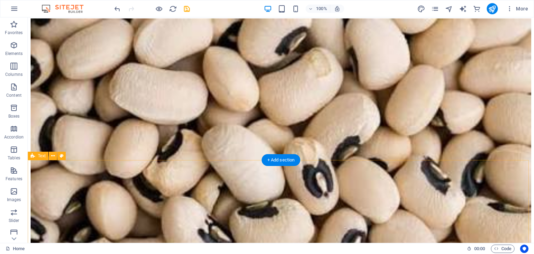
scroll to position [4199, 0]
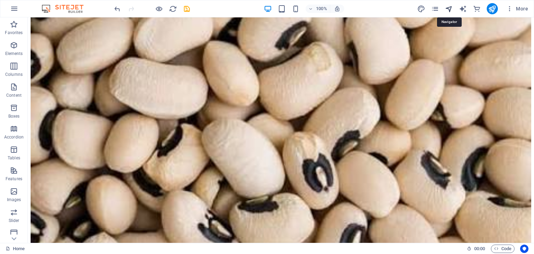
click at [452, 9] on icon "navigator" at bounding box center [449, 9] width 8 height 8
click at [494, 5] on icon "publish" at bounding box center [492, 9] width 8 height 8
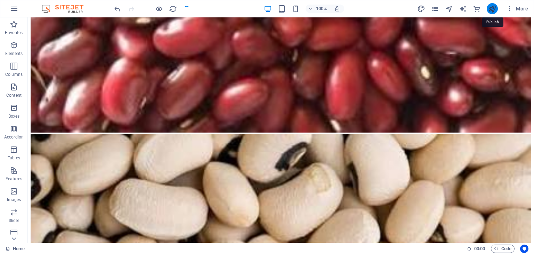
scroll to position [4243, 0]
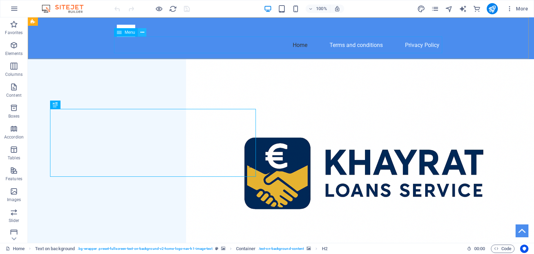
click at [145, 33] on button at bounding box center [142, 32] width 8 height 8
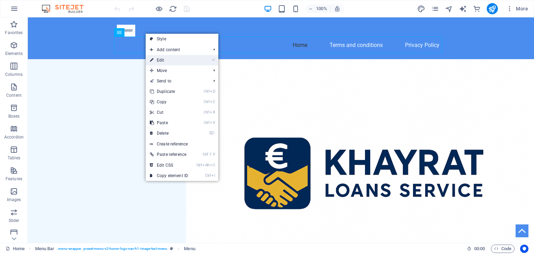
click at [169, 60] on link "⏎ Edit" at bounding box center [169, 60] width 47 height 10
select select
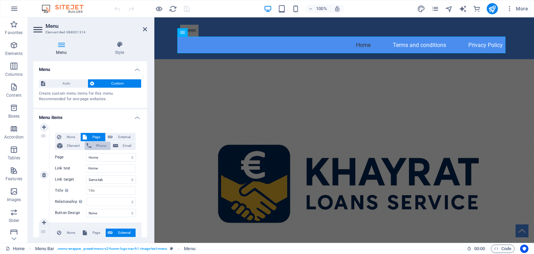
click at [104, 147] on span "Phone" at bounding box center [100, 145] width 15 height 8
select select
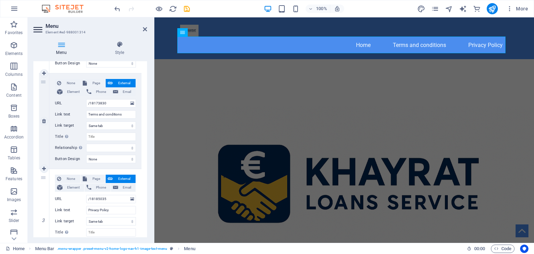
scroll to position [174, 0]
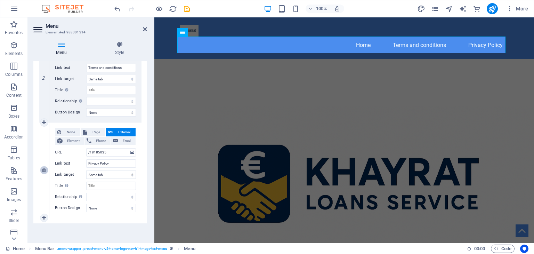
click at [44, 170] on icon at bounding box center [44, 169] width 4 height 5
select select
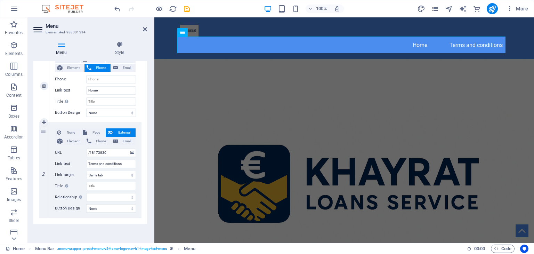
click at [0, 0] on icon at bounding box center [0, 0] width 0 height 0
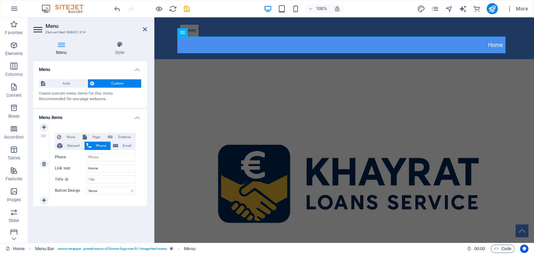
click at [46, 169] on div "1" at bounding box center [44, 163] width 10 height 73
click at [46, 165] on icon at bounding box center [44, 163] width 4 height 5
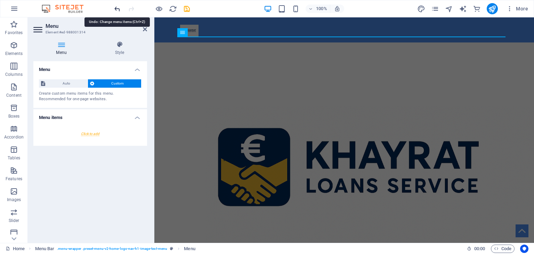
click at [118, 8] on icon "undo" at bounding box center [117, 9] width 8 height 8
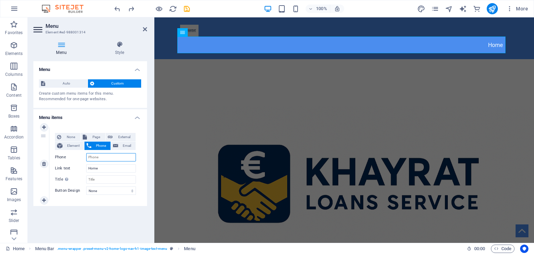
click at [109, 157] on input "Phone" at bounding box center [111, 157] width 50 height 8
click at [146, 25] on h2 "Menu" at bounding box center [96, 26] width 101 height 6
click at [146, 27] on icon at bounding box center [145, 29] width 4 height 6
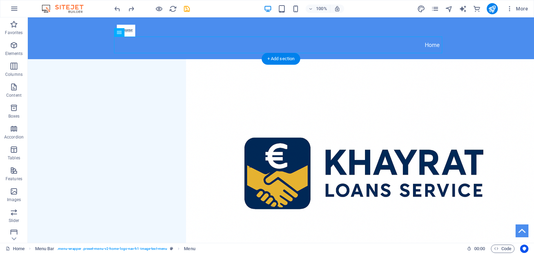
click at [465, 130] on figure at bounding box center [281, 175] width 506 height 232
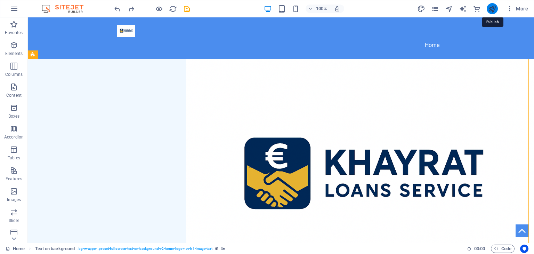
click at [489, 7] on icon "publish" at bounding box center [492, 9] width 8 height 8
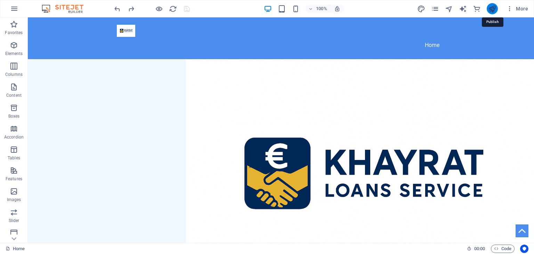
click at [492, 9] on icon "publish" at bounding box center [492, 9] width 8 height 8
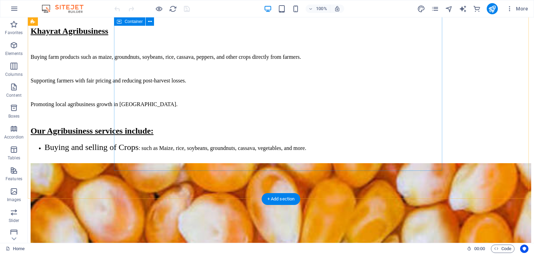
scroll to position [1401, 0]
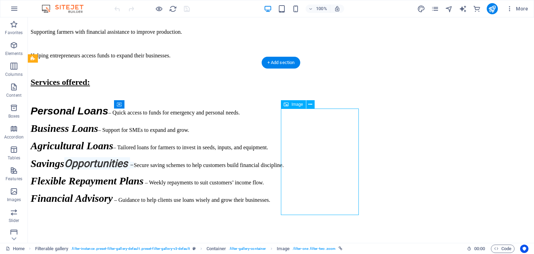
select select "%"
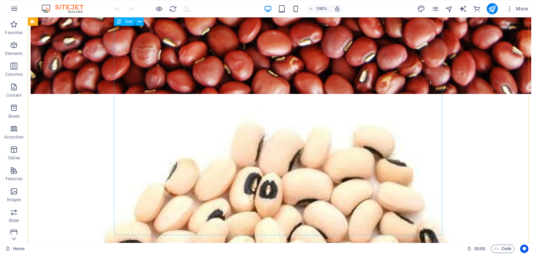
scroll to position [3405, 0]
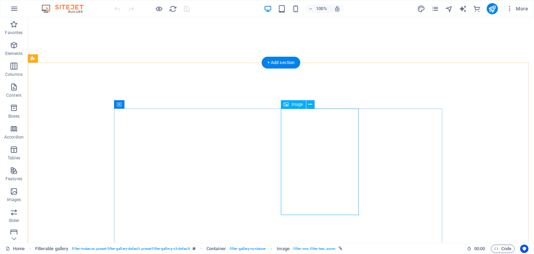
select select "%"
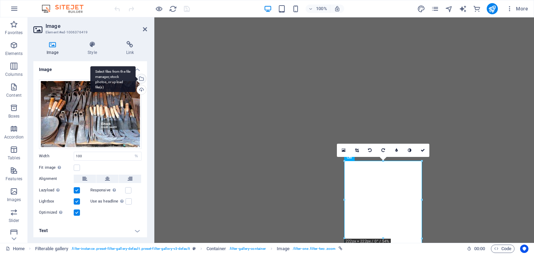
click at [135, 80] on div "Select files from the file manager, stock photos, or upload file(s)" at bounding box center [112, 79] width 45 height 26
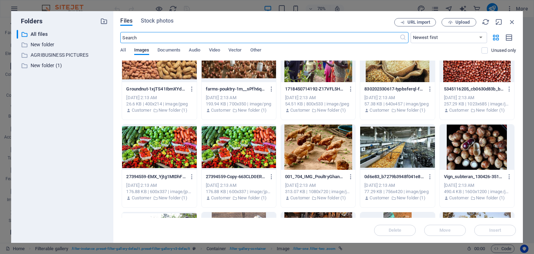
scroll to position [764, 0]
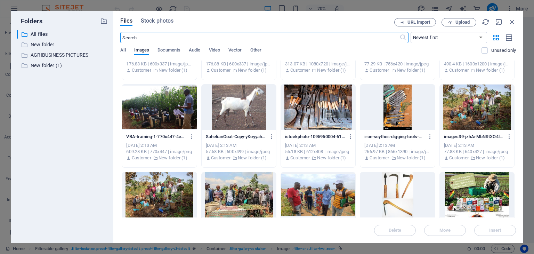
click at [397, 120] on div at bounding box center [397, 106] width 74 height 45
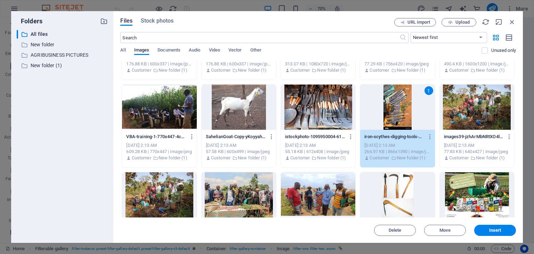
click at [390, 111] on div "1" at bounding box center [397, 106] width 74 height 45
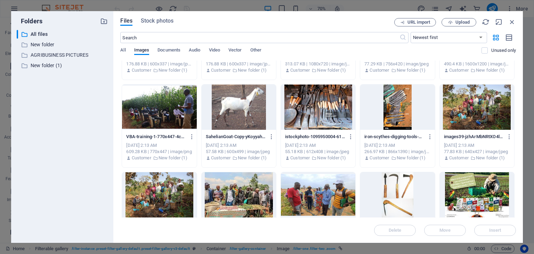
click at [390, 111] on div at bounding box center [397, 106] width 74 height 45
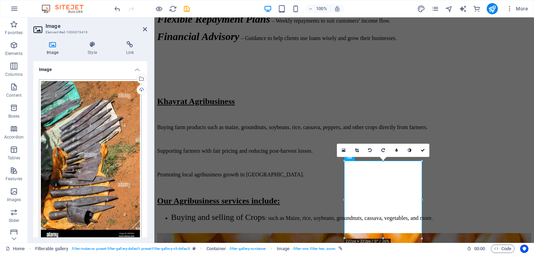
scroll to position [92, 0]
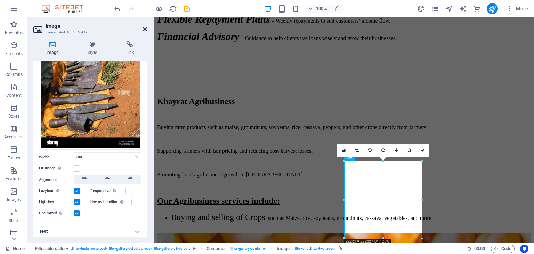
click at [144, 31] on icon at bounding box center [145, 29] width 4 height 6
